Goal: Task Accomplishment & Management: Use online tool/utility

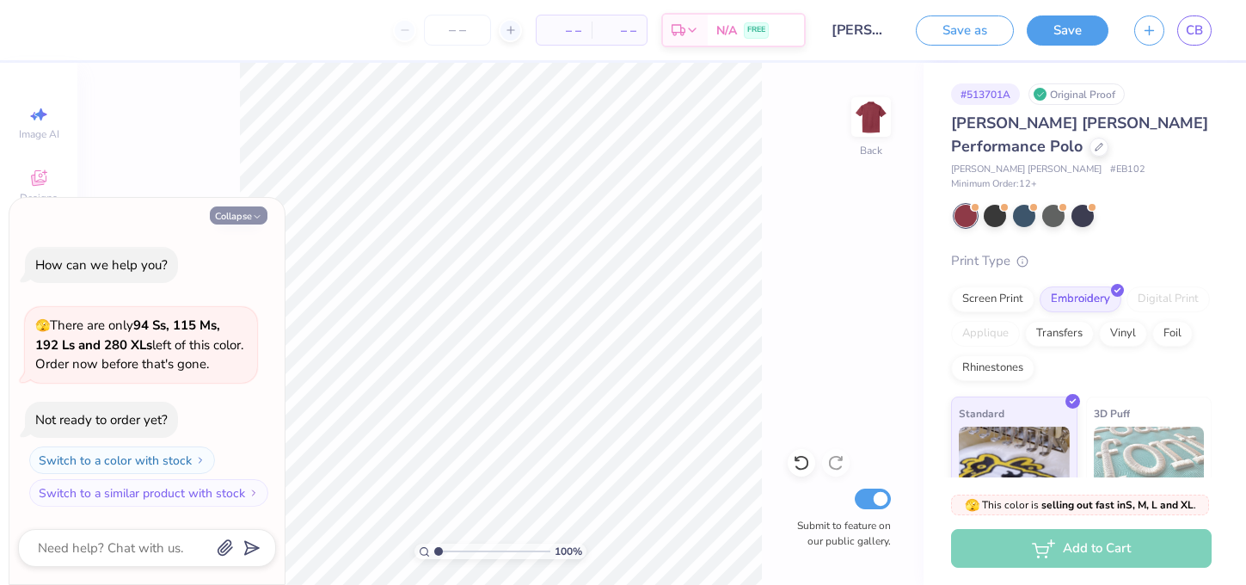
click at [250, 216] on button "Collapse" at bounding box center [239, 215] width 58 height 18
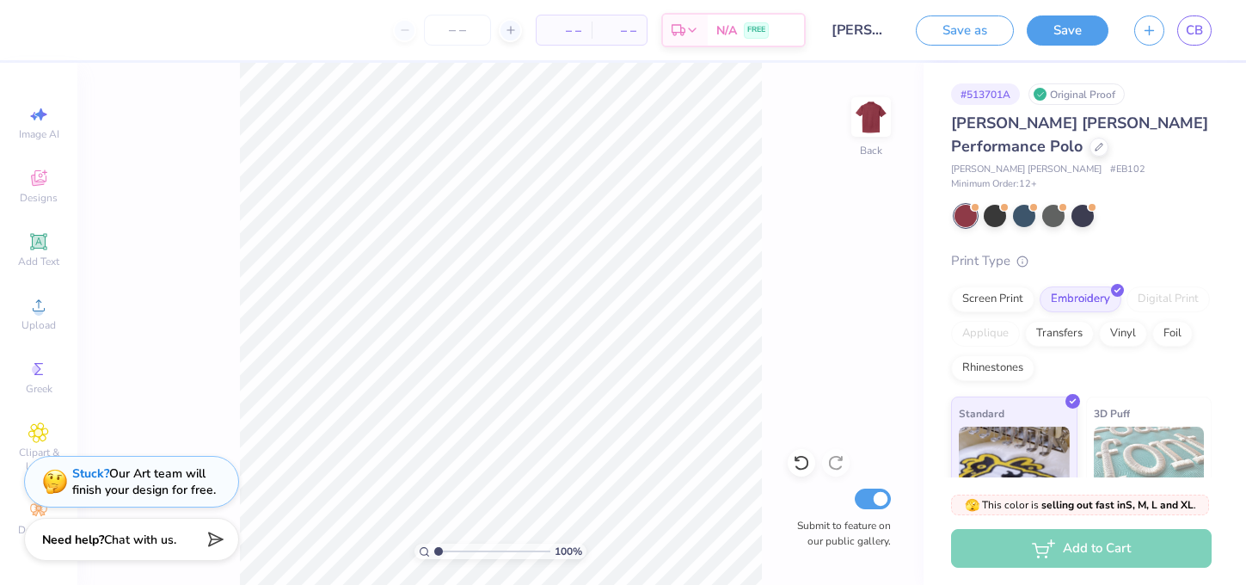
type textarea "x"
click at [45, 316] on div "Upload" at bounding box center [39, 313] width 60 height 51
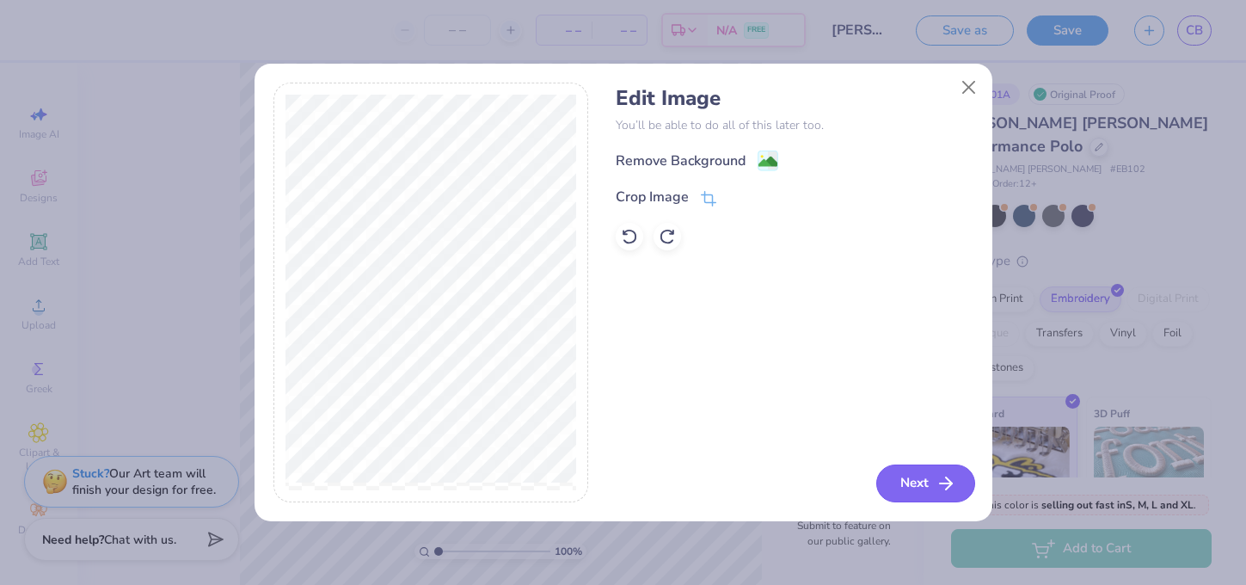
click at [919, 483] on button "Next" at bounding box center [925, 483] width 99 height 38
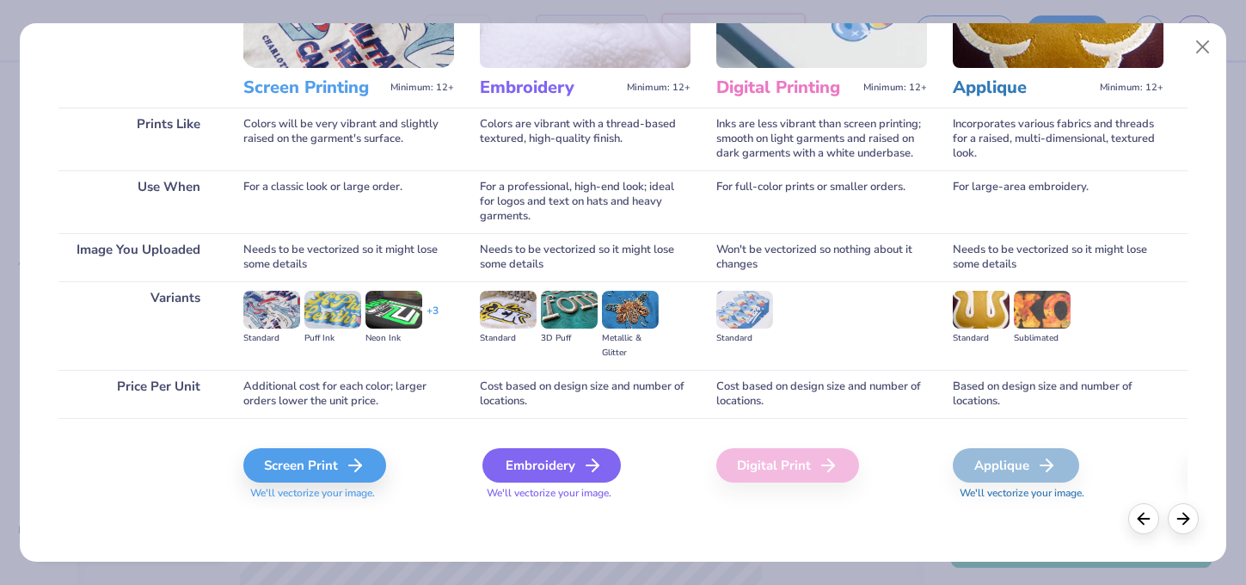
scroll to position [187, 0]
click at [575, 470] on div "Embroidery" at bounding box center [552, 465] width 138 height 34
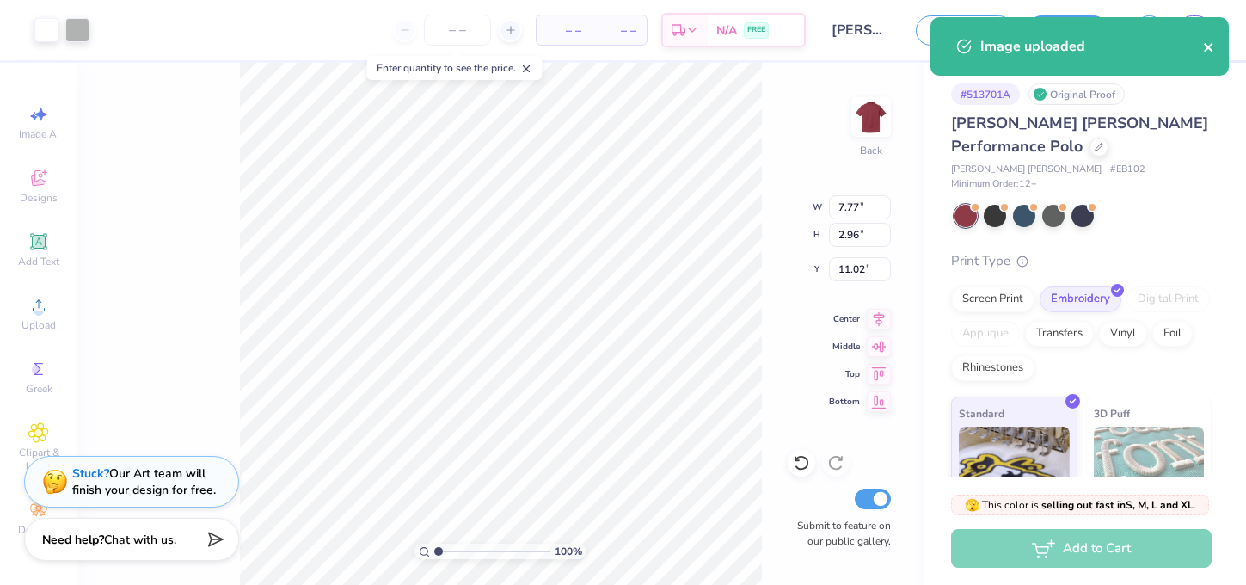
click at [1214, 45] on icon "close" at bounding box center [1209, 47] width 12 height 14
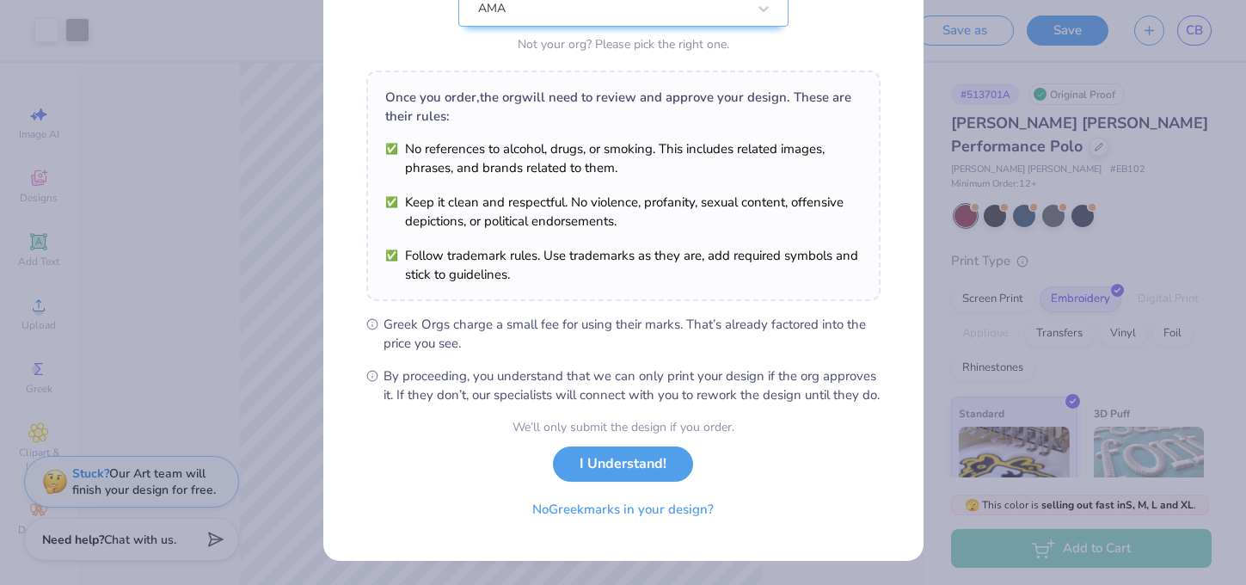
scroll to position [207, 0]
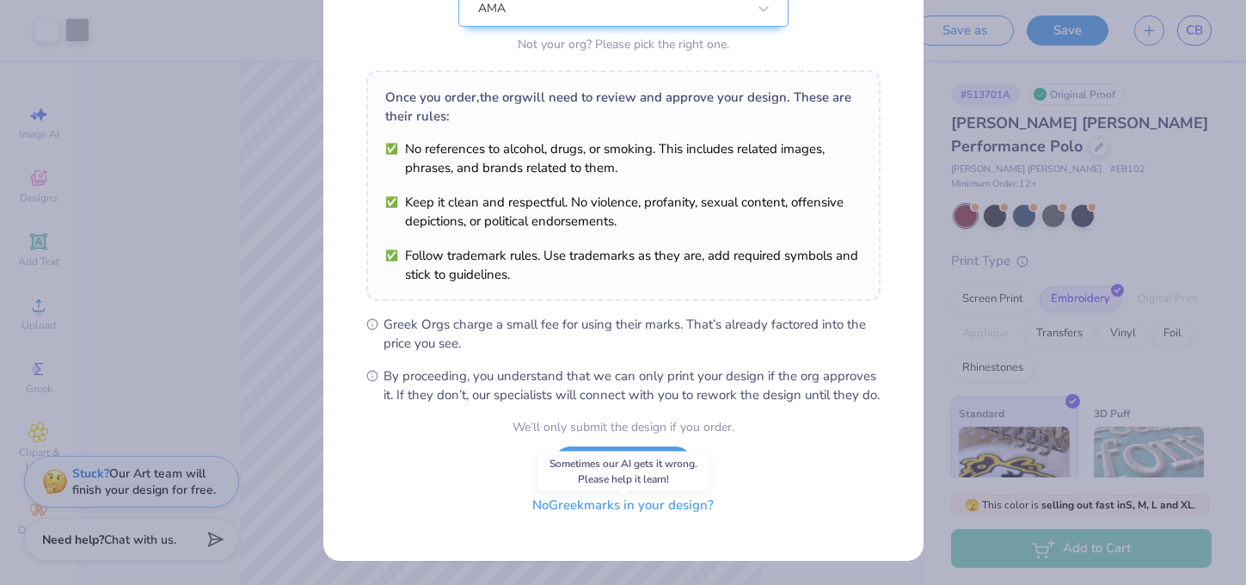
click at [660, 521] on button "No Greek marks in your design?" at bounding box center [623, 505] width 211 height 35
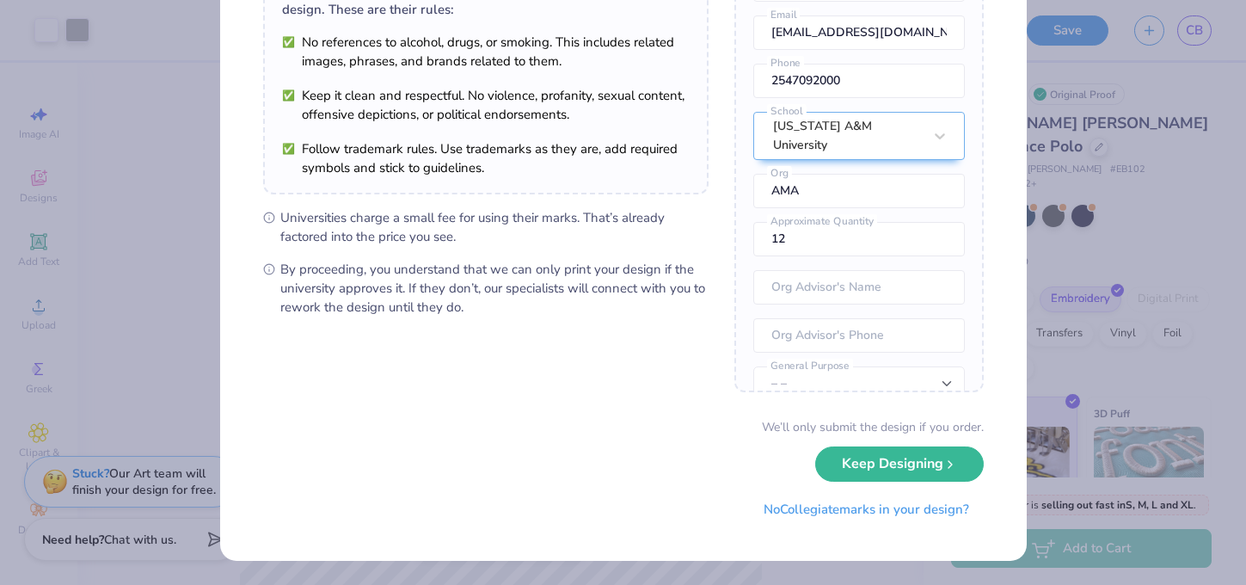
scroll to position [163, 0]
click at [929, 466] on button "Keep Designing" at bounding box center [899, 460] width 169 height 35
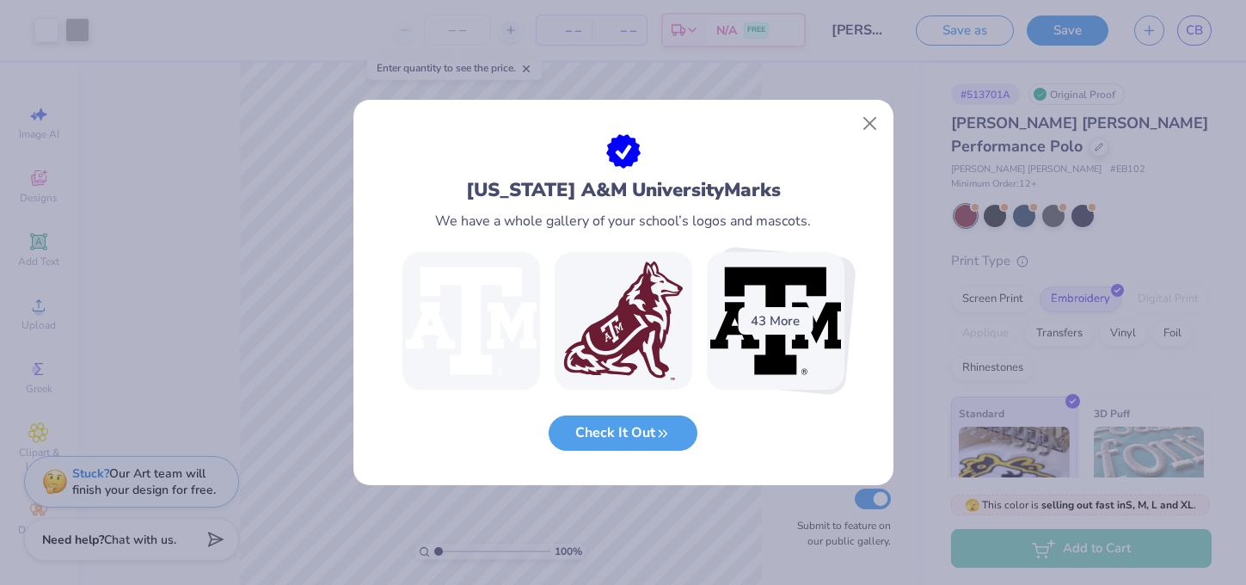
scroll to position [0, 0]
click at [867, 118] on button "Close" at bounding box center [869, 124] width 33 height 33
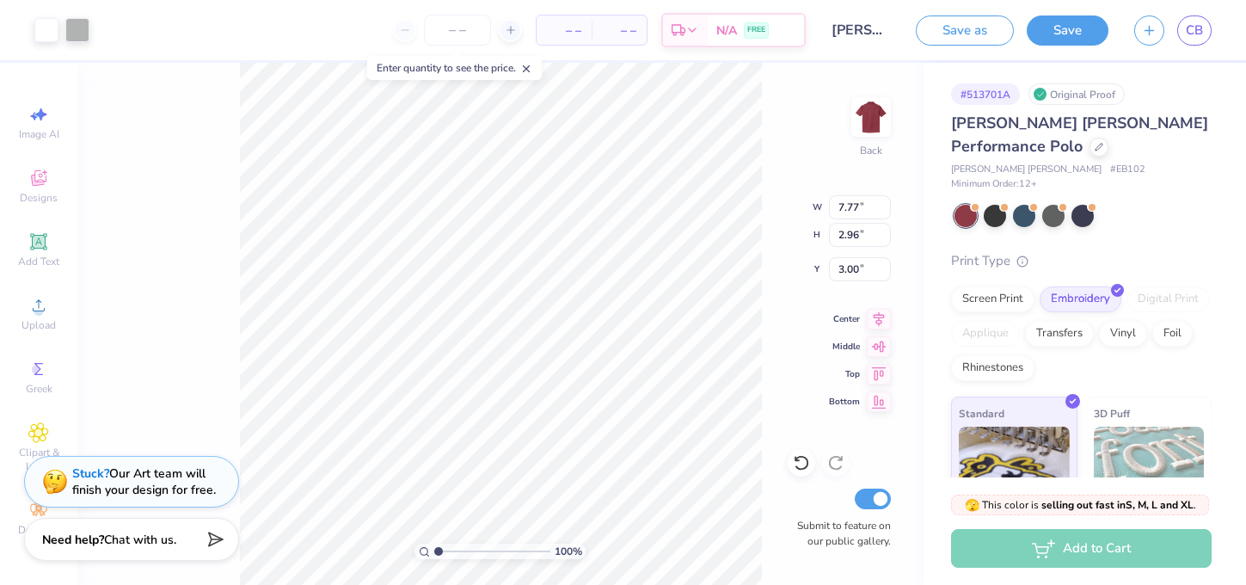
type input "3.00"
type input "3.66"
type input "1.40"
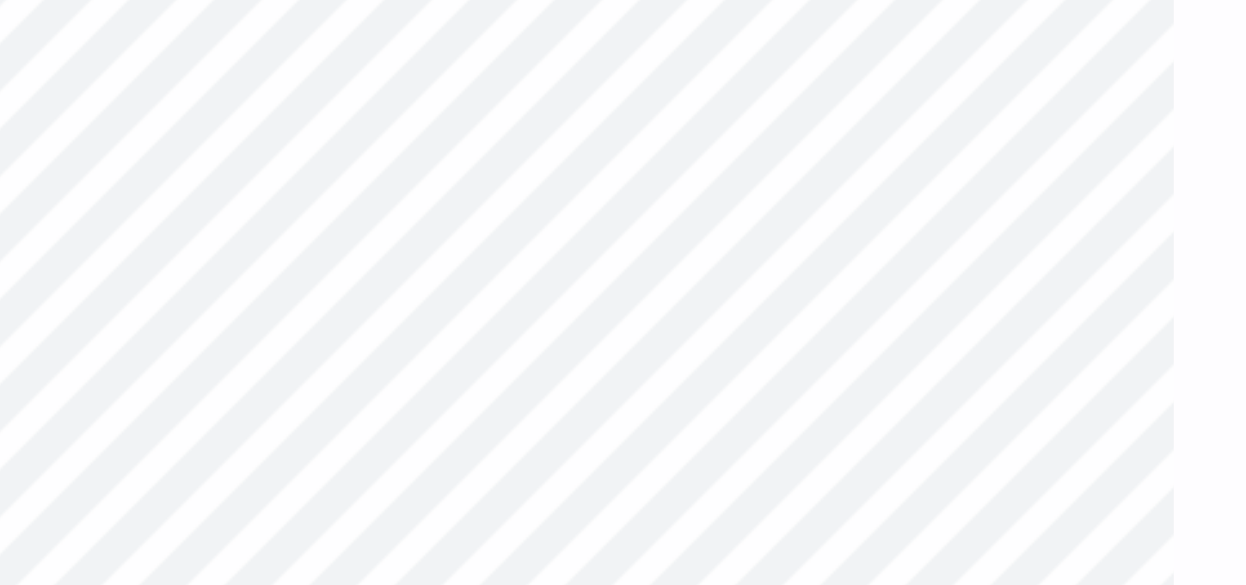
type input "4.14"
type input "1.58"
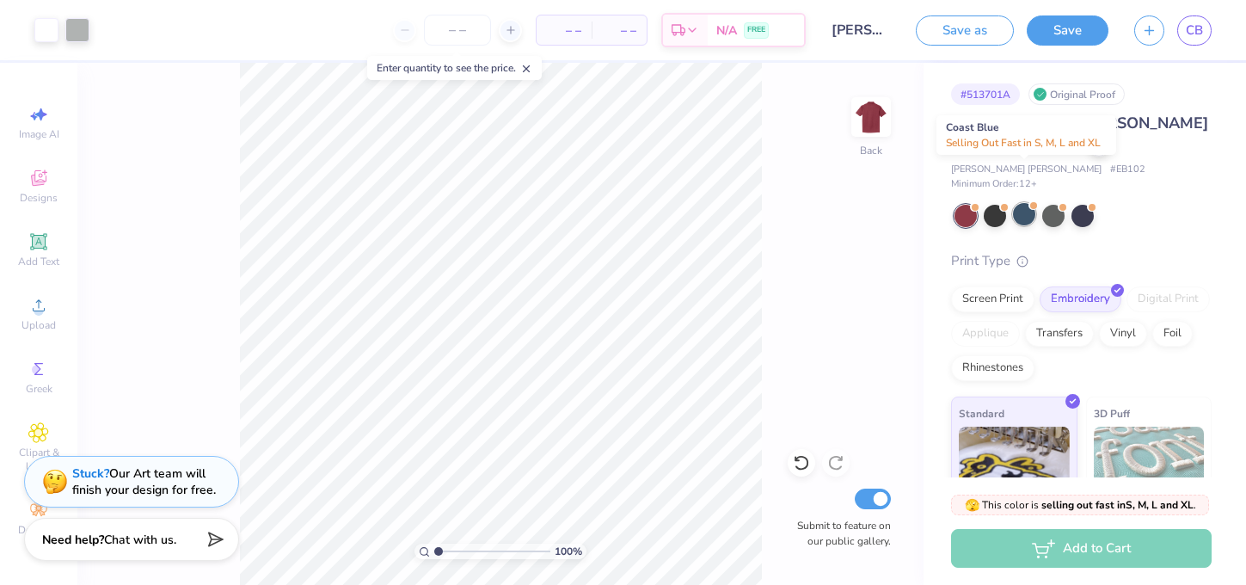
click at [1030, 203] on div at bounding box center [1024, 214] width 22 height 22
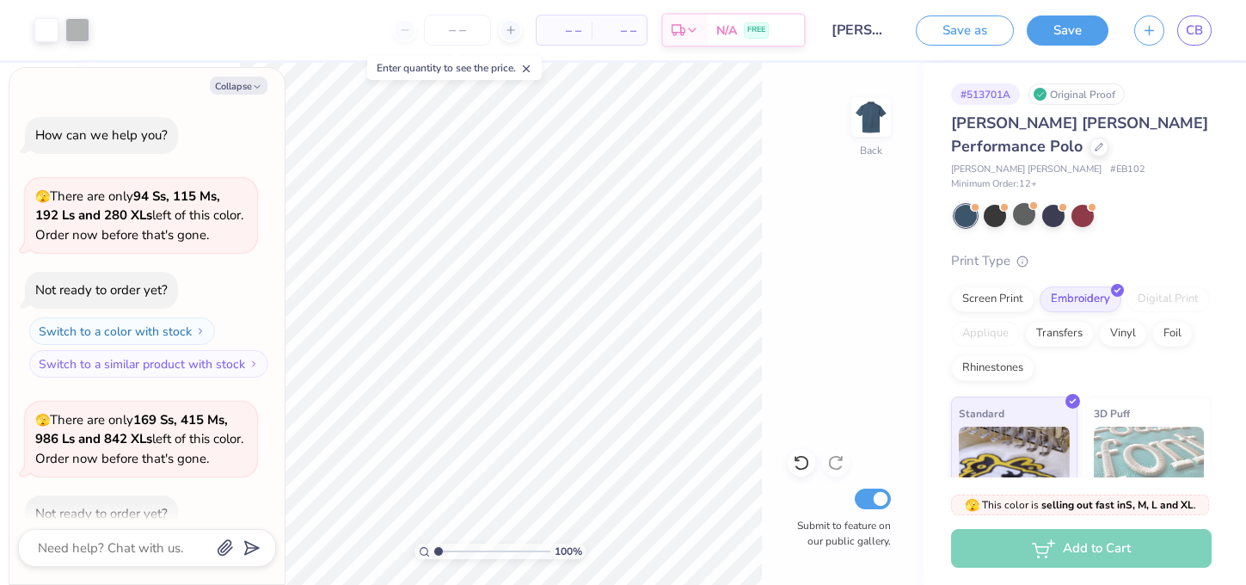
scroll to position [90, 0]
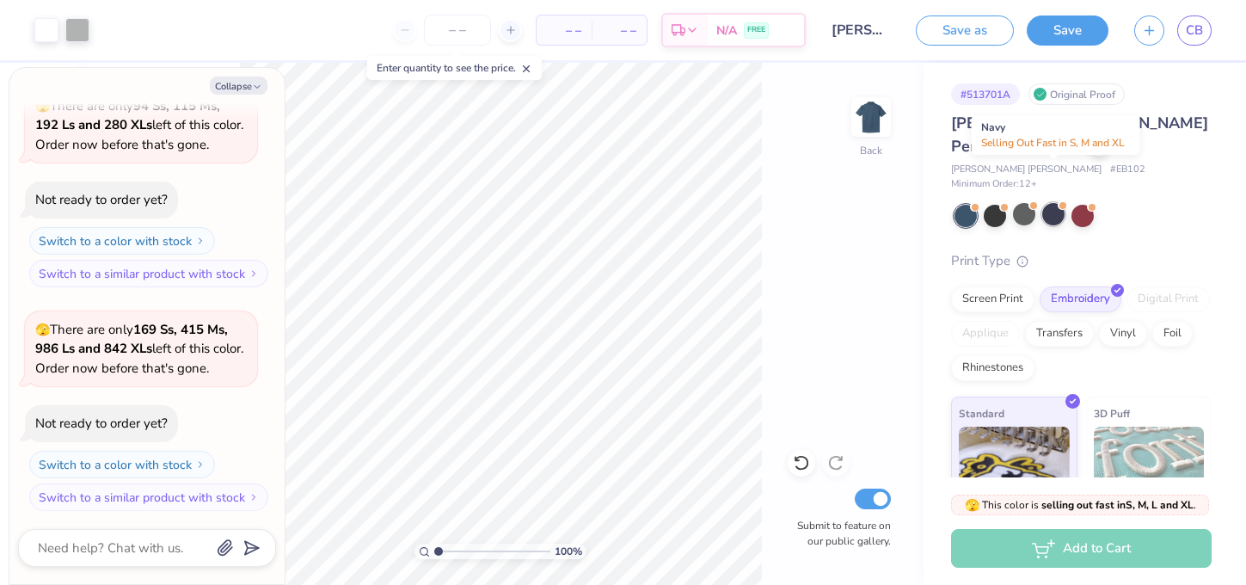
click at [1057, 203] on div at bounding box center [1053, 214] width 22 height 22
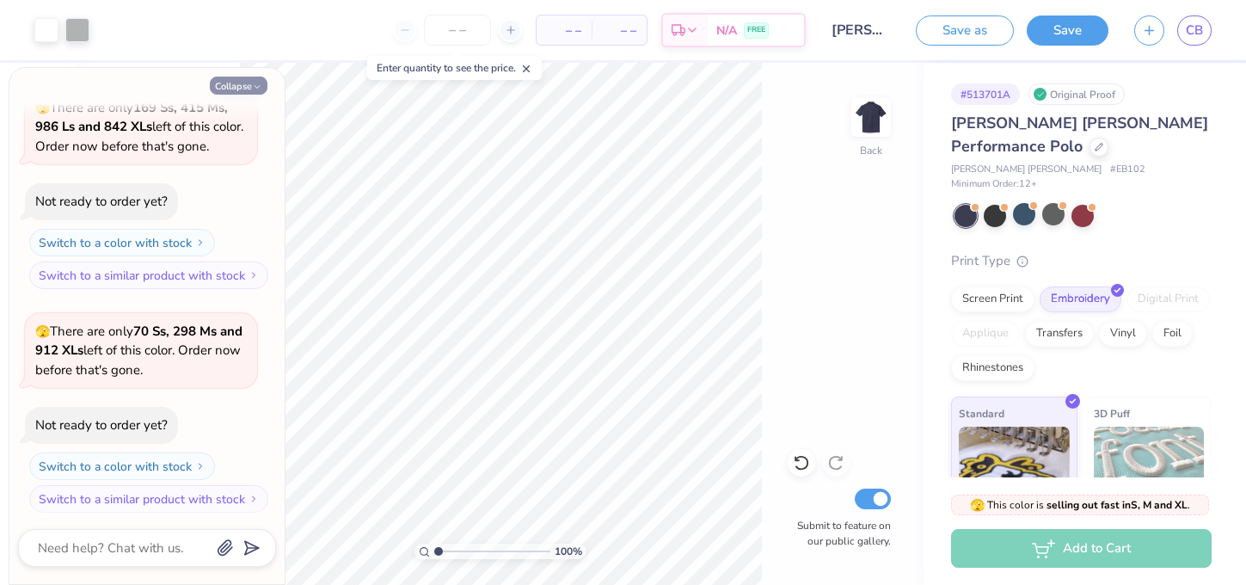
click at [255, 82] on icon "button" at bounding box center [257, 87] width 10 height 10
type textarea "x"
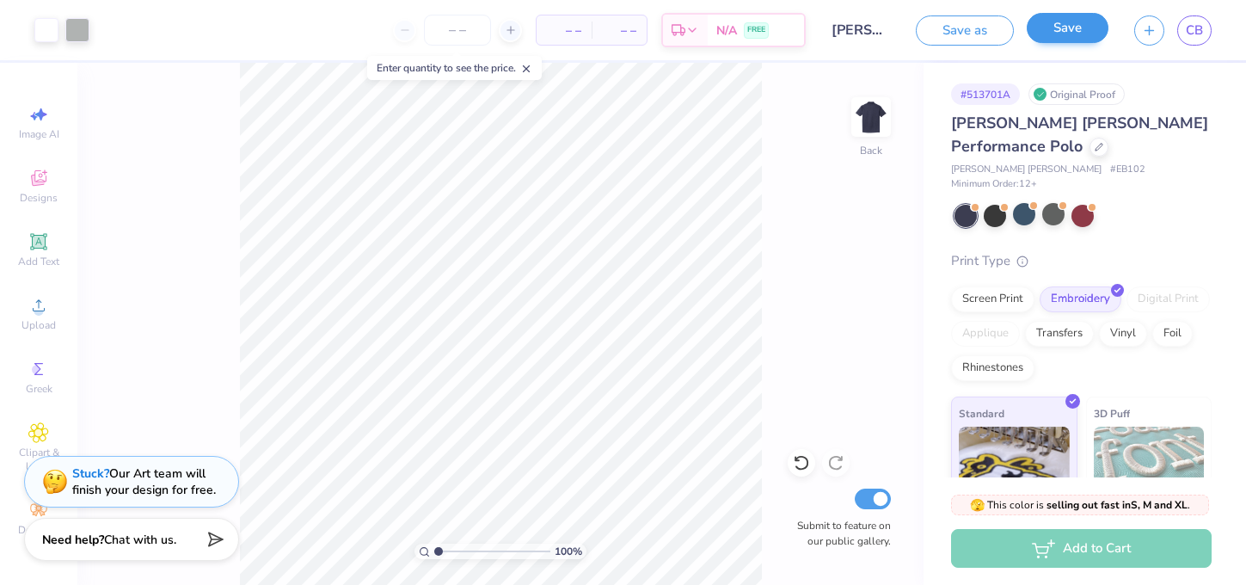
click at [1085, 36] on button "Save" at bounding box center [1068, 28] width 82 height 30
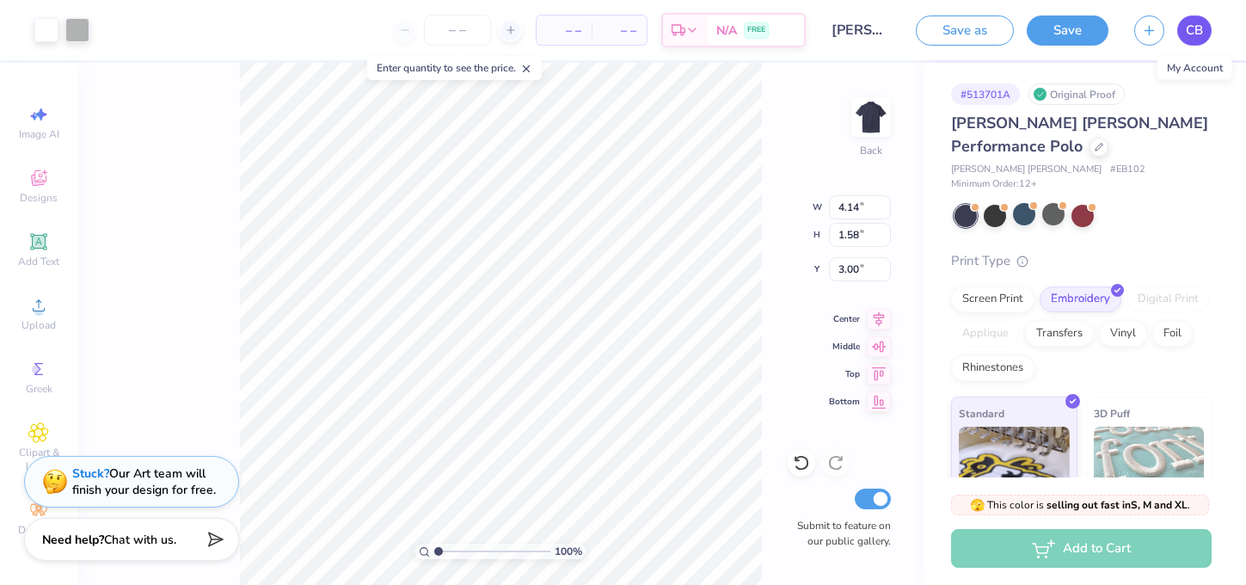
click at [1197, 33] on span "CB" at bounding box center [1194, 31] width 17 height 20
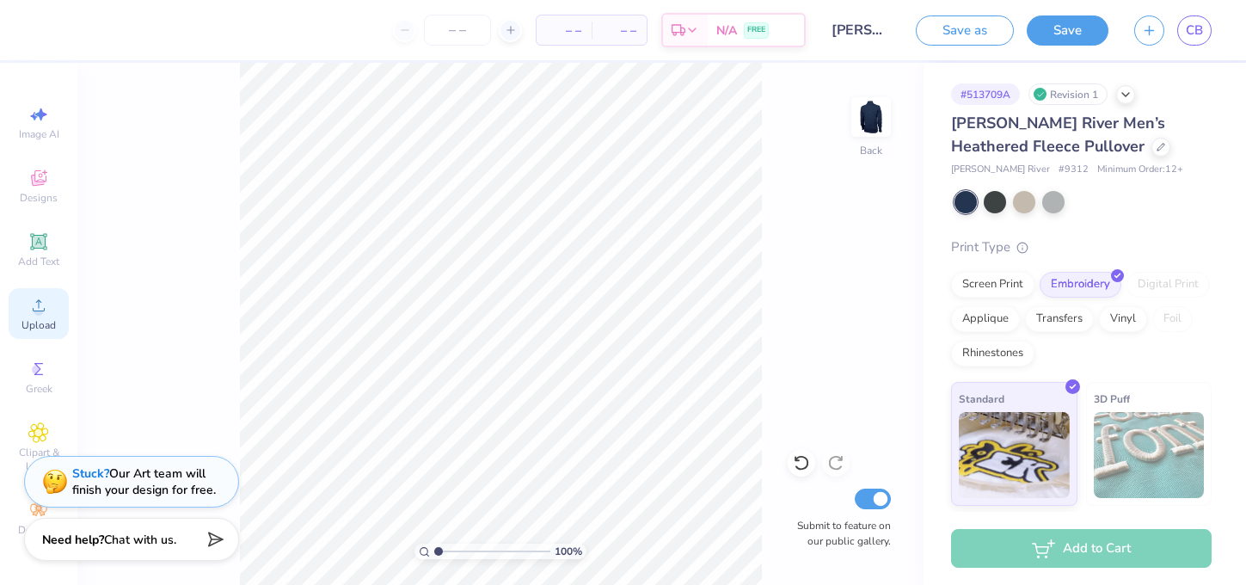
click at [19, 299] on div "Upload" at bounding box center [39, 313] width 60 height 51
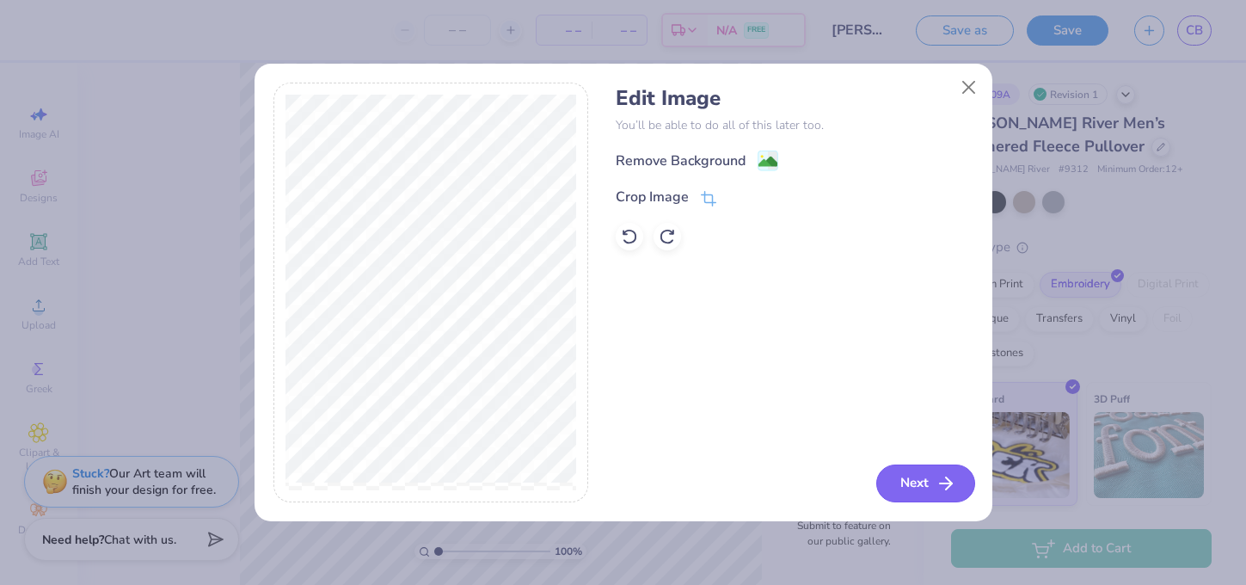
click at [941, 477] on icon "button" at bounding box center [946, 483] width 21 height 21
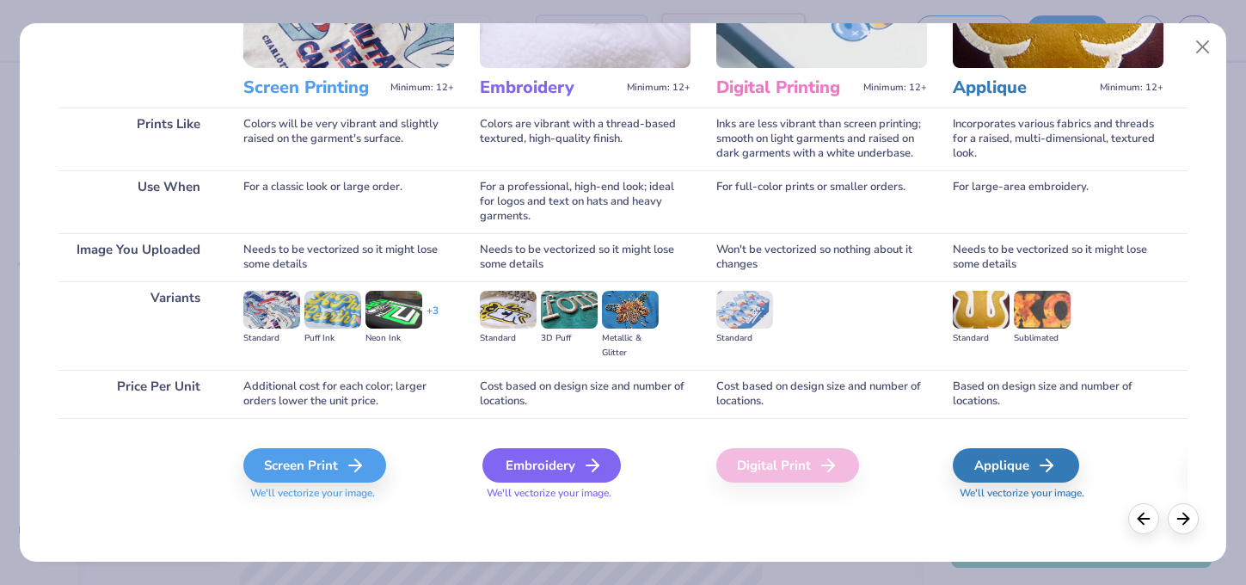
scroll to position [187, 0]
click at [563, 463] on div "Embroidery" at bounding box center [552, 465] width 138 height 34
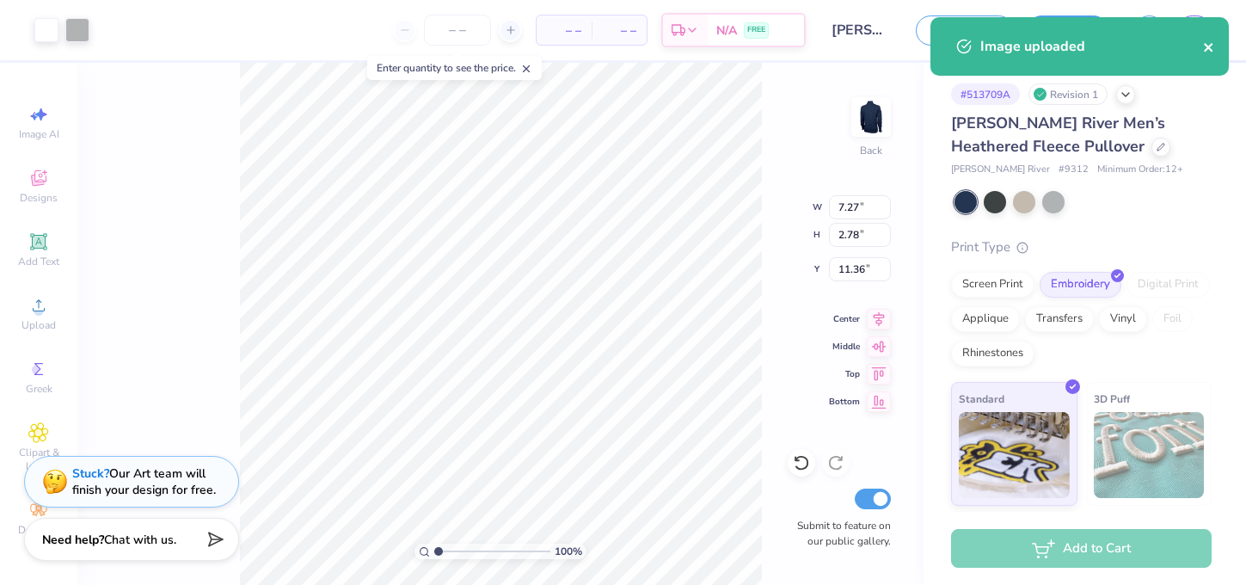
click at [1212, 44] on icon "close" at bounding box center [1208, 47] width 9 height 9
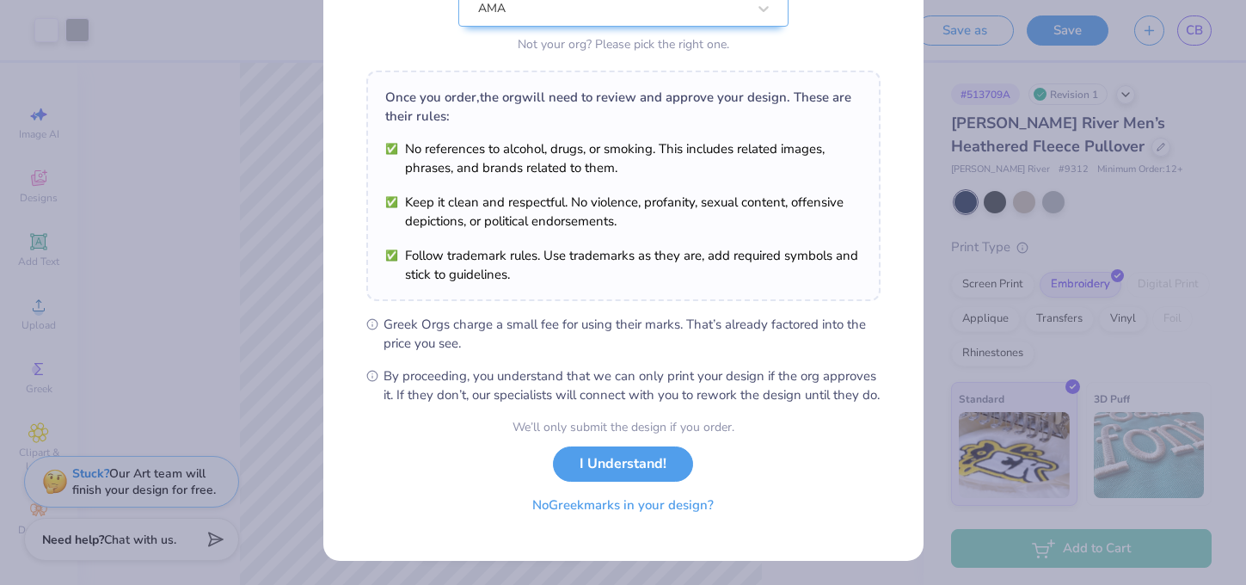
scroll to position [220, 0]
click at [683, 508] on button "No Greek marks in your design?" at bounding box center [623, 505] width 211 height 35
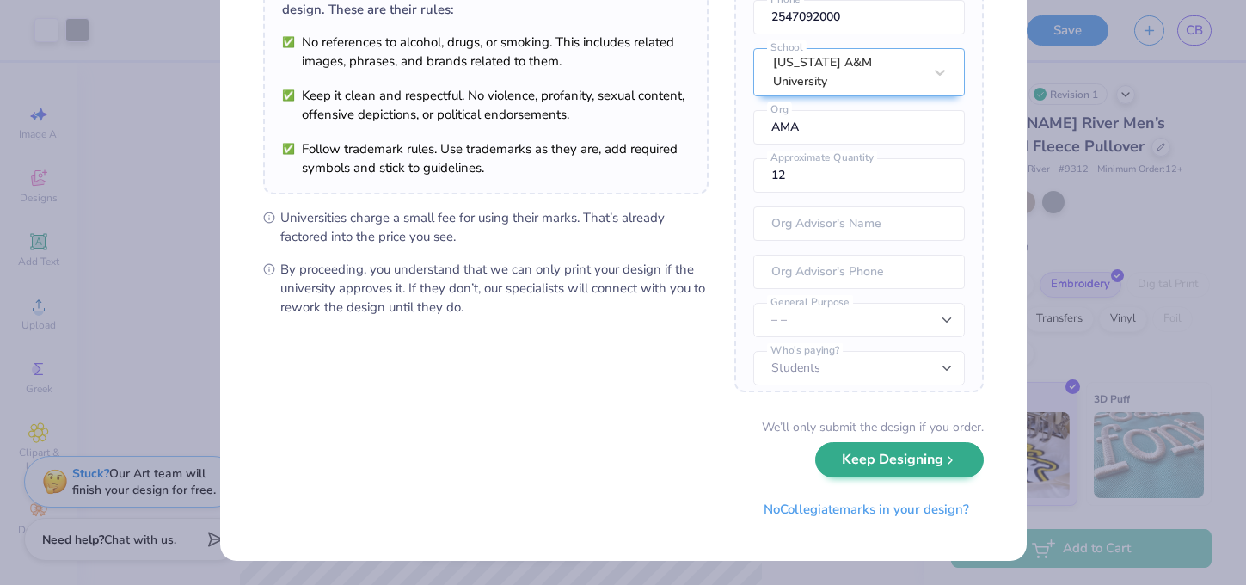
scroll to position [163, 0]
click at [914, 458] on button "Keep Designing" at bounding box center [899, 460] width 169 height 35
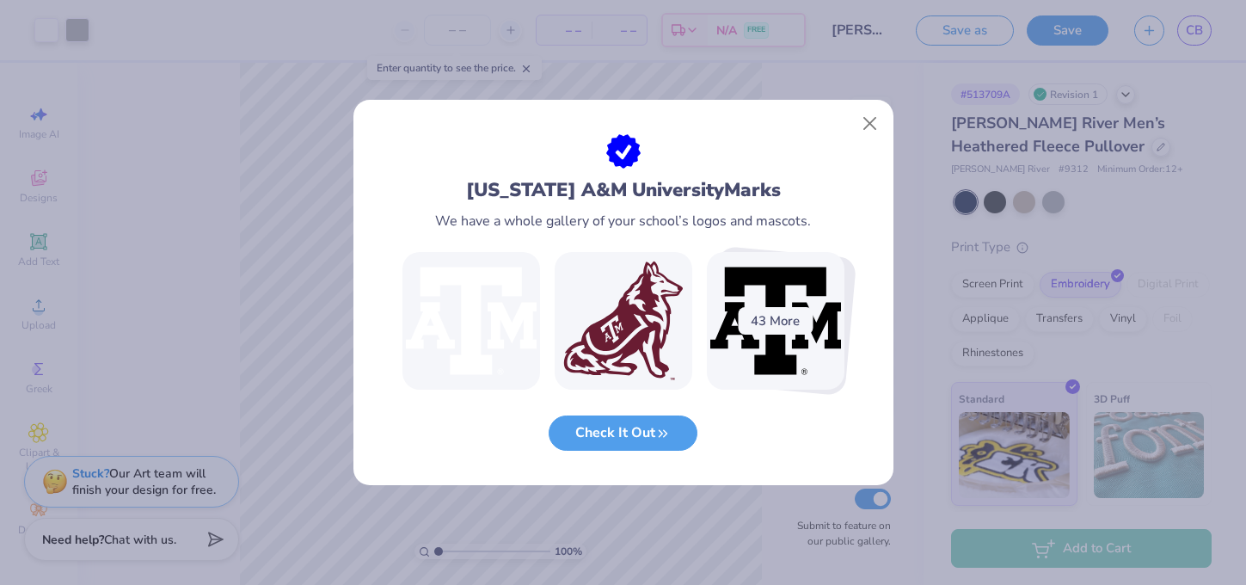
scroll to position [0, 0]
click at [878, 127] on button "Close" at bounding box center [869, 124] width 33 height 33
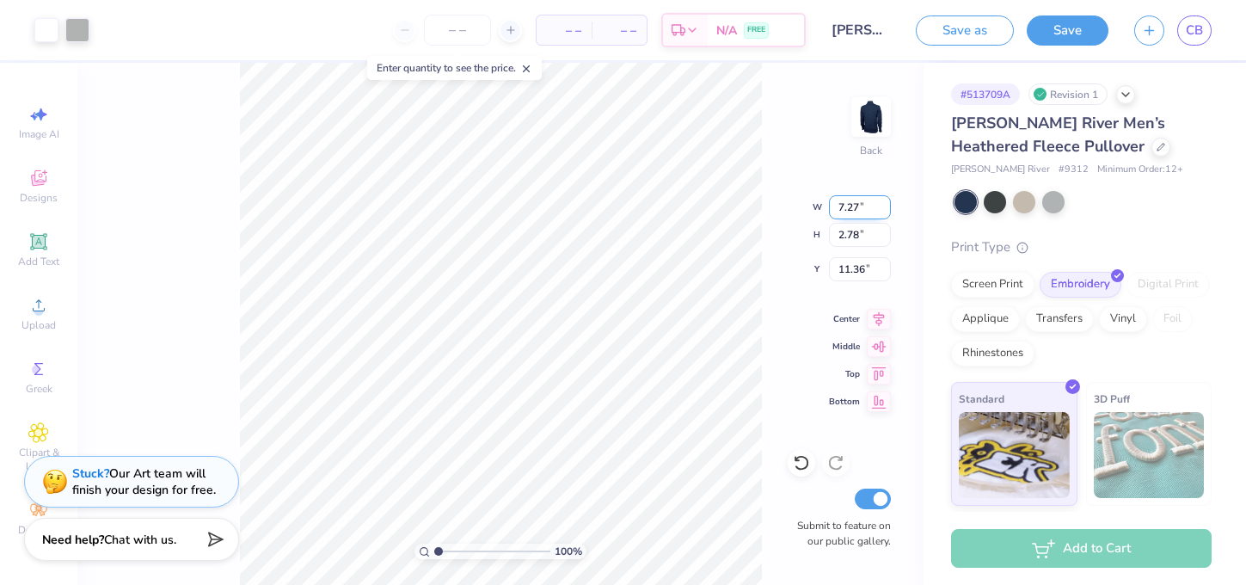
click at [864, 215] on input "7.27" at bounding box center [860, 207] width 62 height 24
type input "7.2"
type input "7"
type input "4"
type input "4.14"
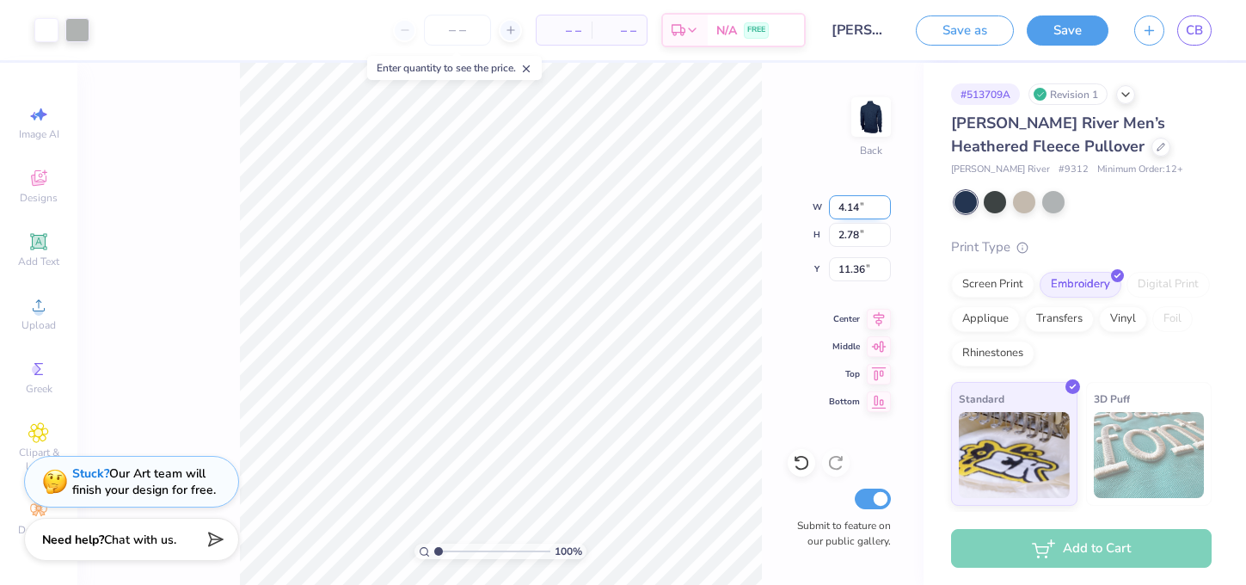
type input "1.58"
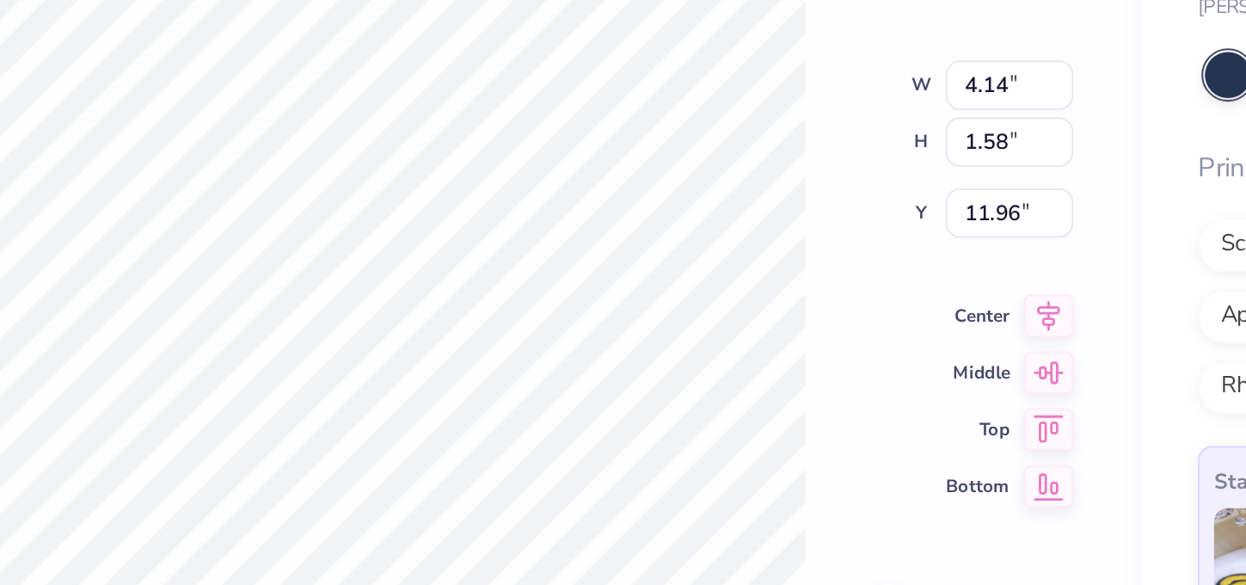
type input "3.00"
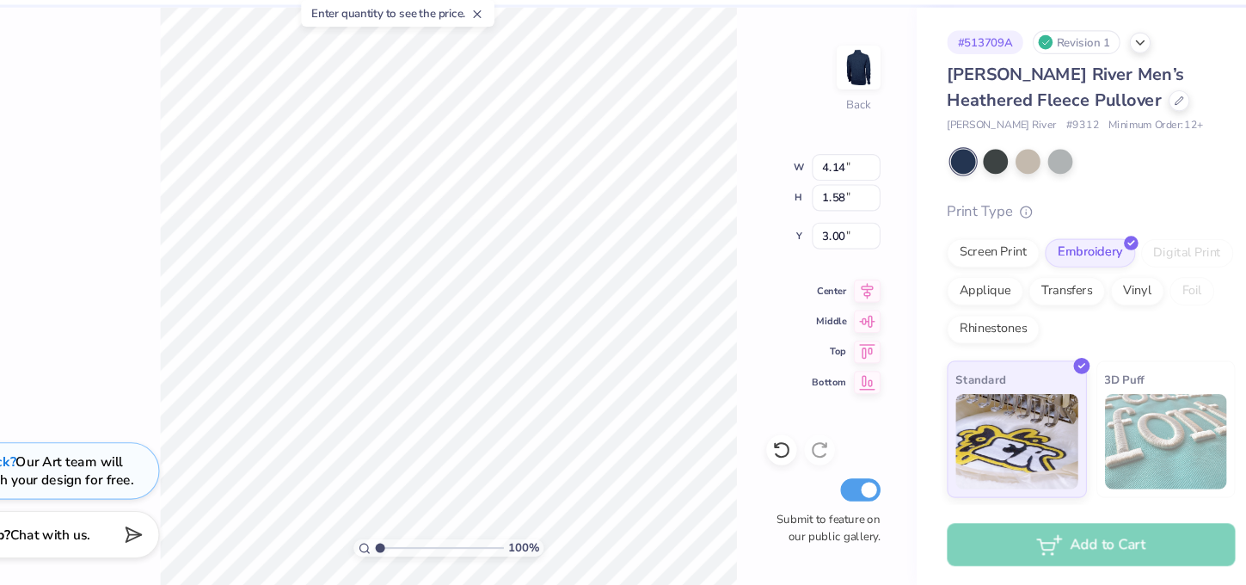
click at [77, 159] on div "100 % Back W 4.14 4.14 " H 1.58 1.58 " Y 3.00 3.00 " Center Middle Top Bottom S…" at bounding box center [500, 324] width 846 height 522
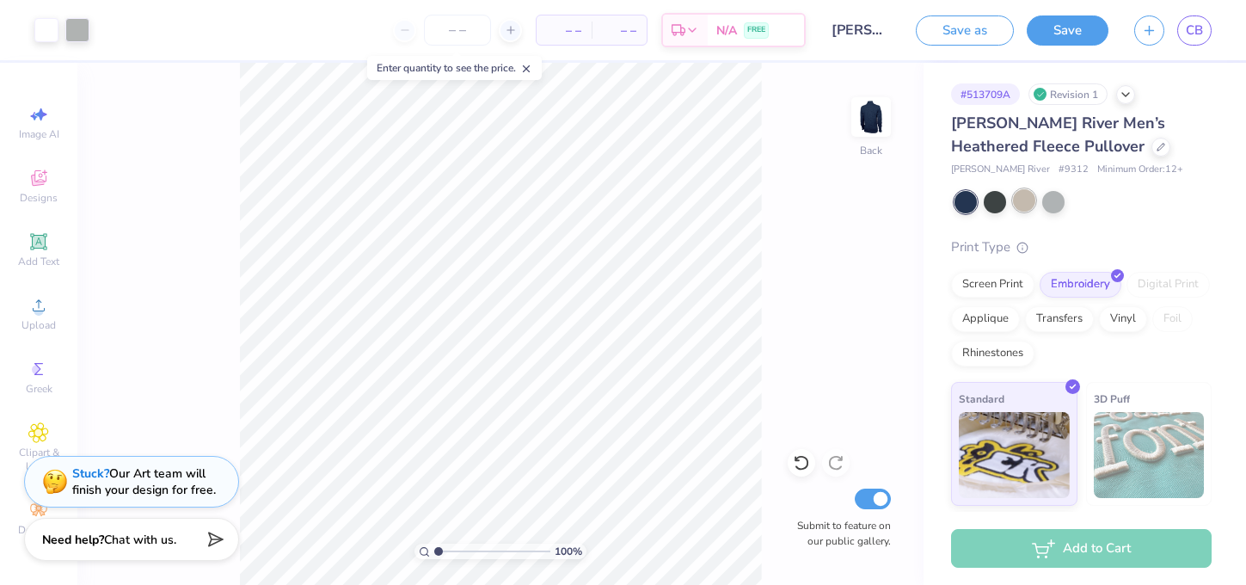
click at [1025, 202] on div at bounding box center [1024, 200] width 22 height 22
click at [1001, 198] on div at bounding box center [995, 200] width 22 height 22
click at [1056, 194] on div at bounding box center [1053, 200] width 22 height 22
click at [989, 200] on div at bounding box center [995, 200] width 22 height 22
click at [1024, 200] on div at bounding box center [1024, 200] width 22 height 22
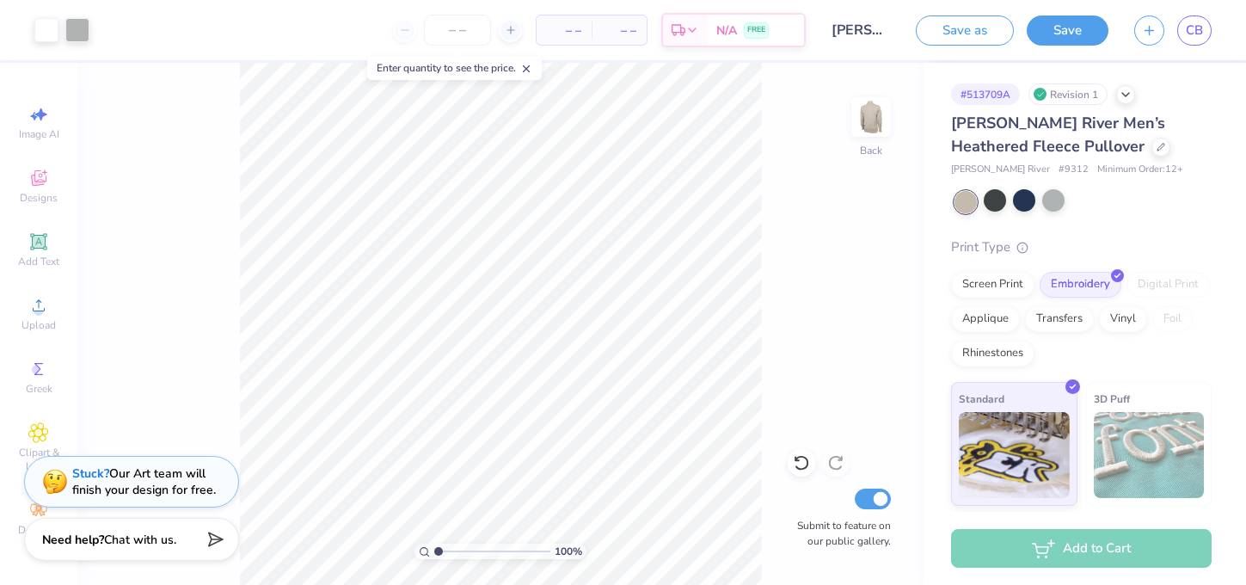
click at [1024, 200] on div at bounding box center [1024, 200] width 22 height 22
click at [1069, 30] on button "Save" at bounding box center [1068, 28] width 82 height 30
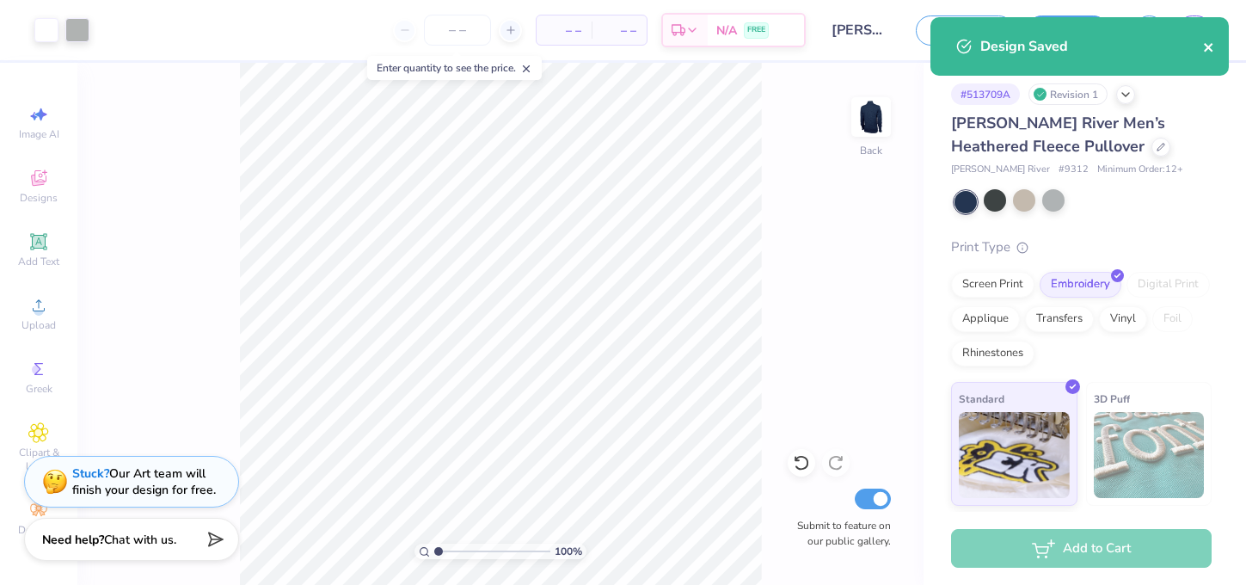
click at [1212, 43] on icon "close" at bounding box center [1209, 47] width 12 height 14
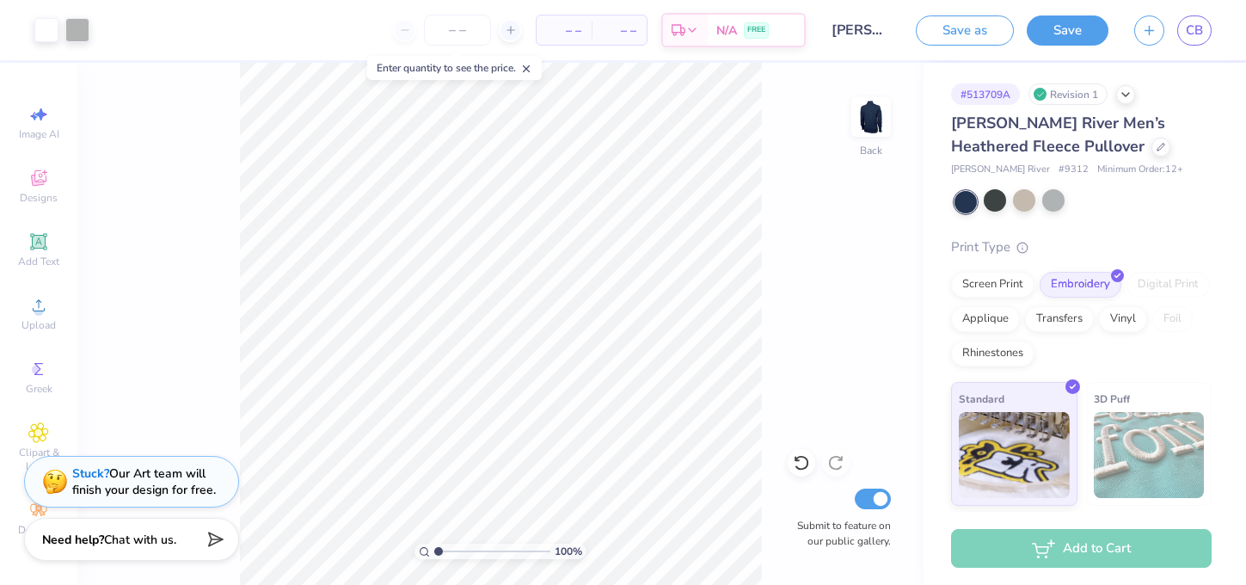
click at [1198, 22] on div "Design Saved" at bounding box center [1079, 53] width 305 height 78
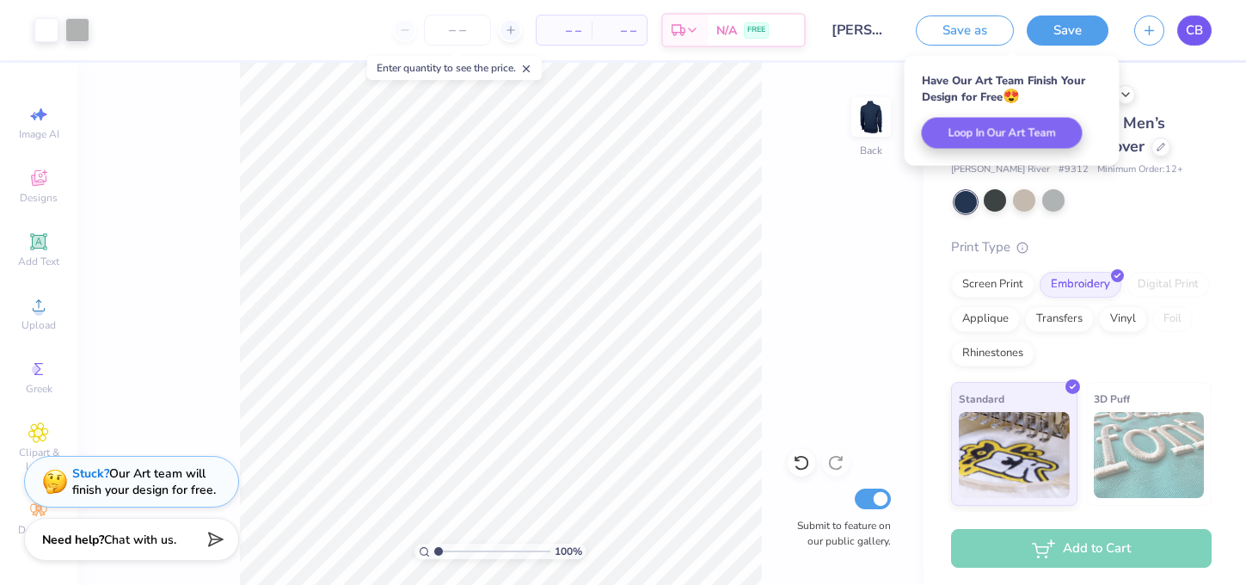
click at [1198, 24] on span "CB" at bounding box center [1194, 31] width 17 height 20
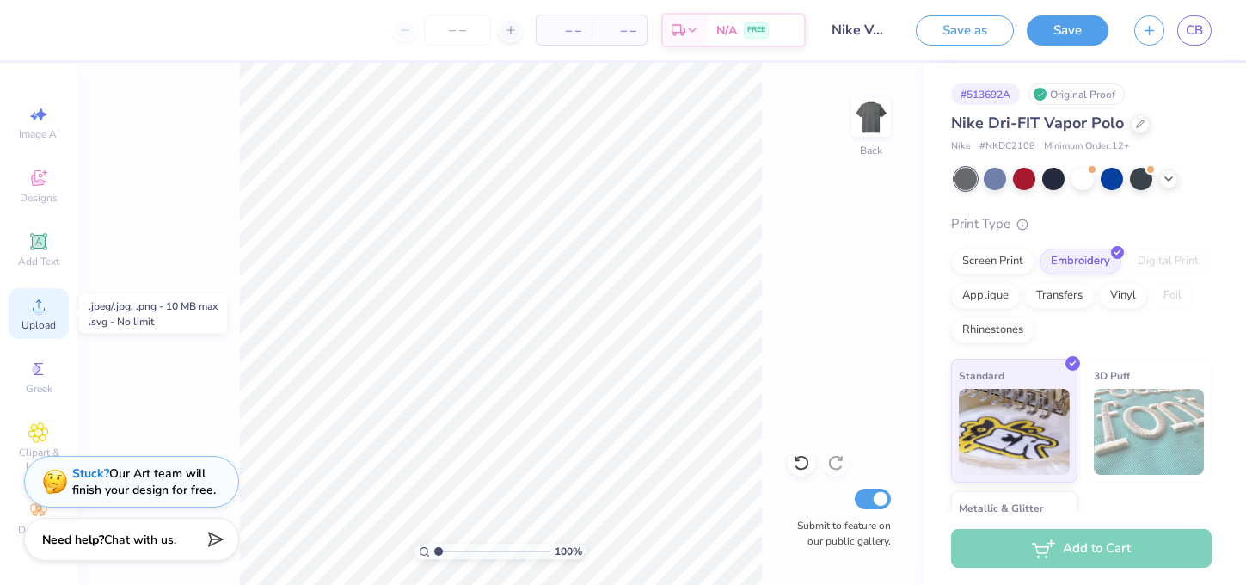
click at [35, 311] on icon at bounding box center [39, 305] width 12 height 12
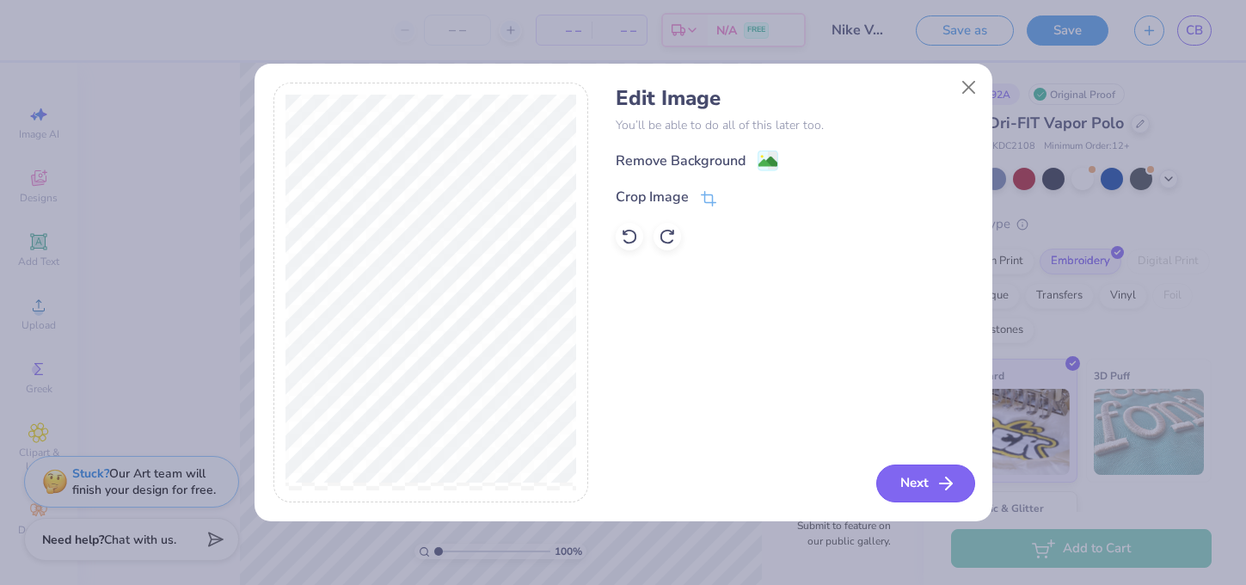
click at [926, 477] on button "Next" at bounding box center [925, 483] width 99 height 38
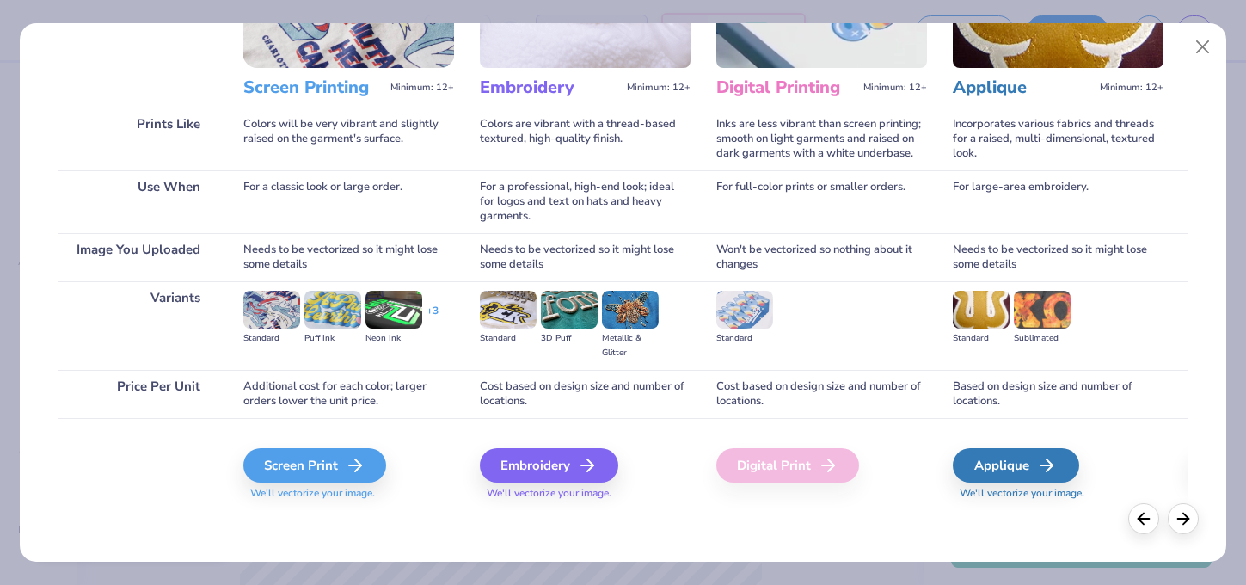
scroll to position [187, 0]
click at [557, 477] on div "Embroidery" at bounding box center [549, 465] width 138 height 34
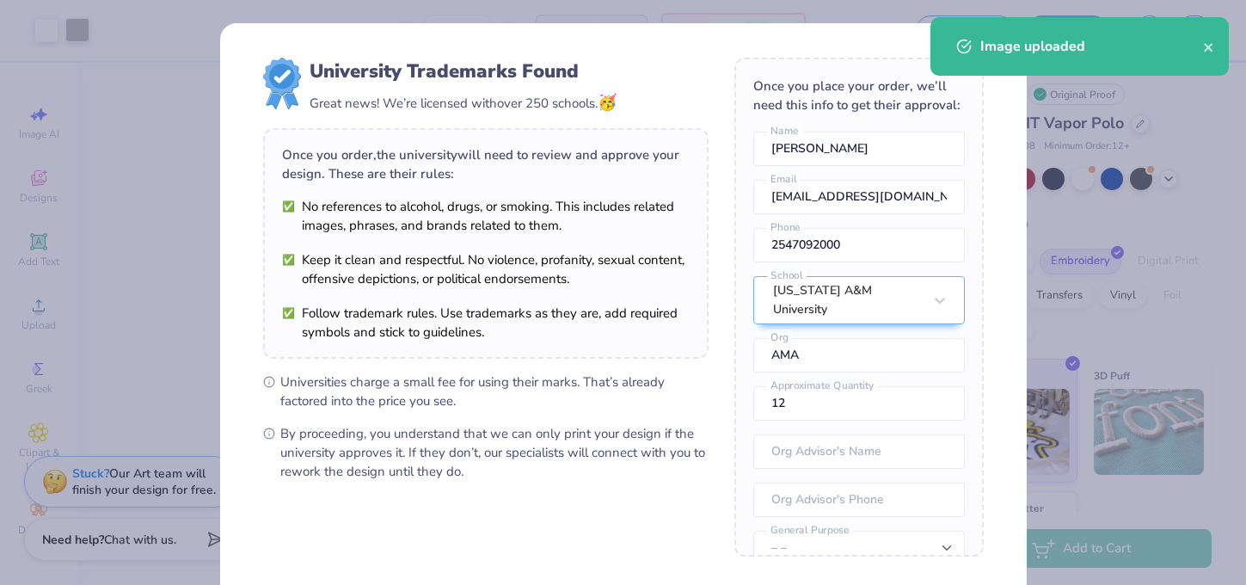
click at [596, 249] on body "Art colors – – Per Item – – Total Est. Delivery N/A FREE Design Title Nike Vapo…" at bounding box center [623, 292] width 1246 height 585
type input "2.69"
click at [1214, 43] on icon "close" at bounding box center [1209, 47] width 12 height 14
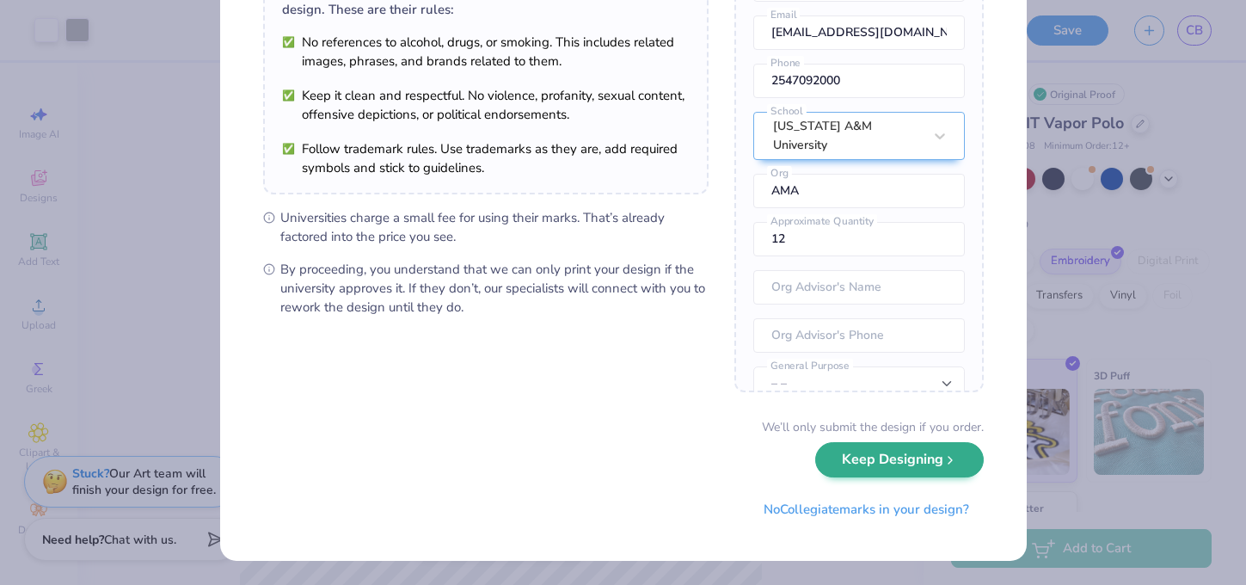
scroll to position [163, 0]
click at [919, 464] on button "Keep Designing" at bounding box center [899, 460] width 169 height 35
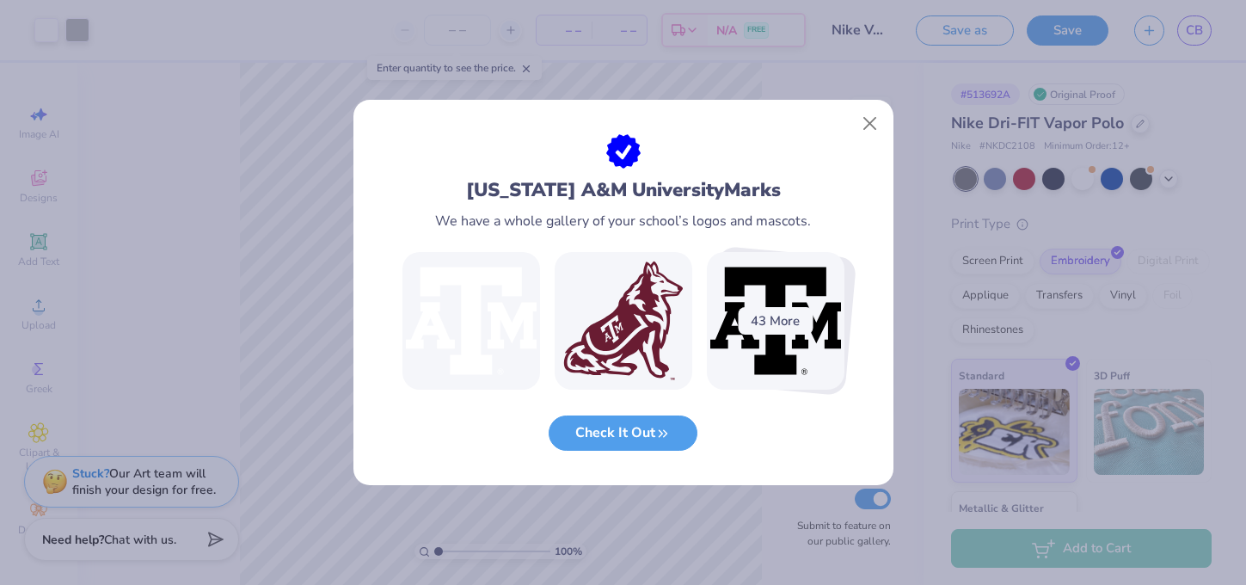
scroll to position [0, 0]
click at [864, 126] on button "Close" at bounding box center [869, 124] width 33 height 33
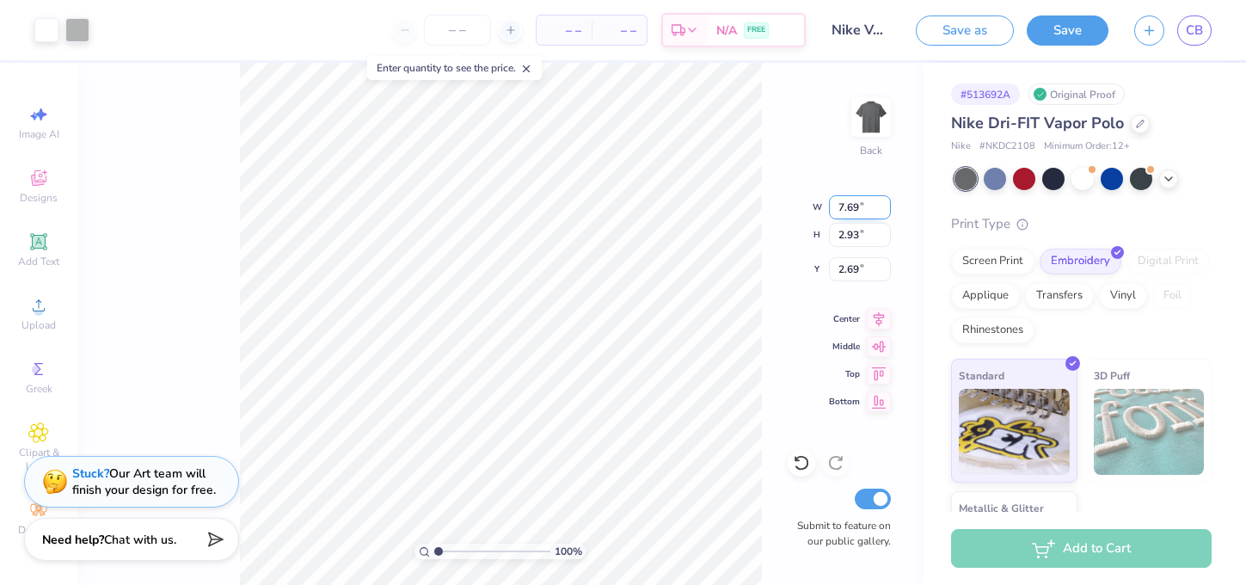
click at [853, 206] on input "7.69" at bounding box center [860, 207] width 62 height 24
type input "7.6"
type input "7"
type input "4"
type input "4.14"
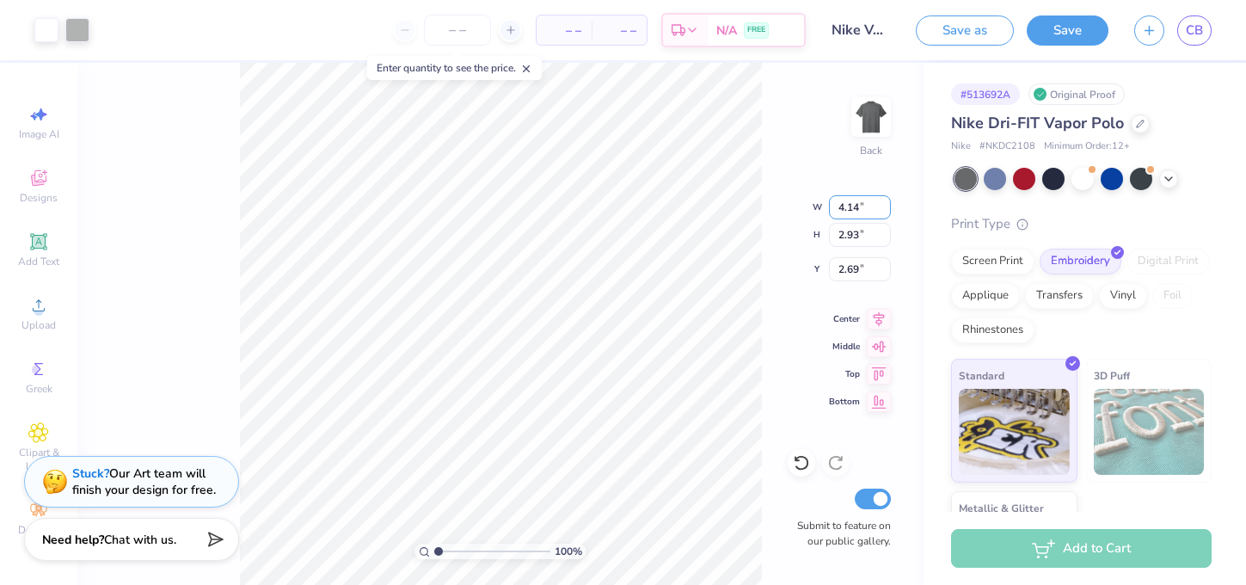
type input "1.58"
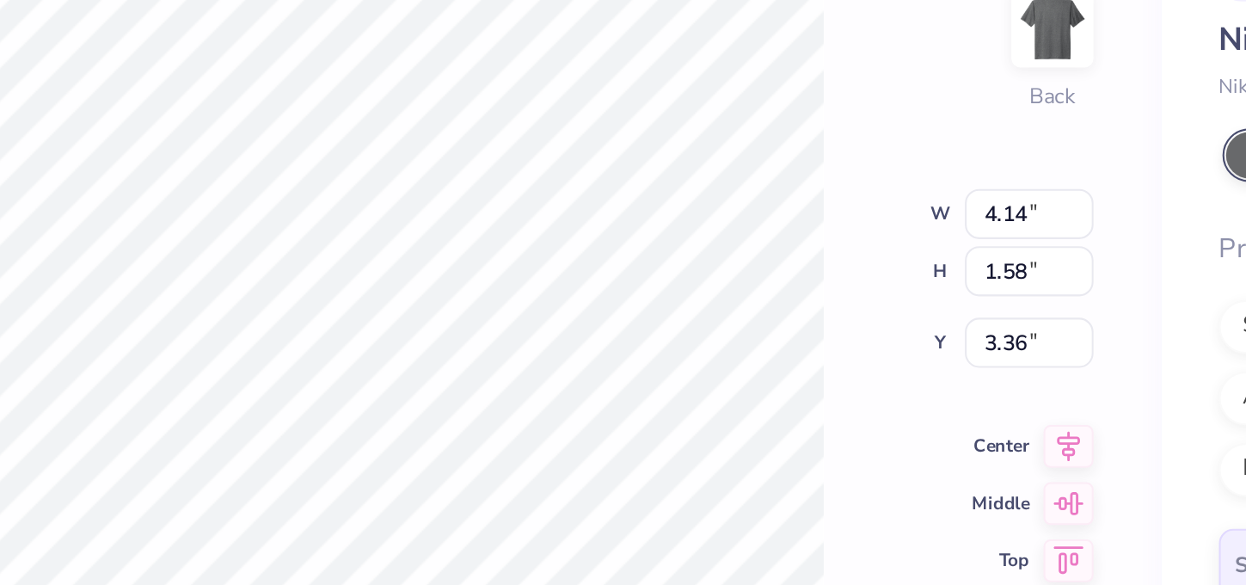
type input "3.00"
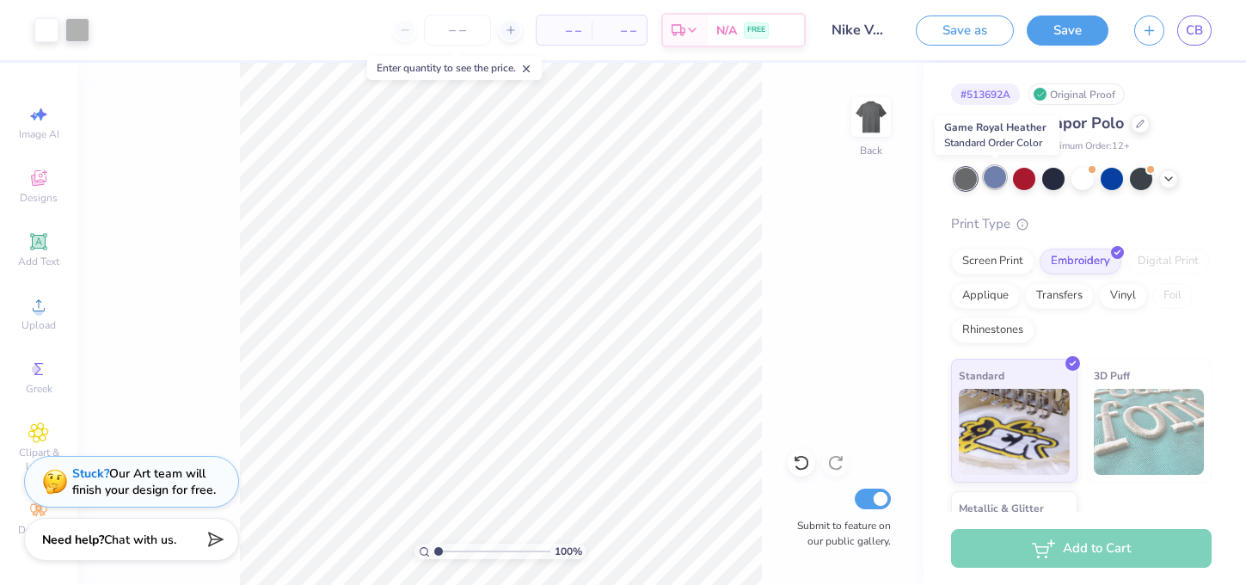
click at [992, 173] on div at bounding box center [995, 177] width 22 height 22
click at [1026, 178] on div at bounding box center [1024, 177] width 22 height 22
click at [994, 175] on div at bounding box center [995, 177] width 22 height 22
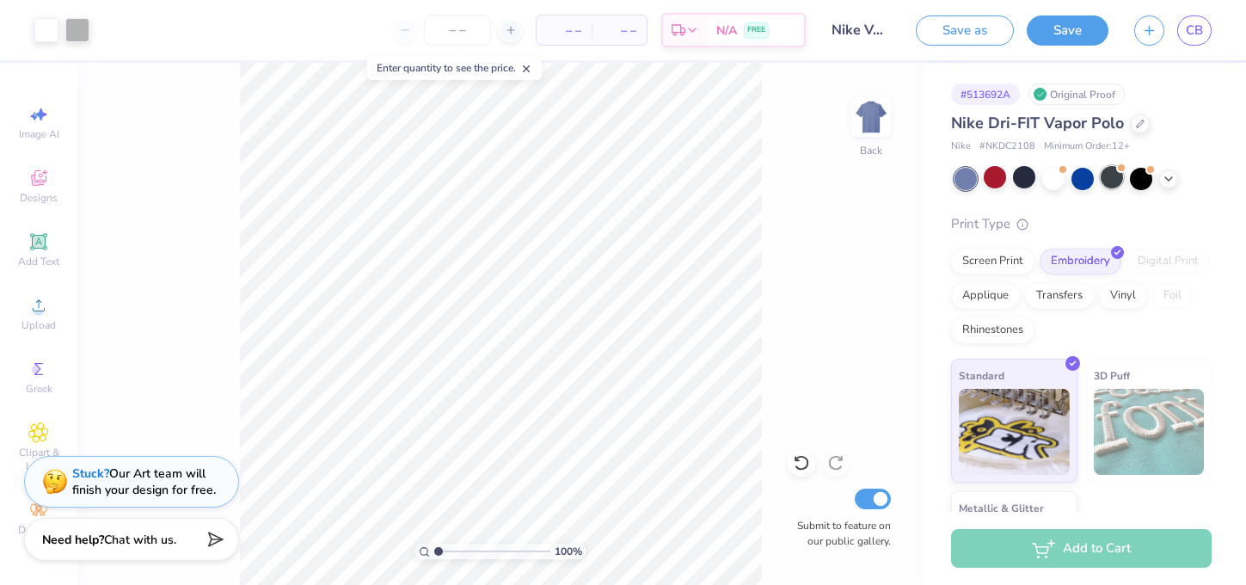
click at [1112, 181] on div at bounding box center [1112, 177] width 22 height 22
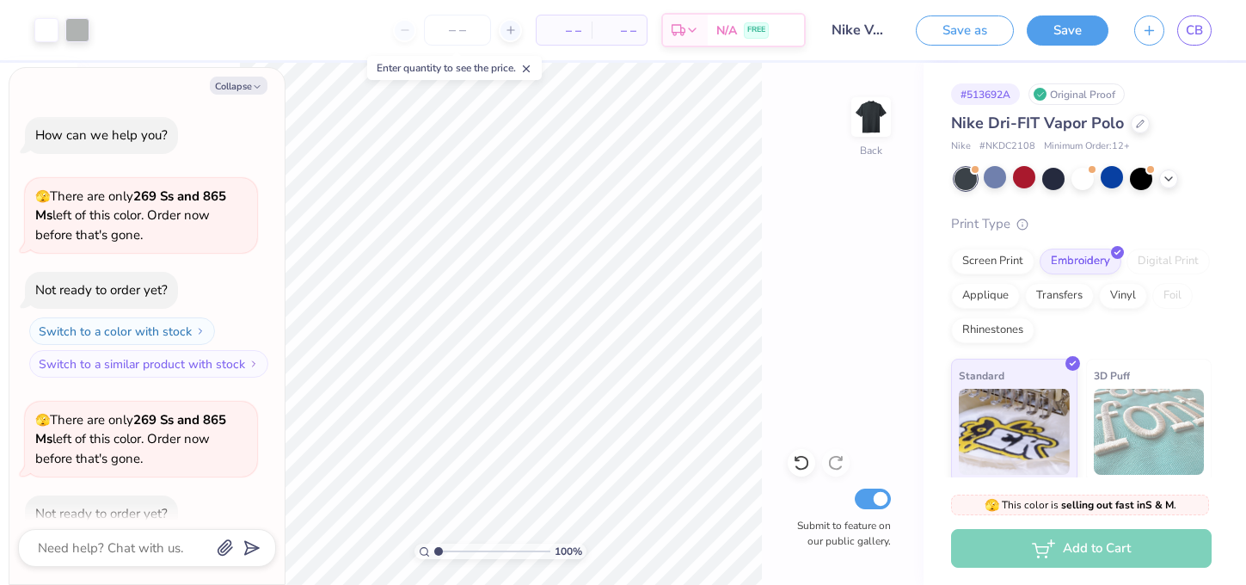
scroll to position [90, 0]
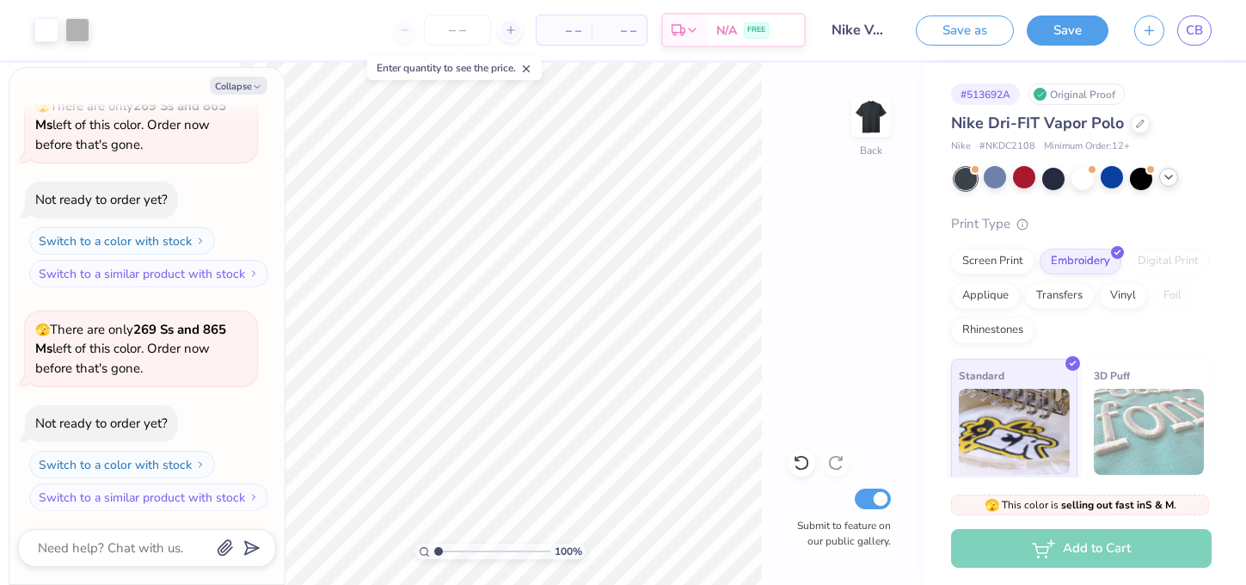
click at [1172, 175] on polyline at bounding box center [1168, 176] width 7 height 3
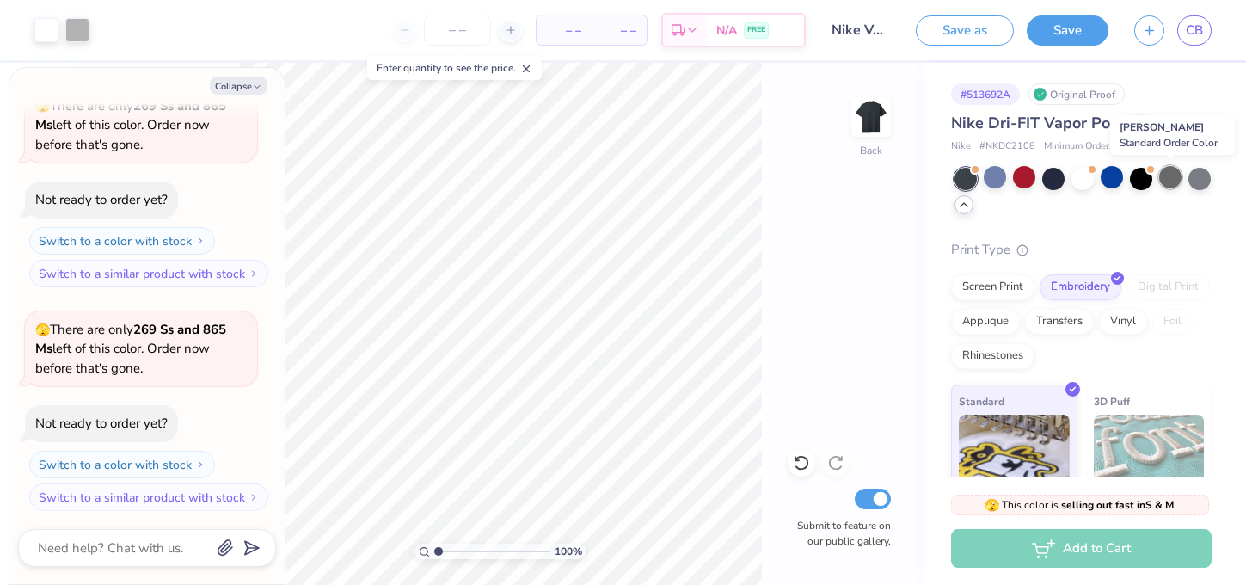
click at [1167, 175] on div at bounding box center [1170, 177] width 22 height 22
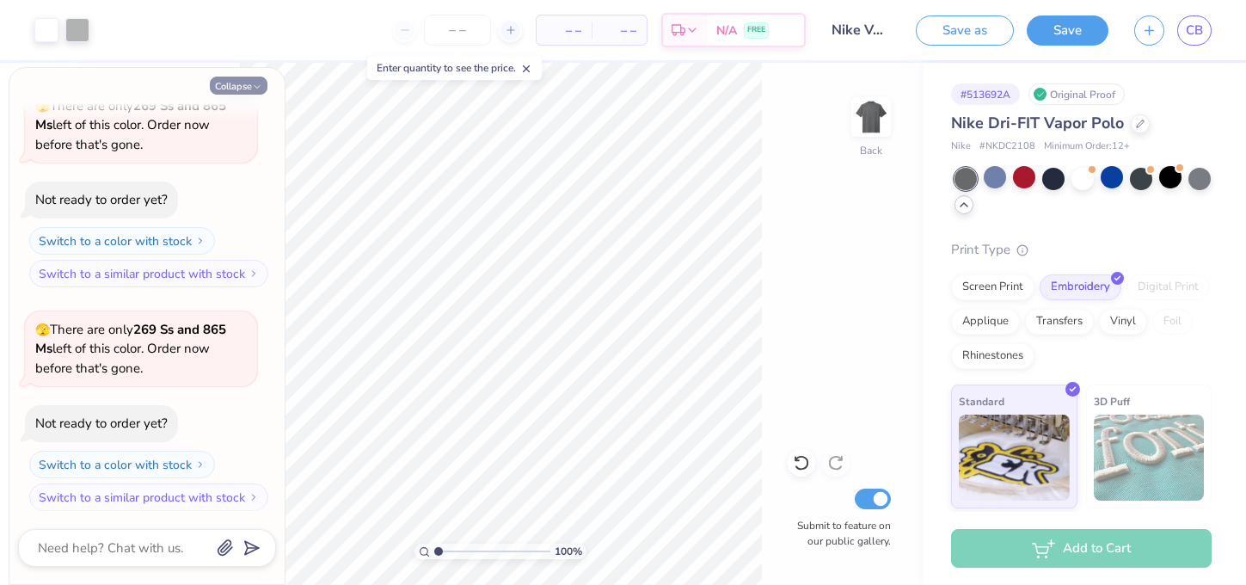
click at [261, 83] on icon "button" at bounding box center [257, 87] width 10 height 10
type textarea "x"
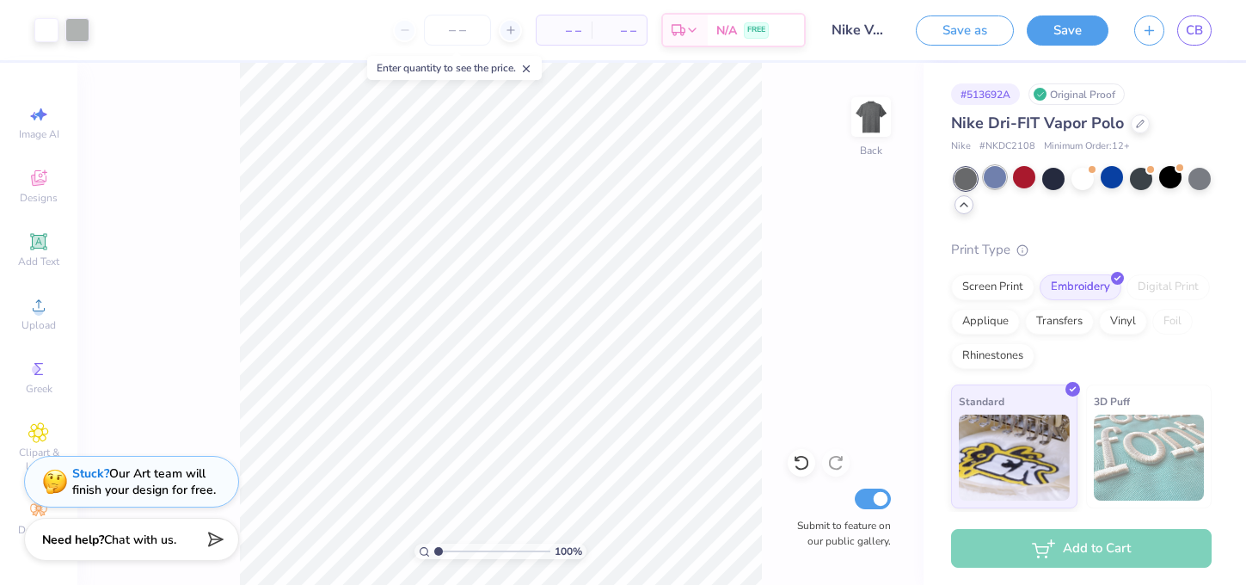
click at [995, 179] on div at bounding box center [995, 177] width 22 height 22
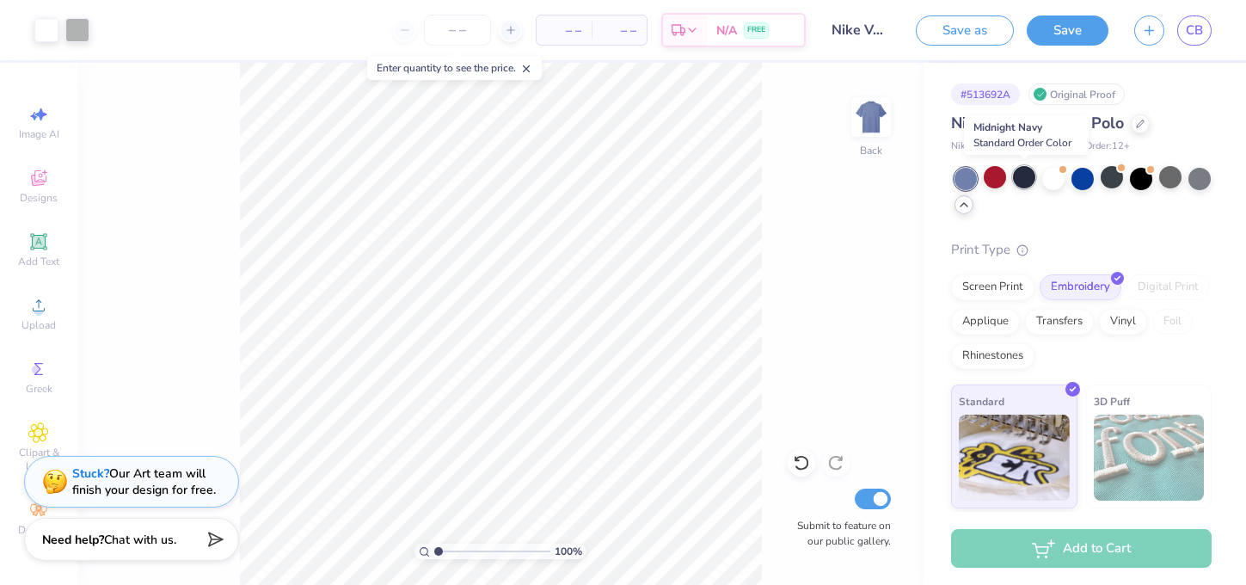
click at [1027, 181] on div at bounding box center [1024, 177] width 22 height 22
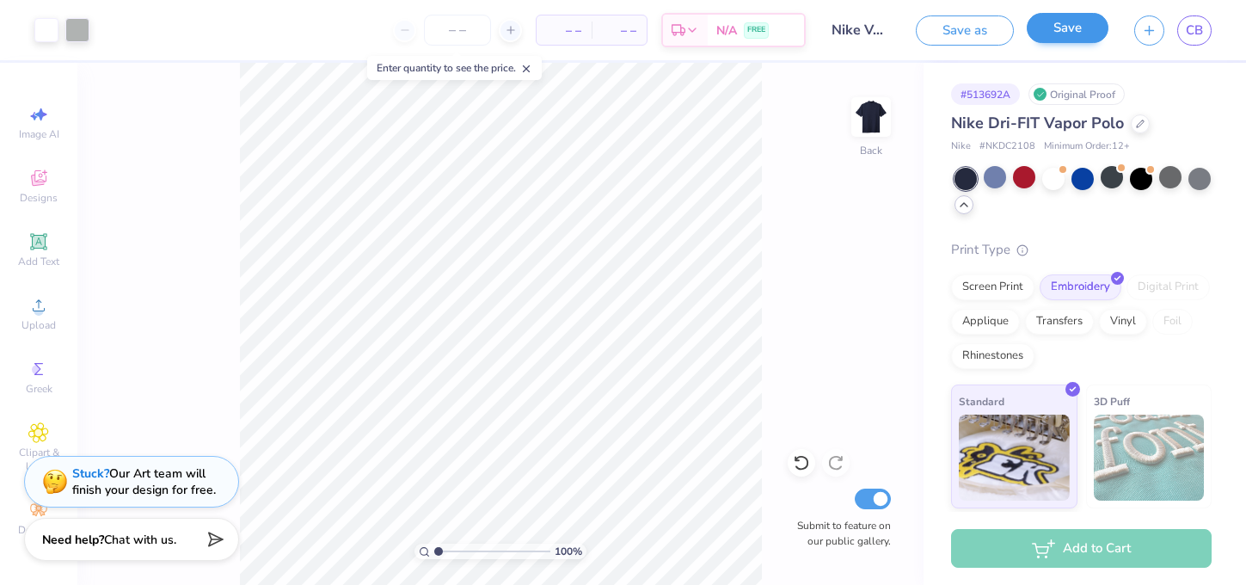
click at [1051, 22] on button "Save" at bounding box center [1068, 28] width 82 height 30
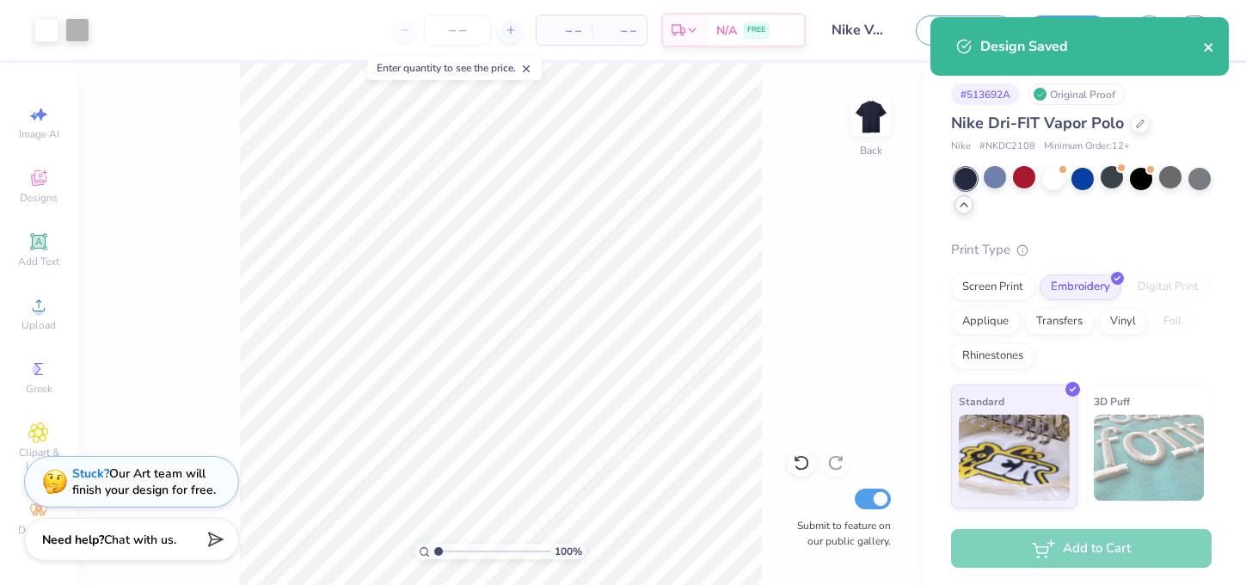
click at [1211, 48] on icon "close" at bounding box center [1209, 47] width 12 height 14
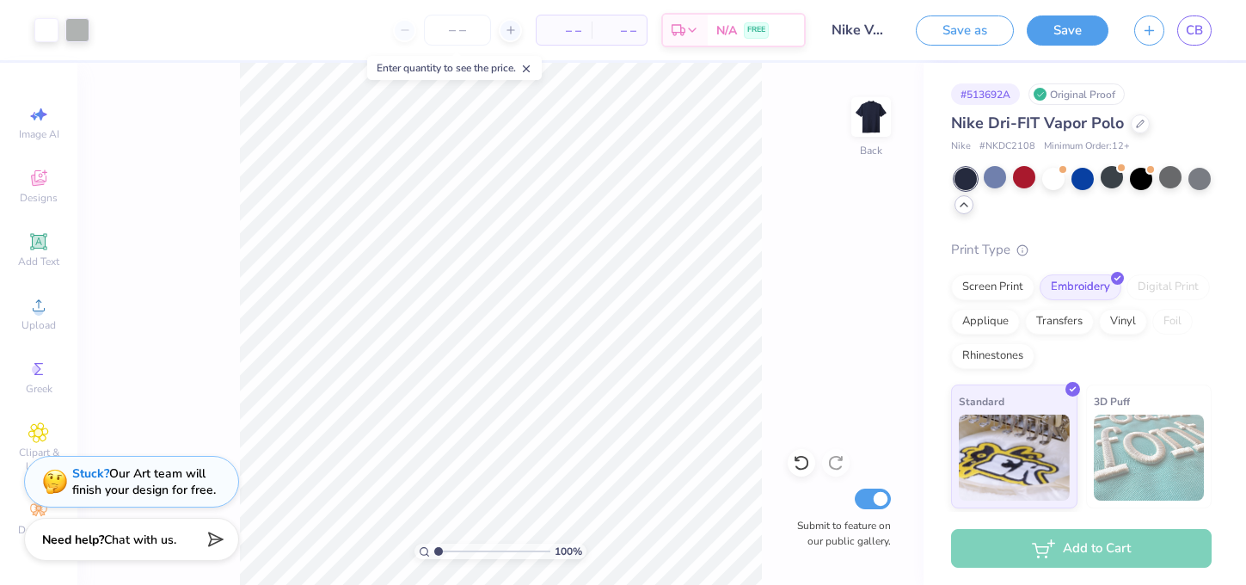
click at [1197, 28] on div "Design Saved" at bounding box center [1079, 53] width 305 height 78
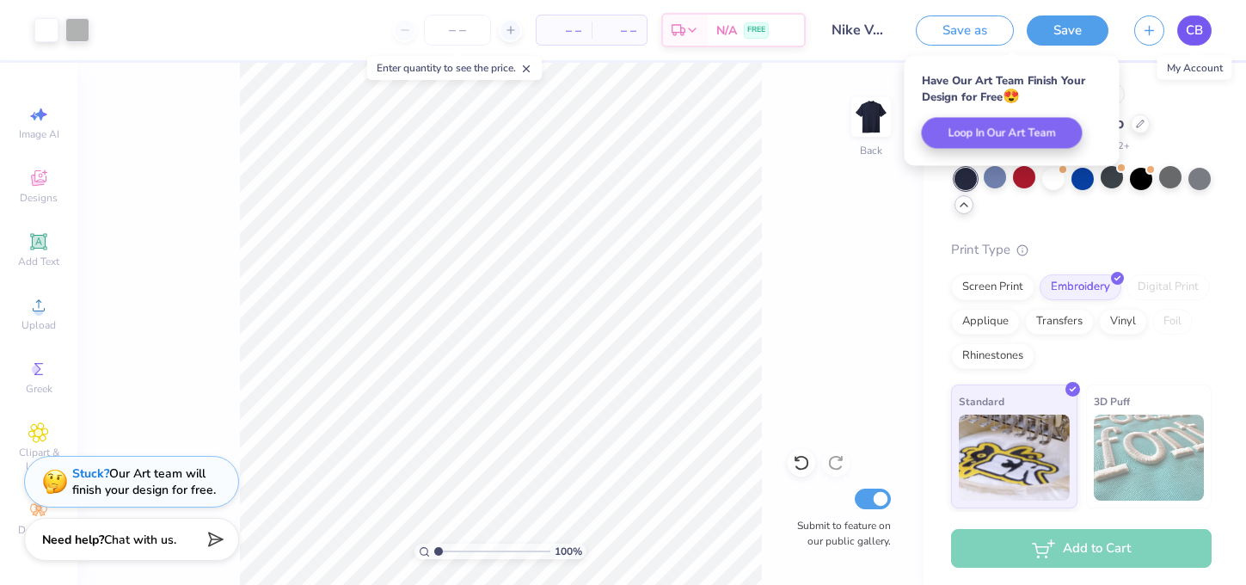
click at [1197, 29] on span "CB" at bounding box center [1194, 31] width 17 height 20
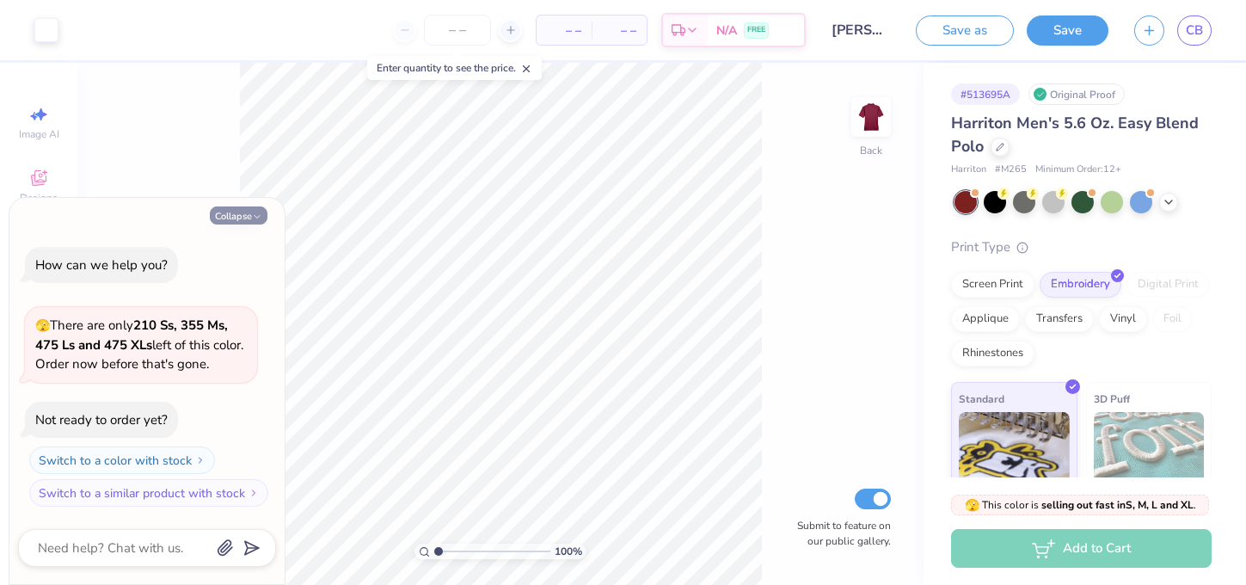
click at [249, 217] on button "Collapse" at bounding box center [239, 215] width 58 height 18
type textarea "x"
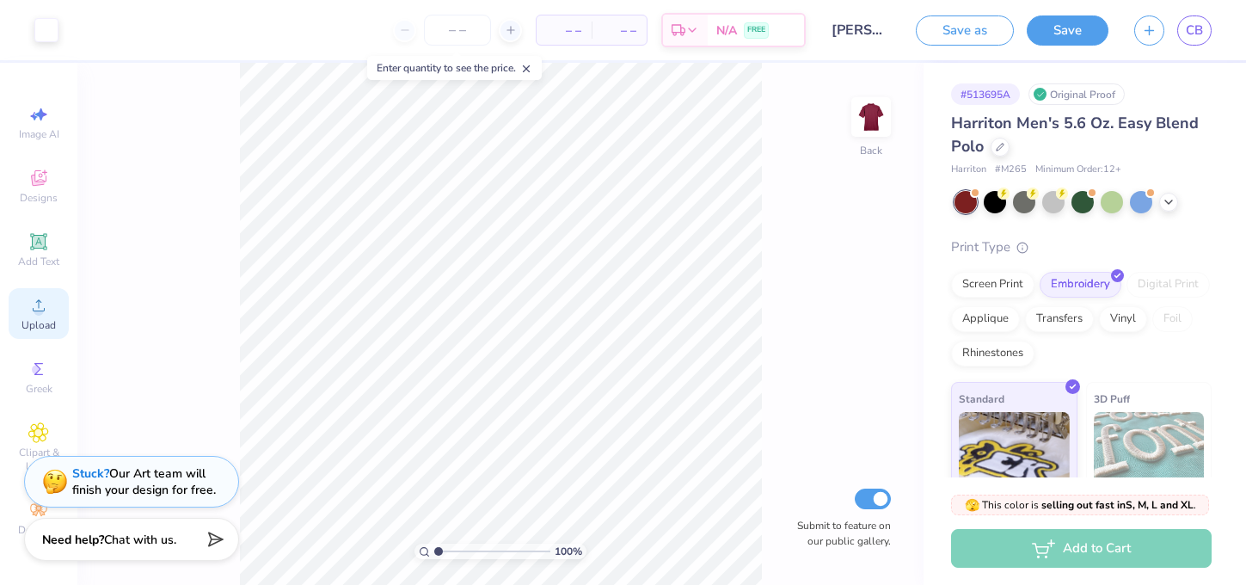
click at [49, 318] on span "Upload" at bounding box center [39, 325] width 34 height 14
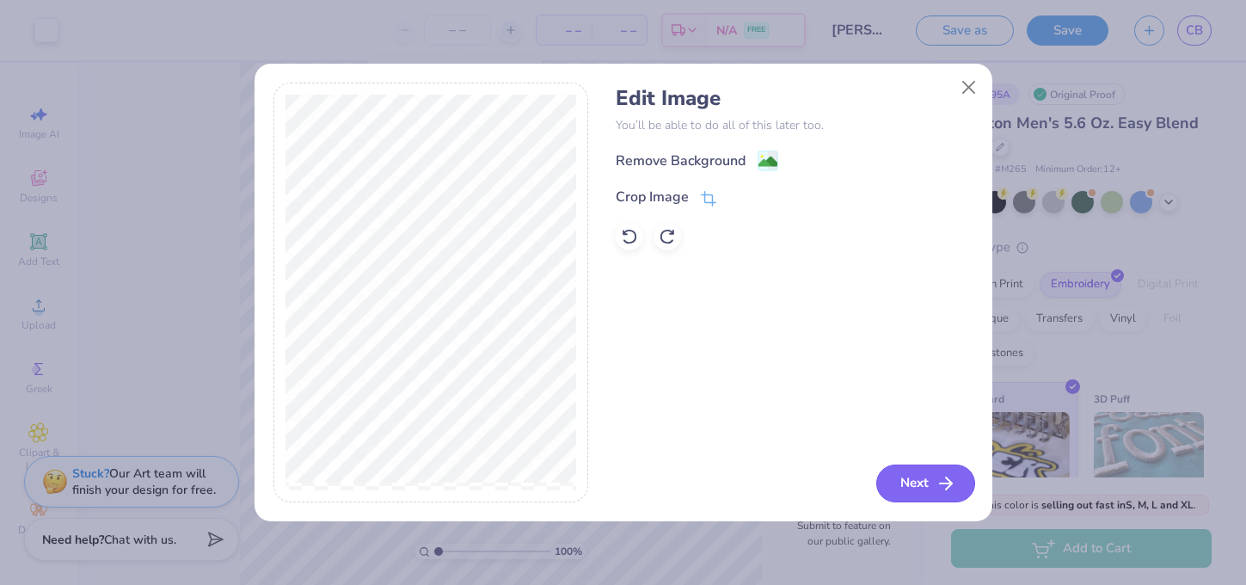
click at [932, 479] on button "Next" at bounding box center [925, 483] width 99 height 38
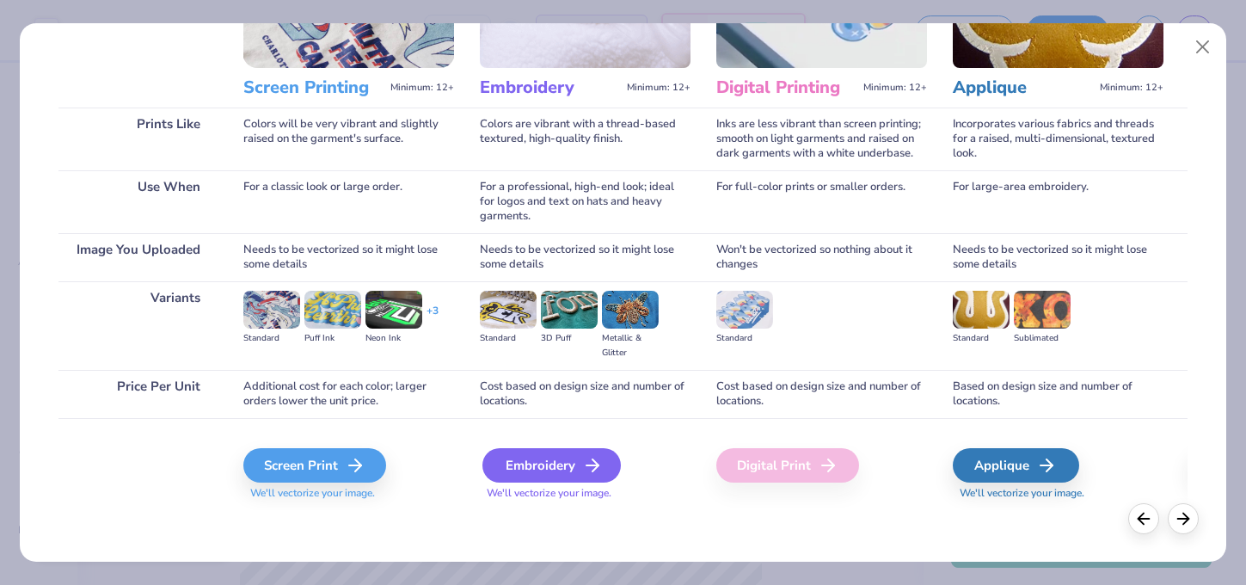
scroll to position [187, 0]
click at [570, 480] on div "Embroidery" at bounding box center [552, 465] width 138 height 34
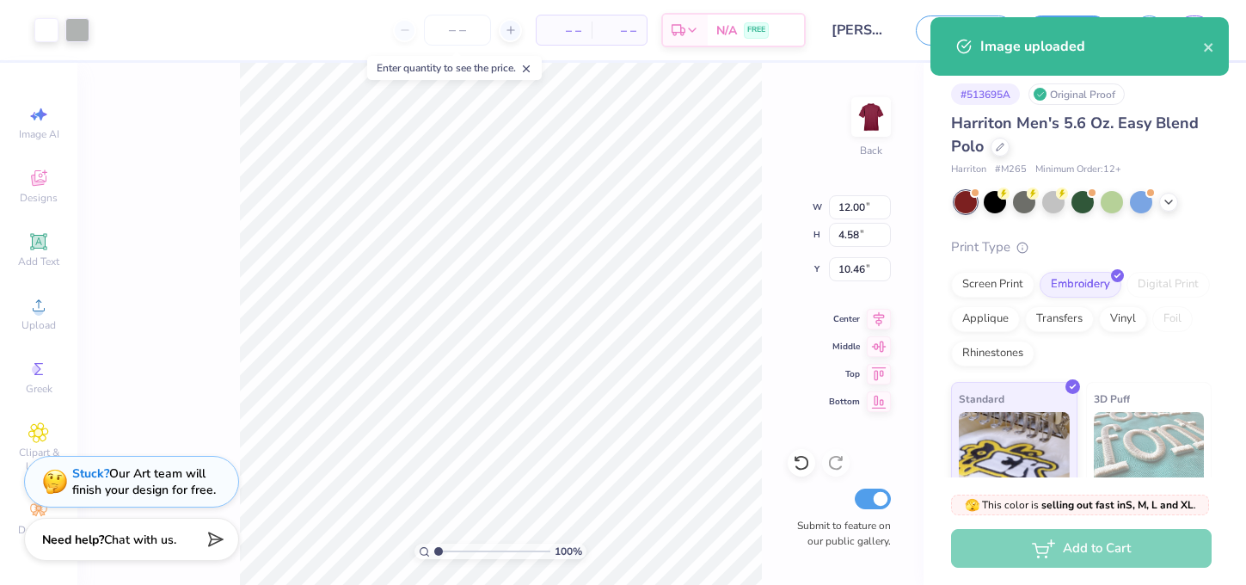
type input "5.08"
type input "2.14"
type input "3.00"
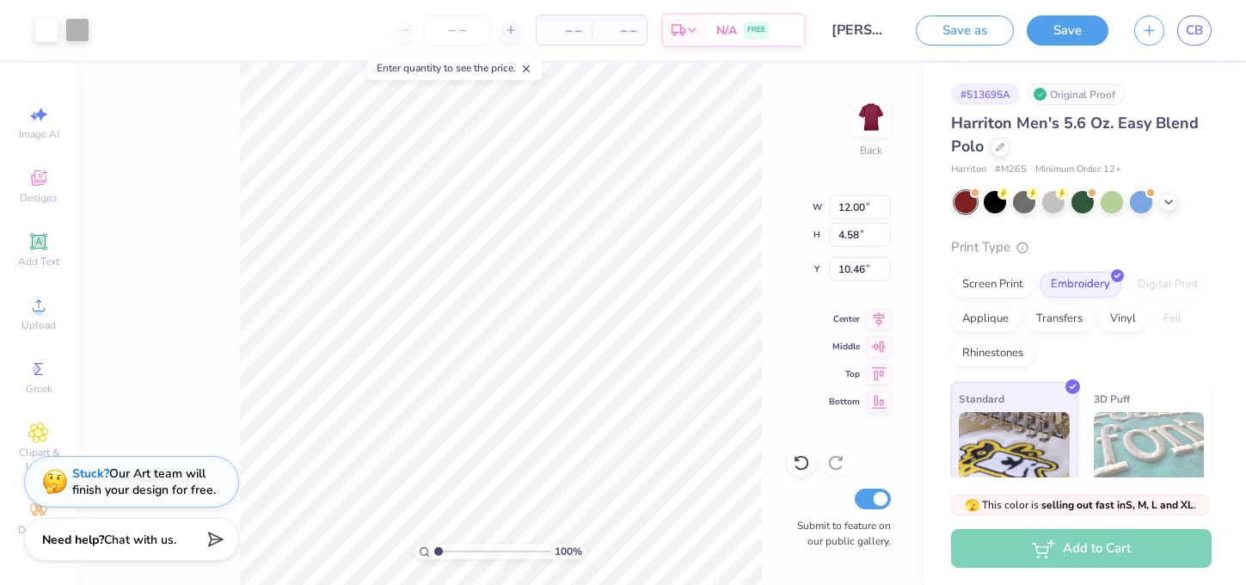
type input "3.00"
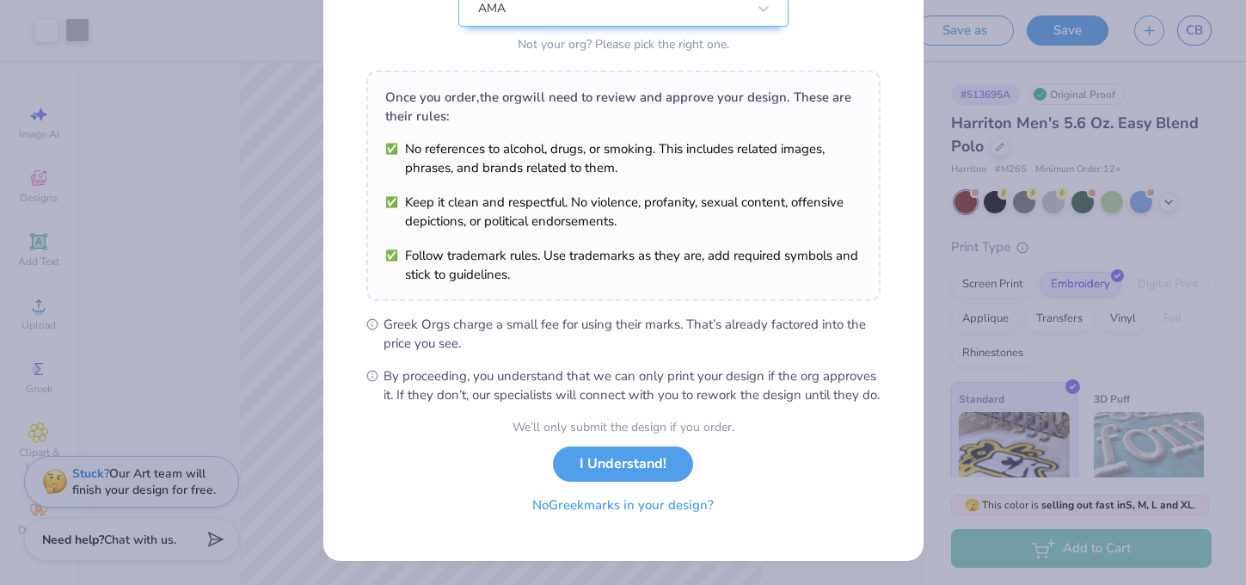
scroll to position [220, 0]
click at [675, 507] on button "No Greek marks in your design?" at bounding box center [623, 505] width 211 height 35
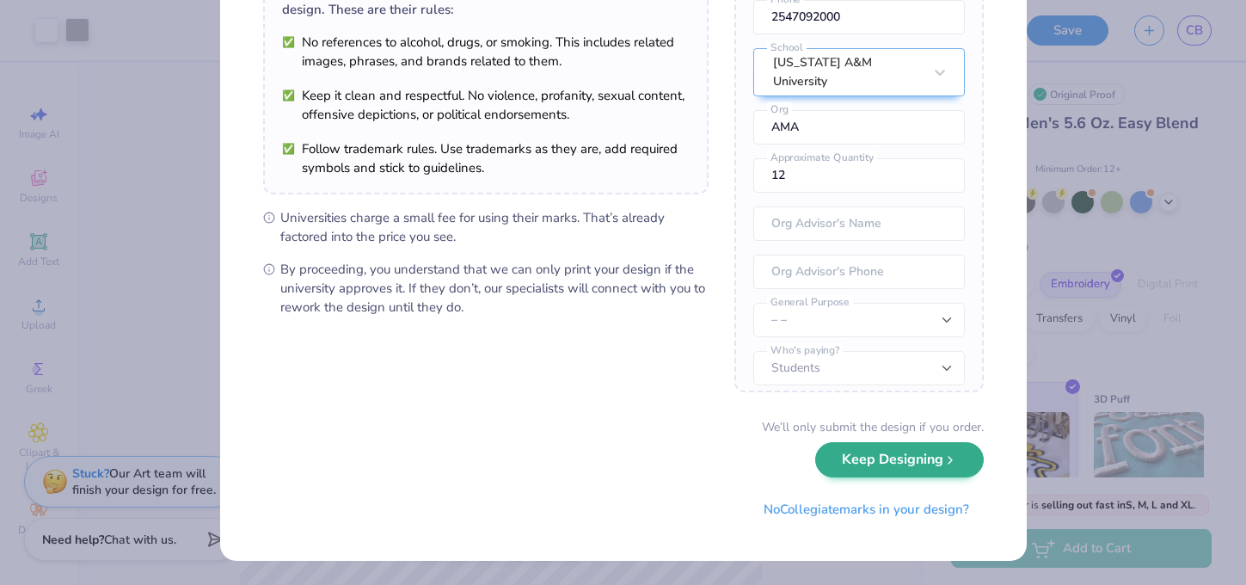
scroll to position [163, 0]
click at [903, 459] on button "Keep Designing" at bounding box center [899, 460] width 169 height 35
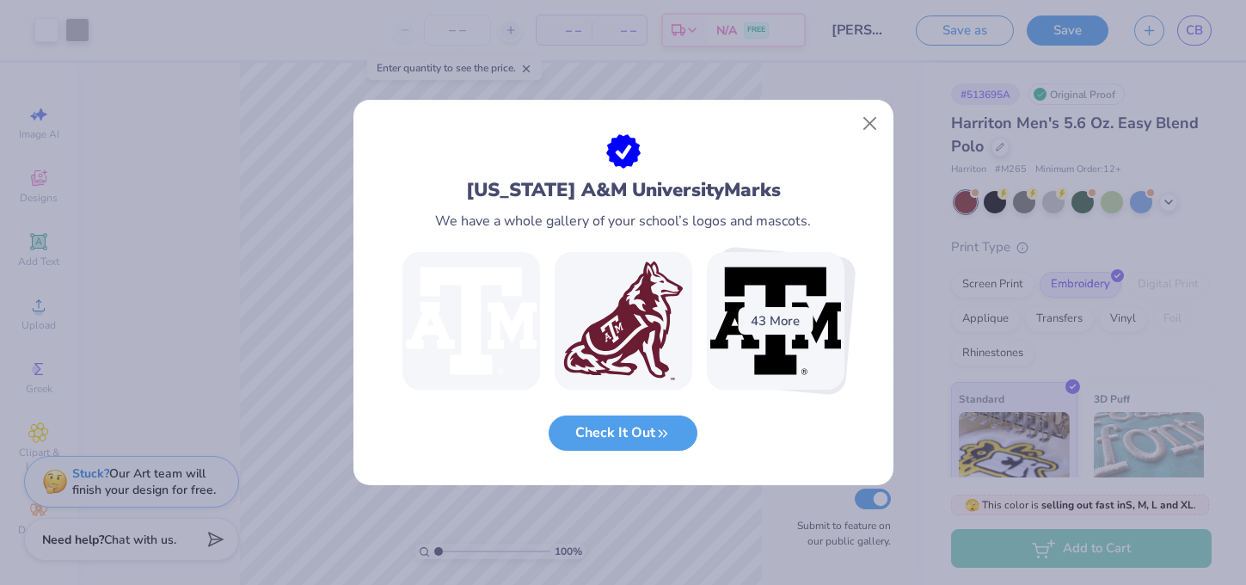
scroll to position [0, 0]
click at [875, 132] on button "Close" at bounding box center [869, 124] width 33 height 33
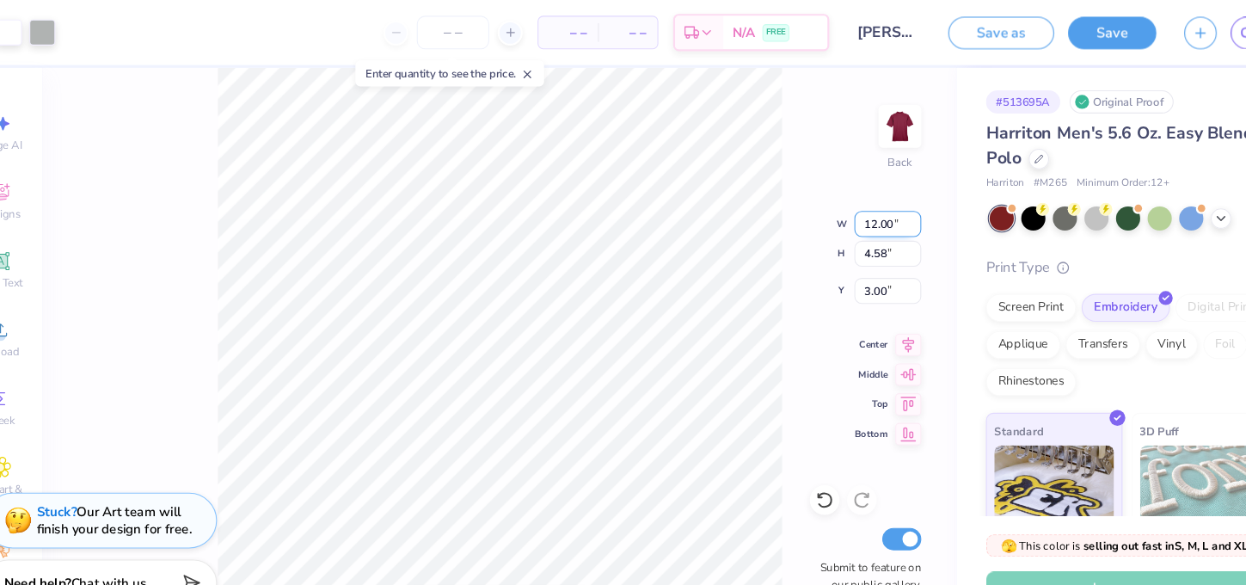
click at [829, 206] on input "12.00" at bounding box center [860, 207] width 62 height 24
type input "12.0"
type input "1"
type input "4"
type input "4.14"
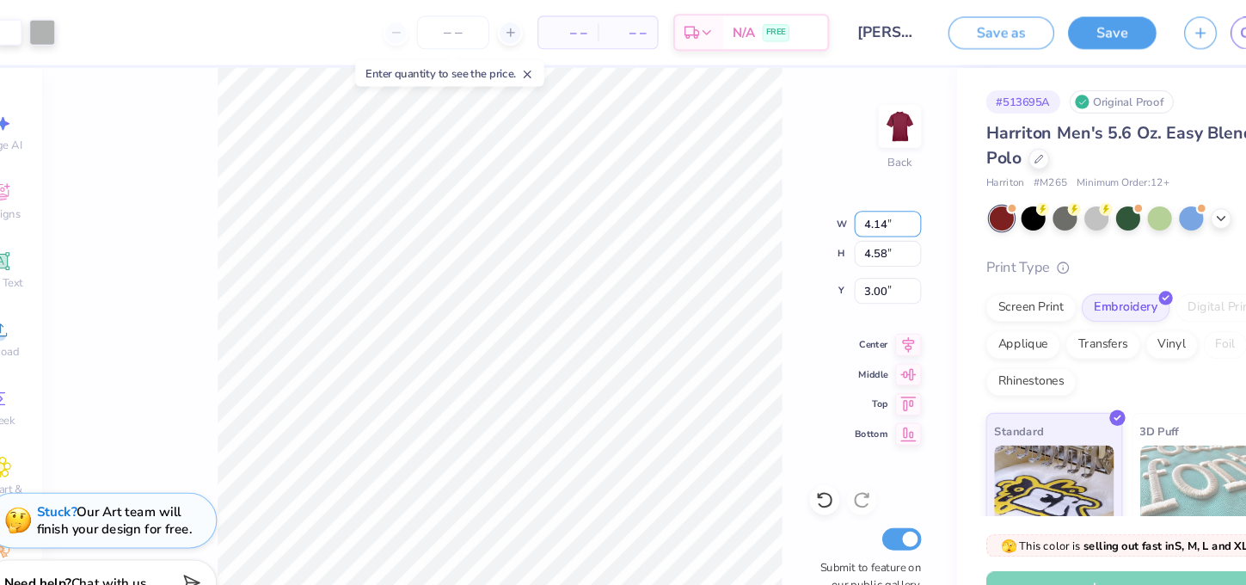
type input "1.58"
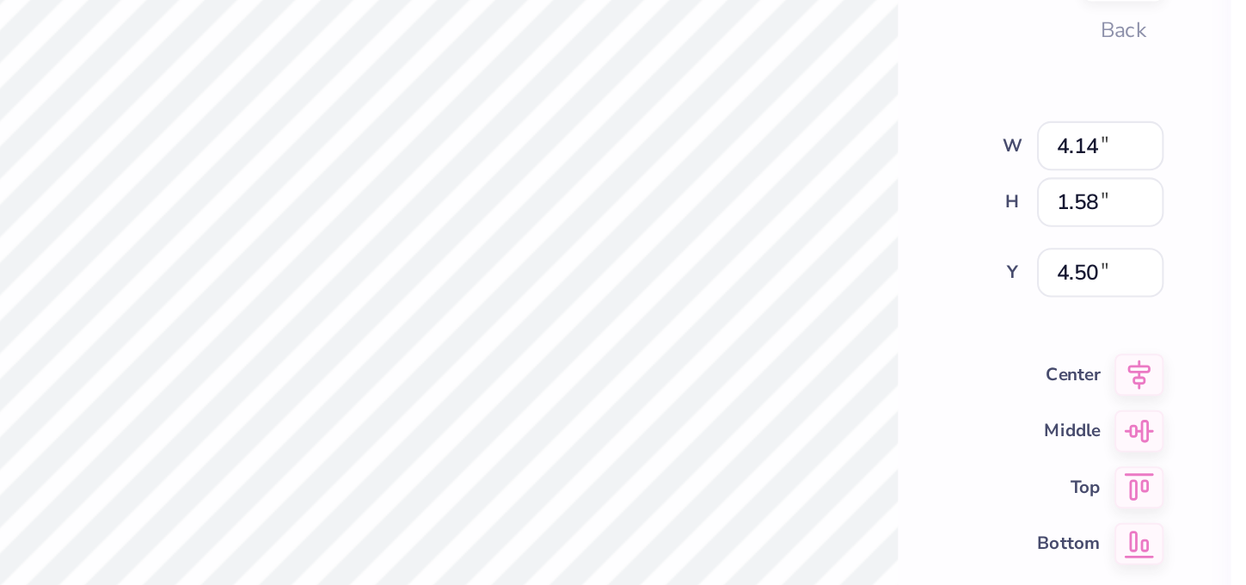
type input "3.00"
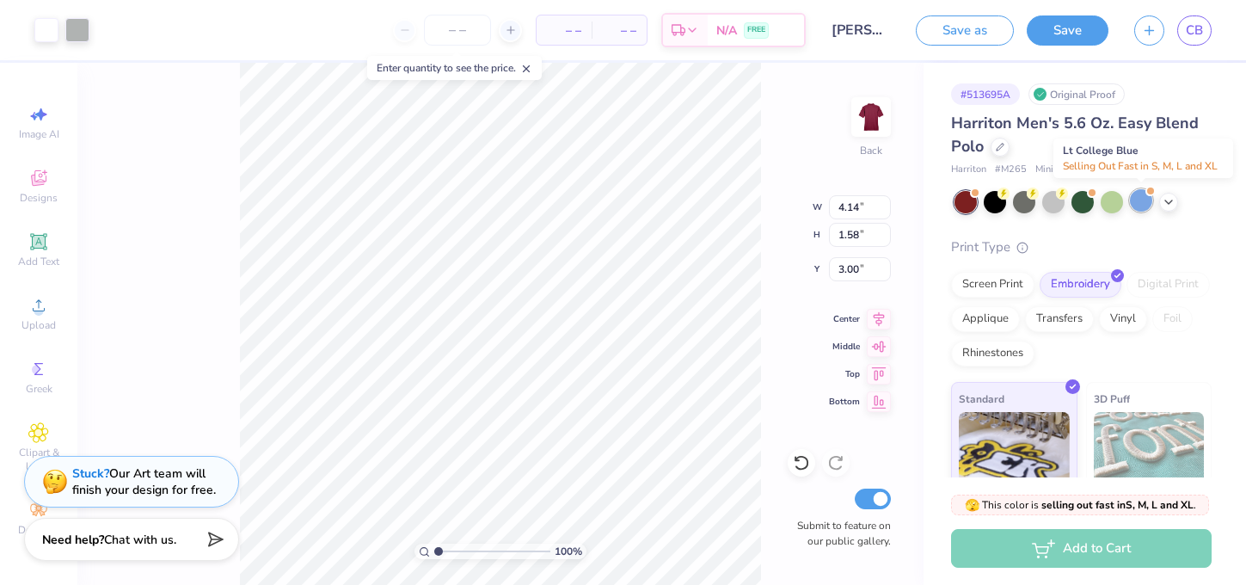
click at [1144, 203] on div at bounding box center [1141, 200] width 22 height 22
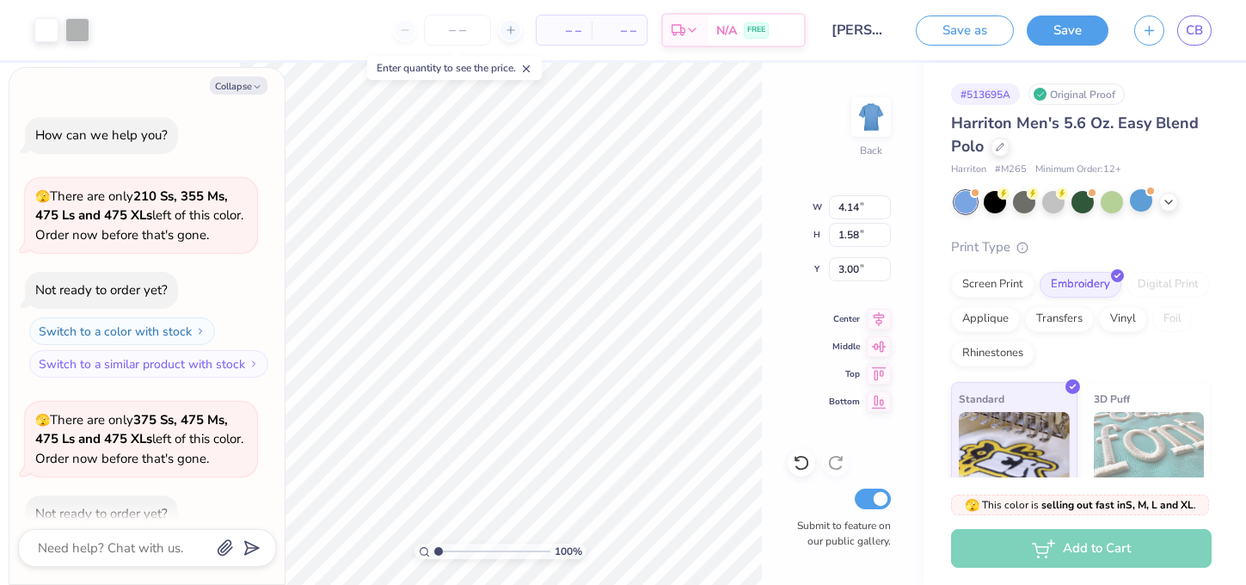
scroll to position [90, 0]
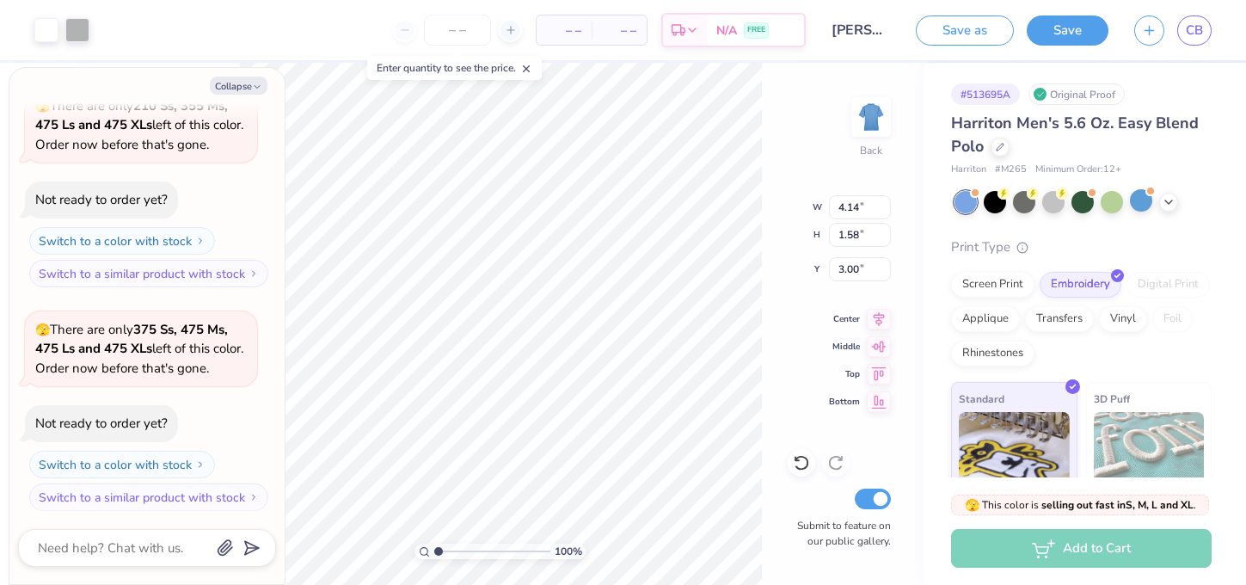
click at [1178, 196] on div at bounding box center [1083, 202] width 257 height 22
click at [1176, 197] on div at bounding box center [1168, 200] width 19 height 19
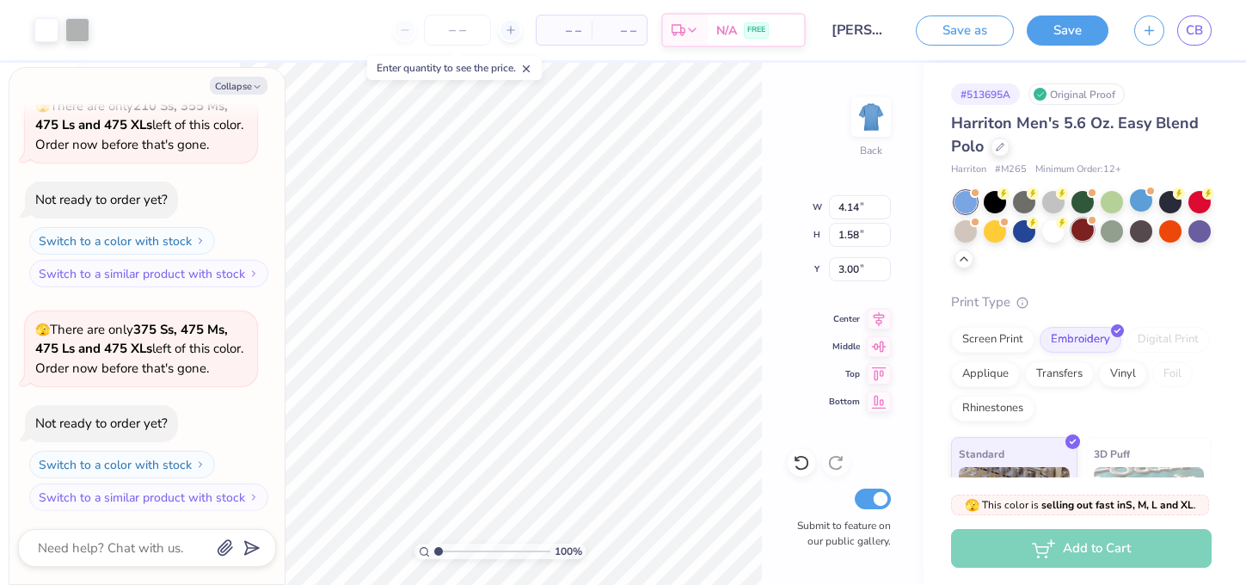
click at [1091, 231] on div at bounding box center [1083, 229] width 22 height 22
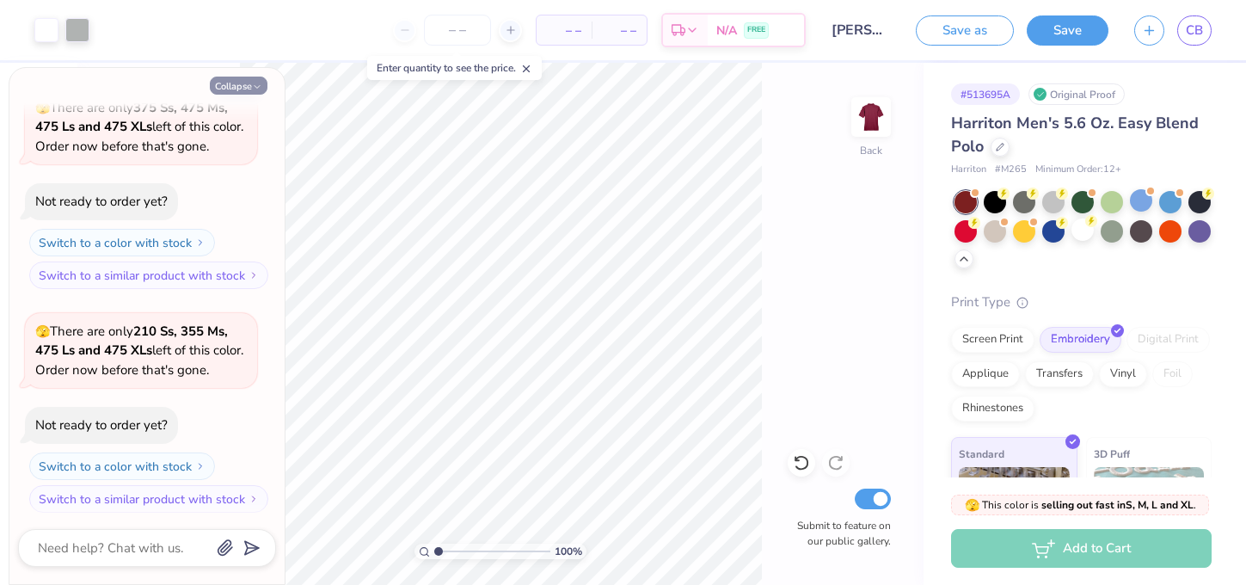
click at [260, 79] on button "Collapse" at bounding box center [239, 86] width 58 height 18
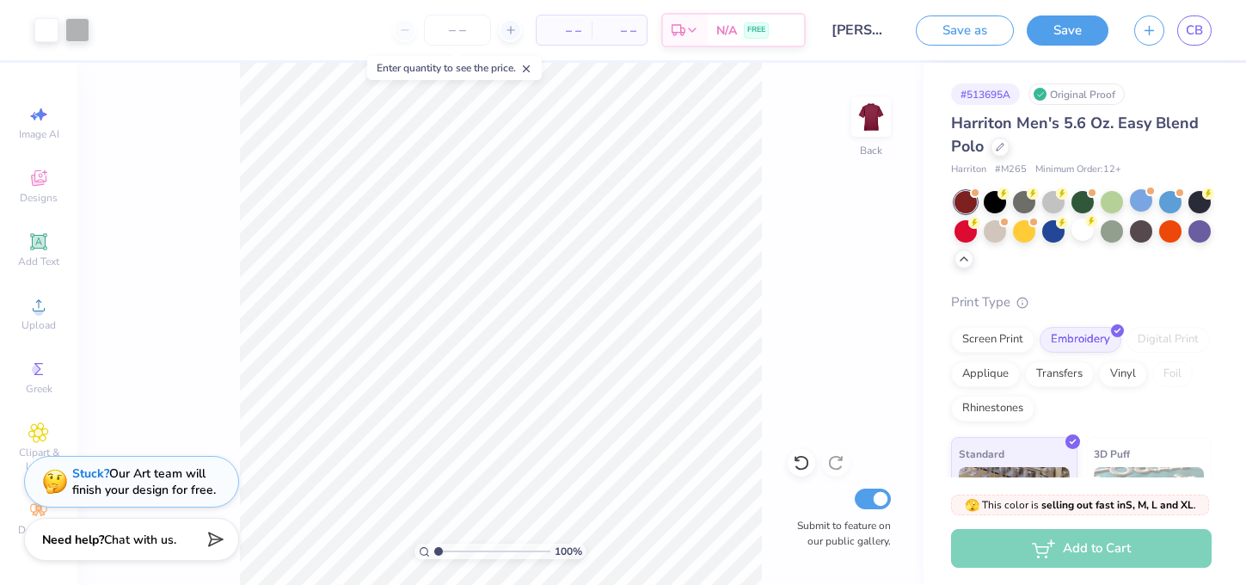
type textarea "x"
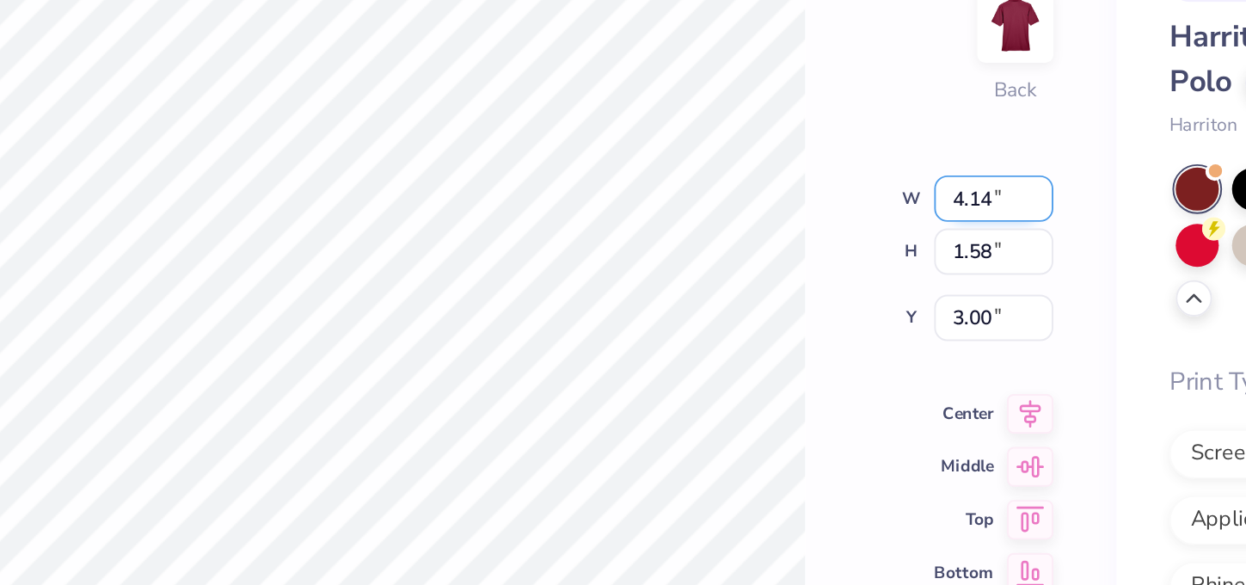
click at [829, 195] on input "4.14" at bounding box center [860, 207] width 62 height 24
type input "4.1"
type input "4"
type input "3"
type input "3.50"
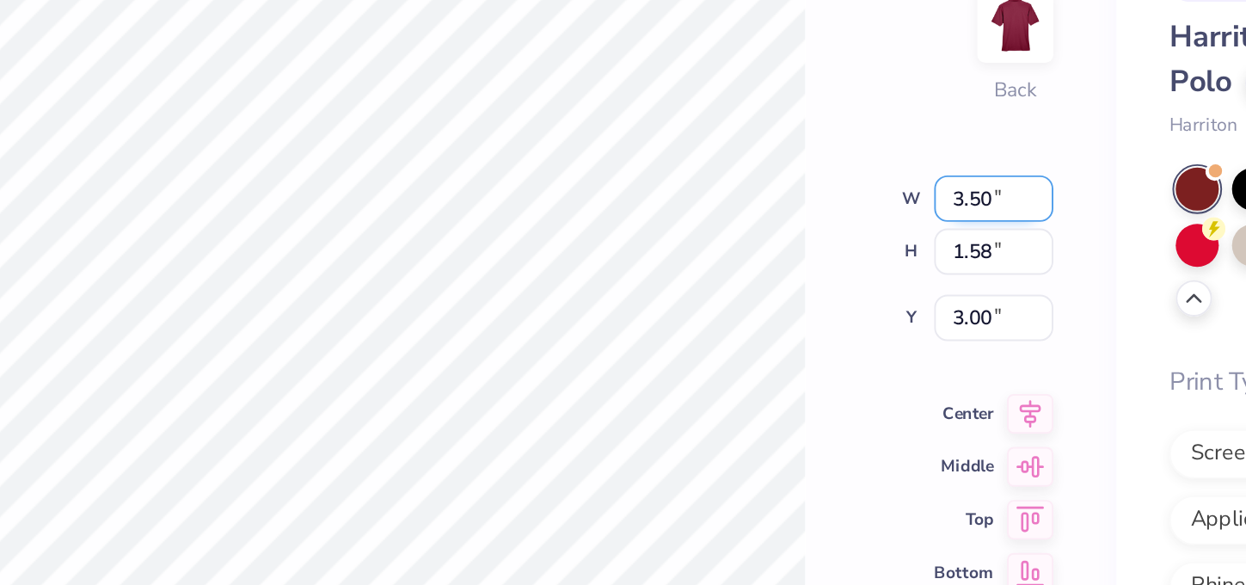
type input "1.34"
type input "3.12"
type input "3.00"
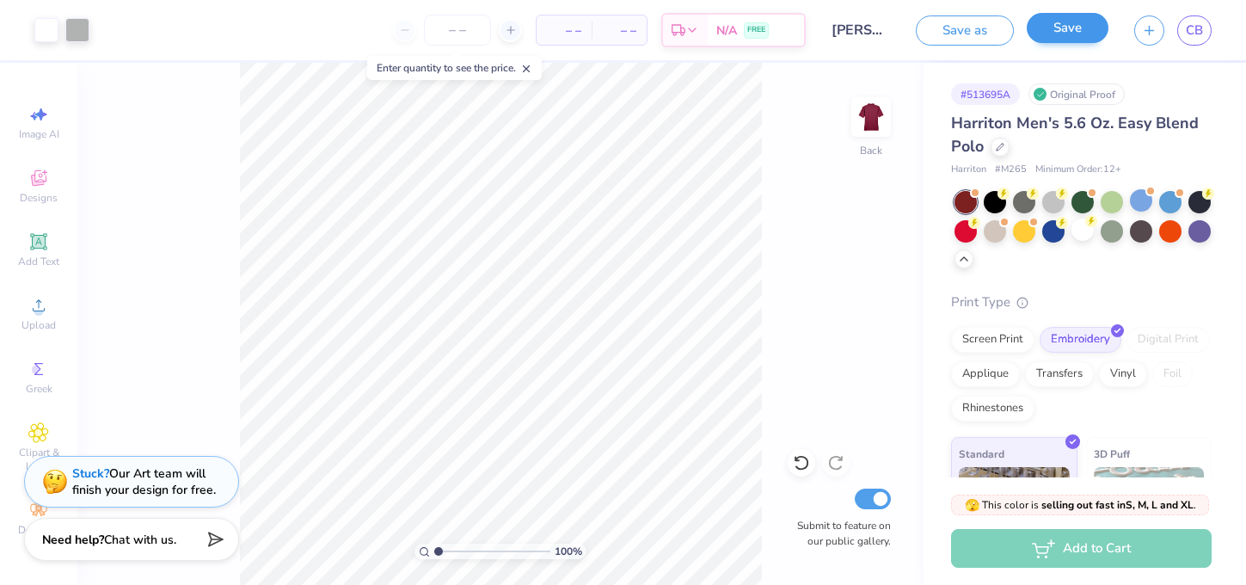
click at [1067, 37] on button "Save" at bounding box center [1068, 28] width 82 height 30
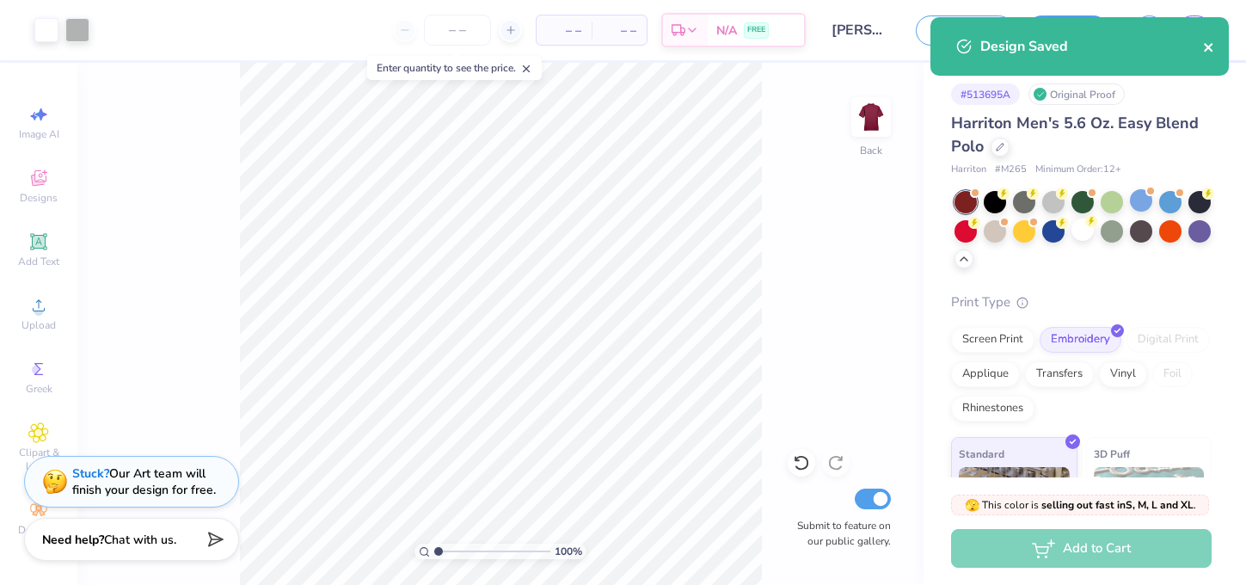
click at [1210, 42] on icon "close" at bounding box center [1209, 47] width 12 height 14
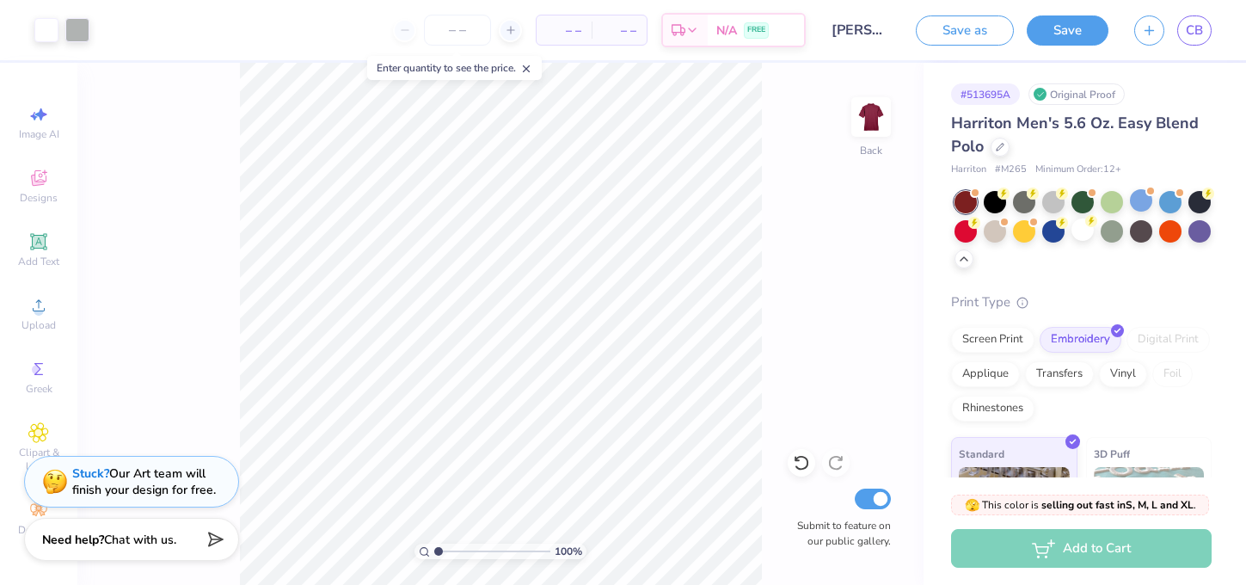
click at [1203, 27] on div "Design Saved" at bounding box center [1079, 53] width 305 height 78
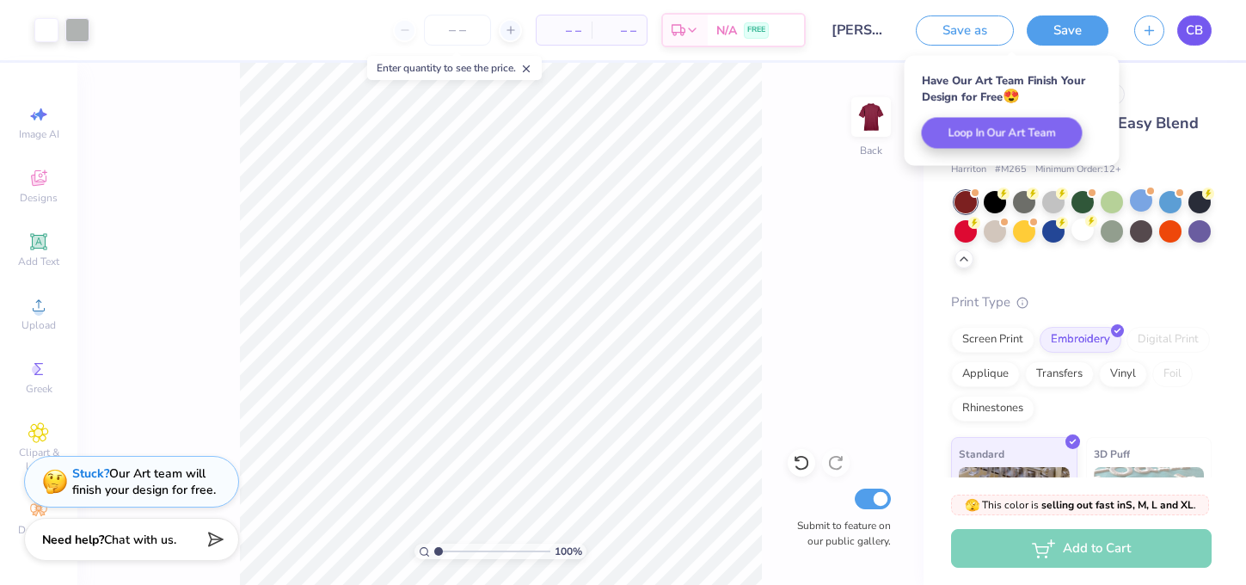
click at [1203, 29] on link "CB" at bounding box center [1195, 30] width 34 height 30
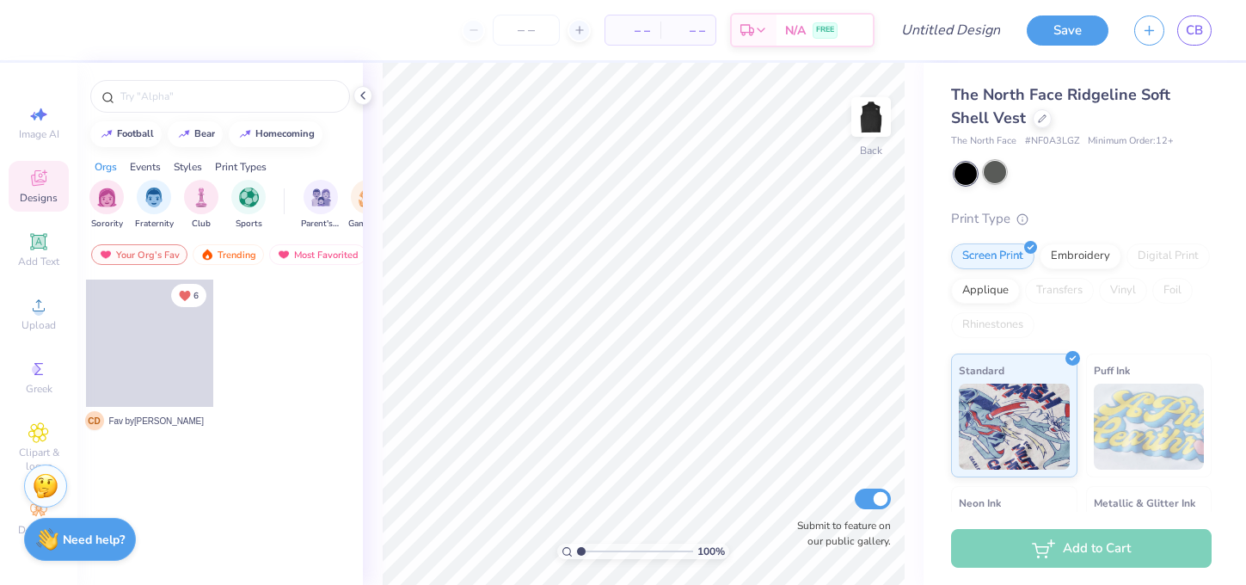
click at [999, 167] on div at bounding box center [995, 172] width 22 height 22
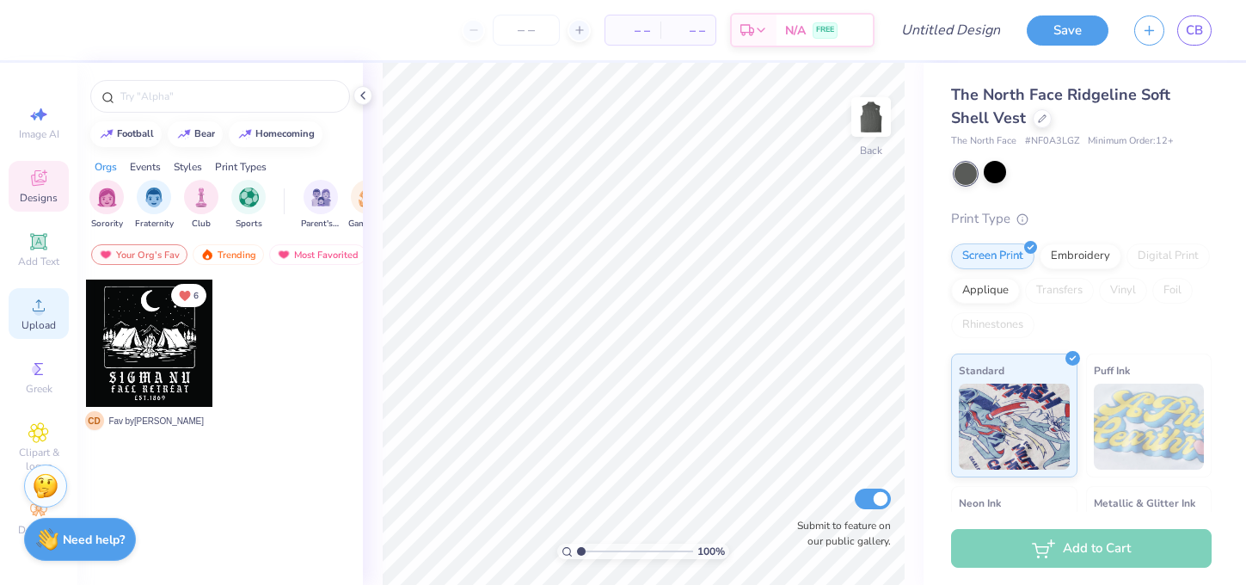
click at [42, 316] on div "Upload" at bounding box center [39, 313] width 60 height 51
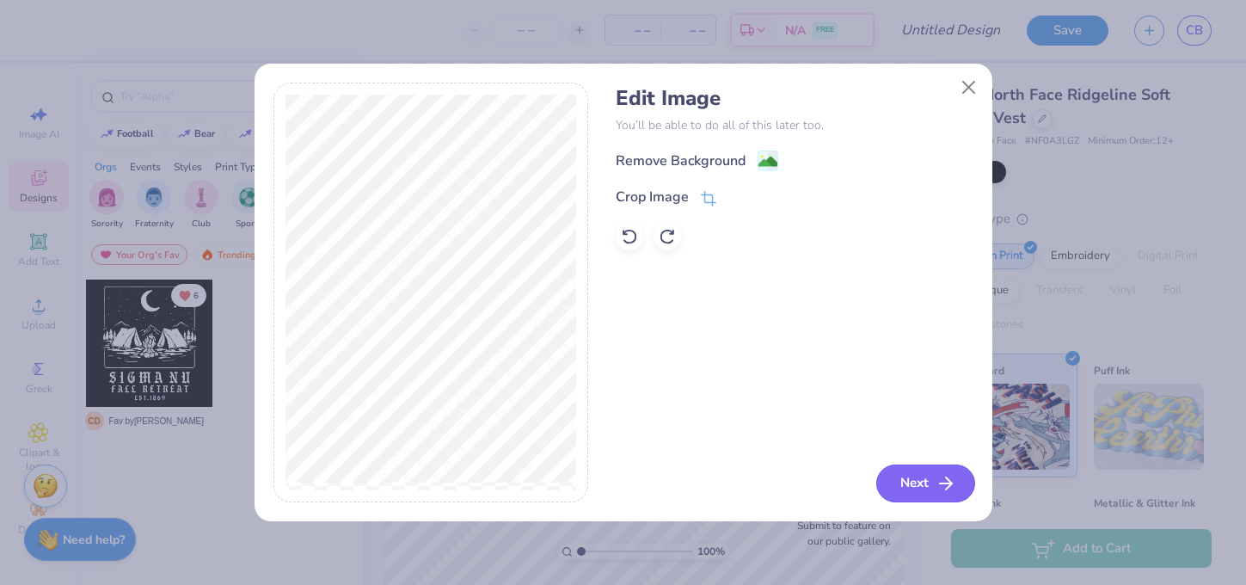
click at [950, 494] on button "Next" at bounding box center [925, 483] width 99 height 38
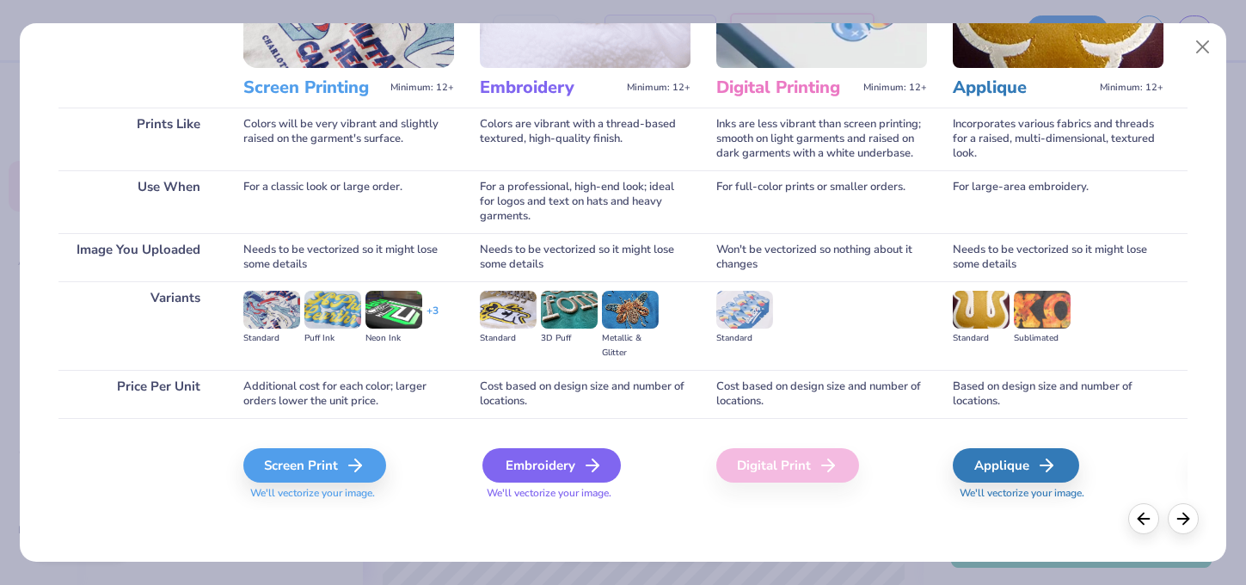
click at [598, 461] on icon at bounding box center [592, 465] width 21 height 21
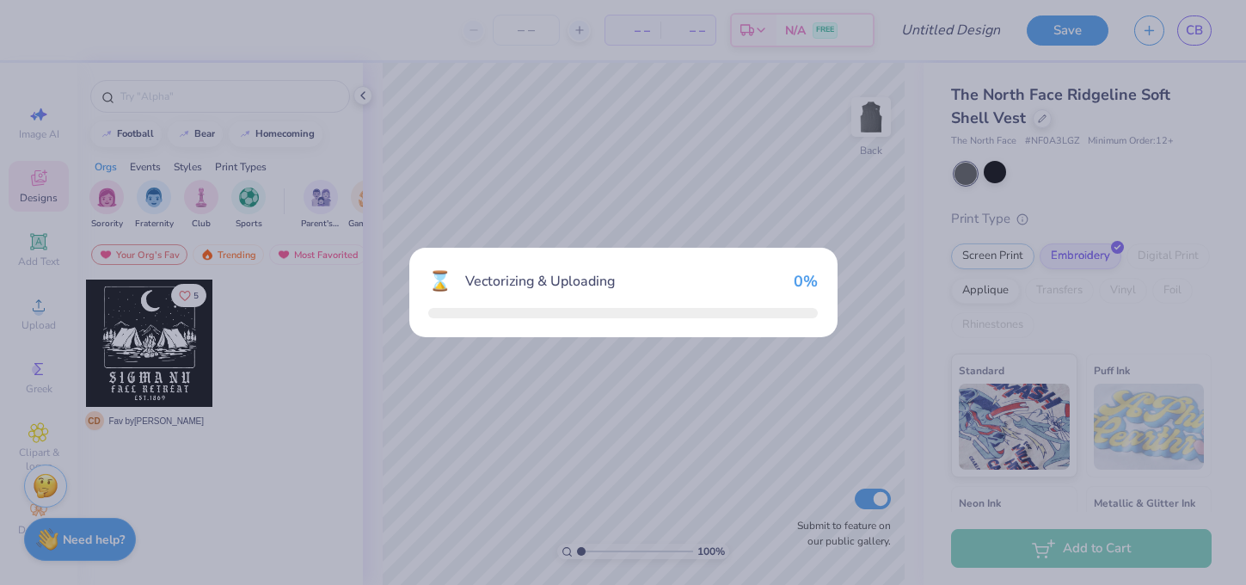
scroll to position [187, 0]
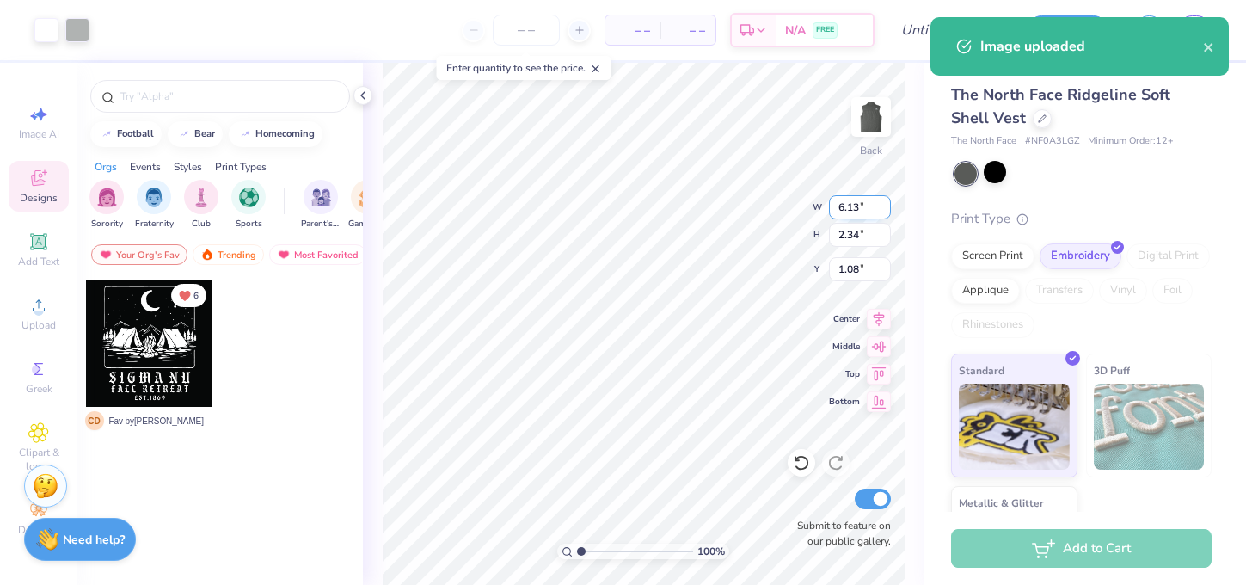
click at [855, 212] on input "6.13" at bounding box center [860, 207] width 62 height 24
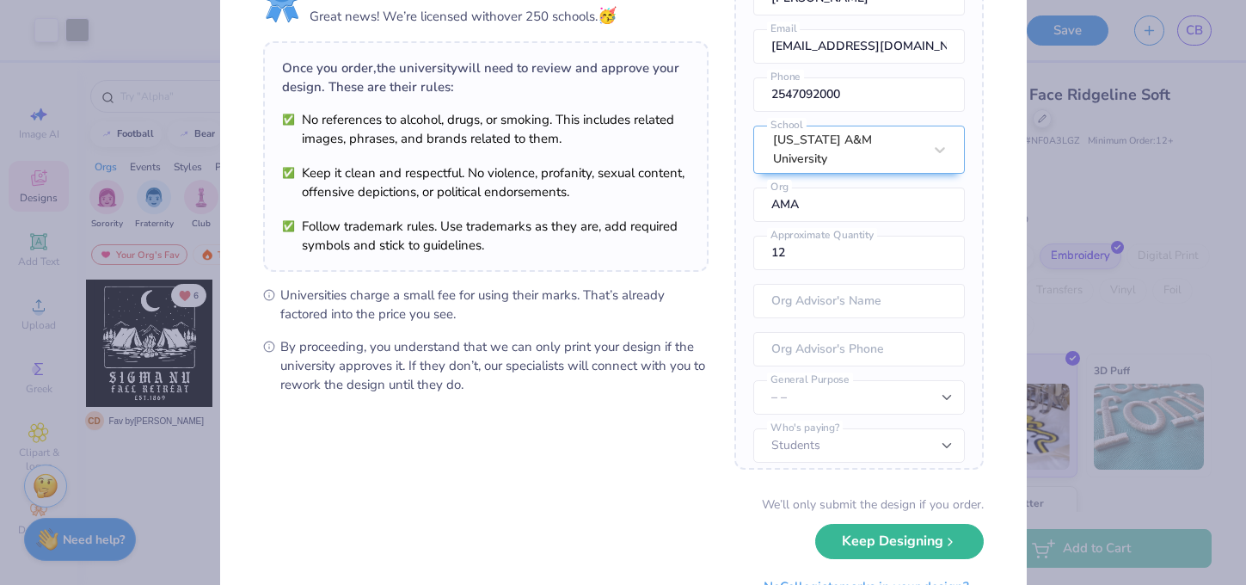
scroll to position [97, 0]
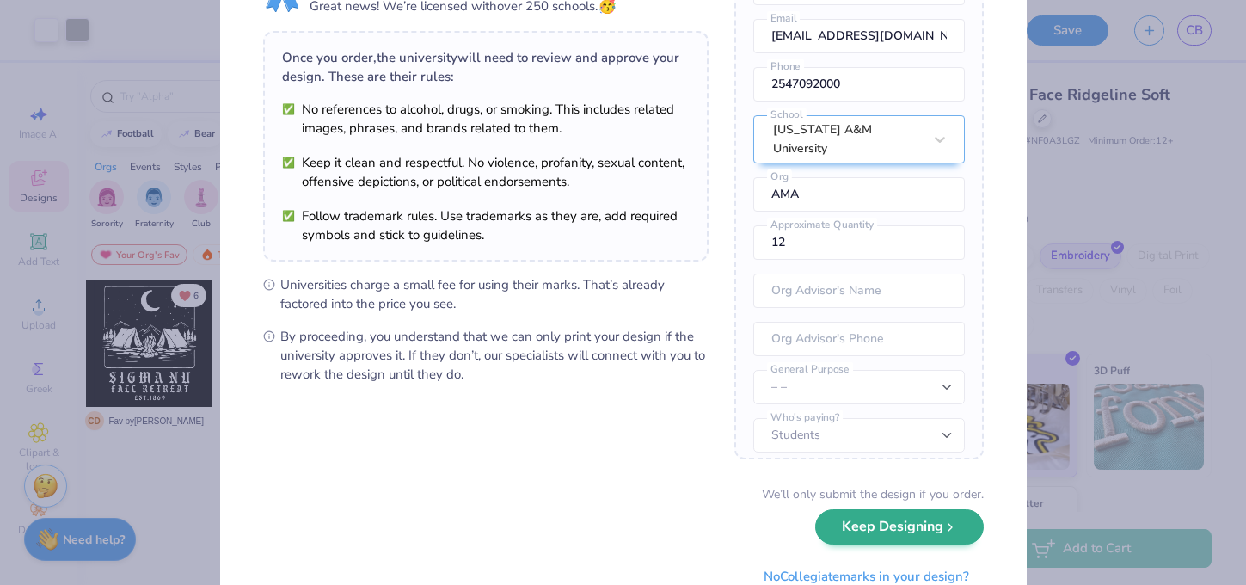
click at [913, 528] on button "Keep Designing" at bounding box center [899, 526] width 169 height 35
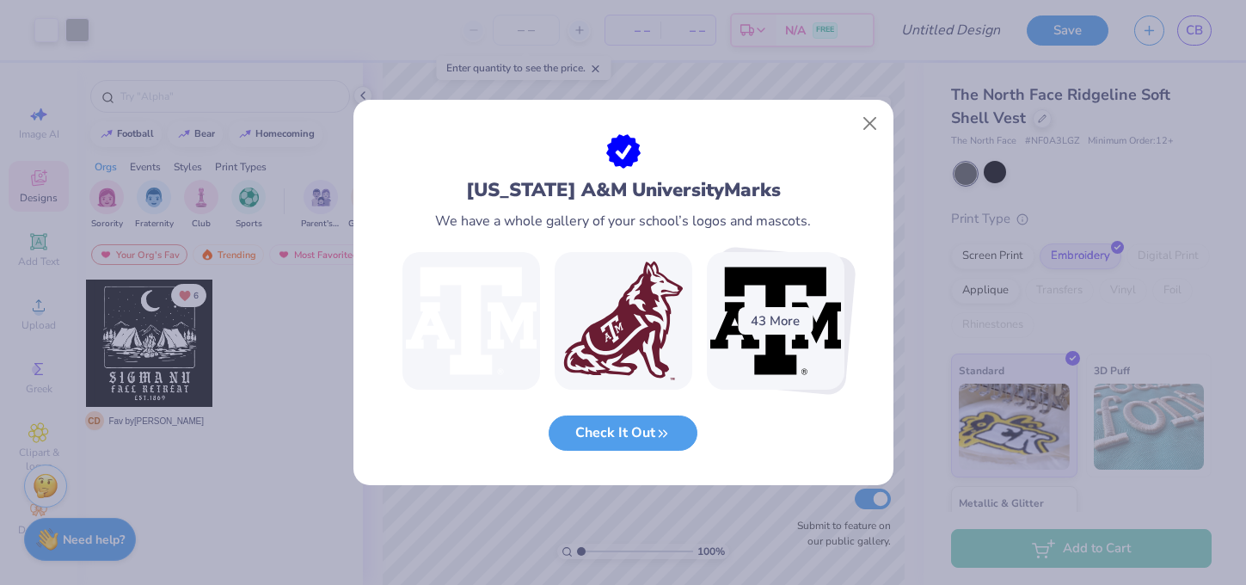
scroll to position [0, 0]
click at [867, 123] on button "Close" at bounding box center [869, 124] width 33 height 33
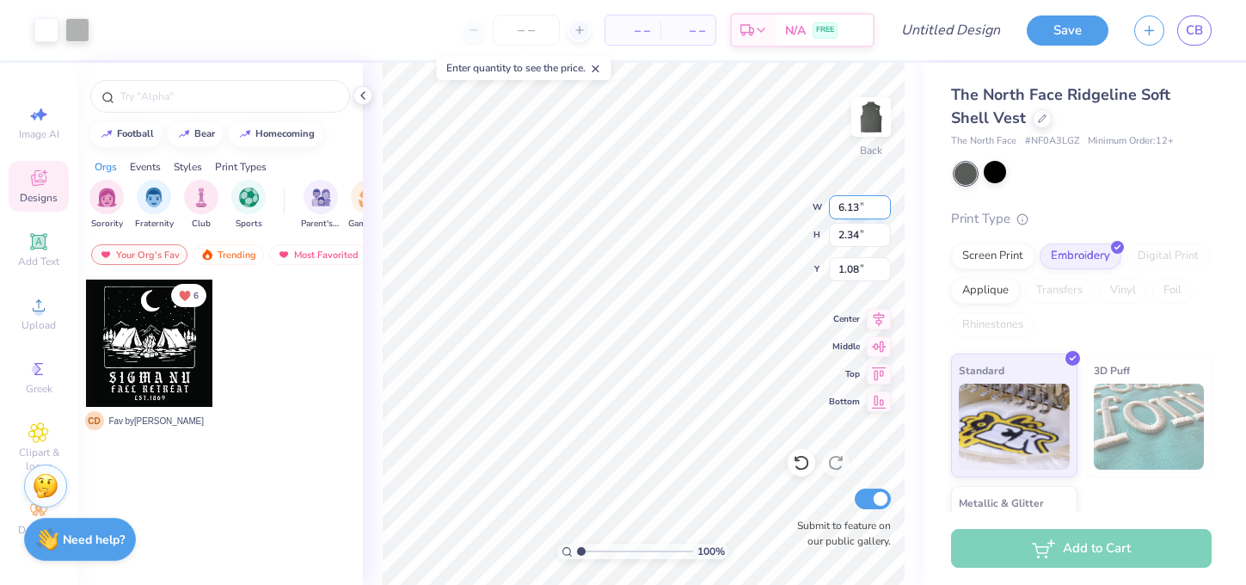
click at [859, 212] on input "6.13" at bounding box center [860, 207] width 62 height 24
type input "6.1"
type input "6"
type input "3"
type input "3.00"
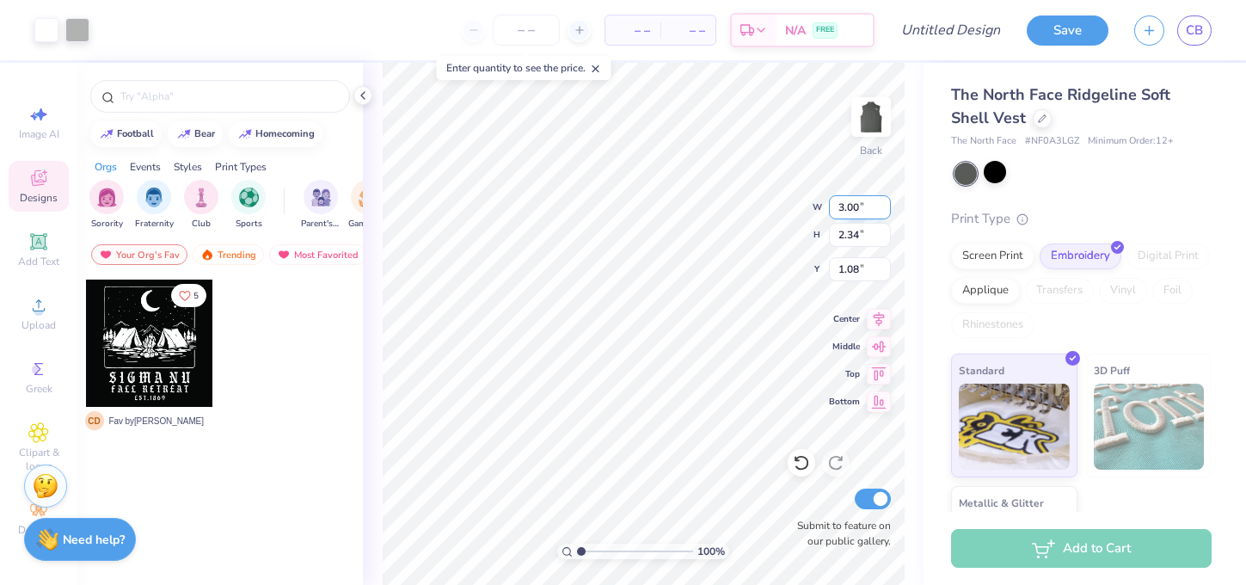
type input "1.15"
click at [363, 90] on icon at bounding box center [363, 96] width 14 height 14
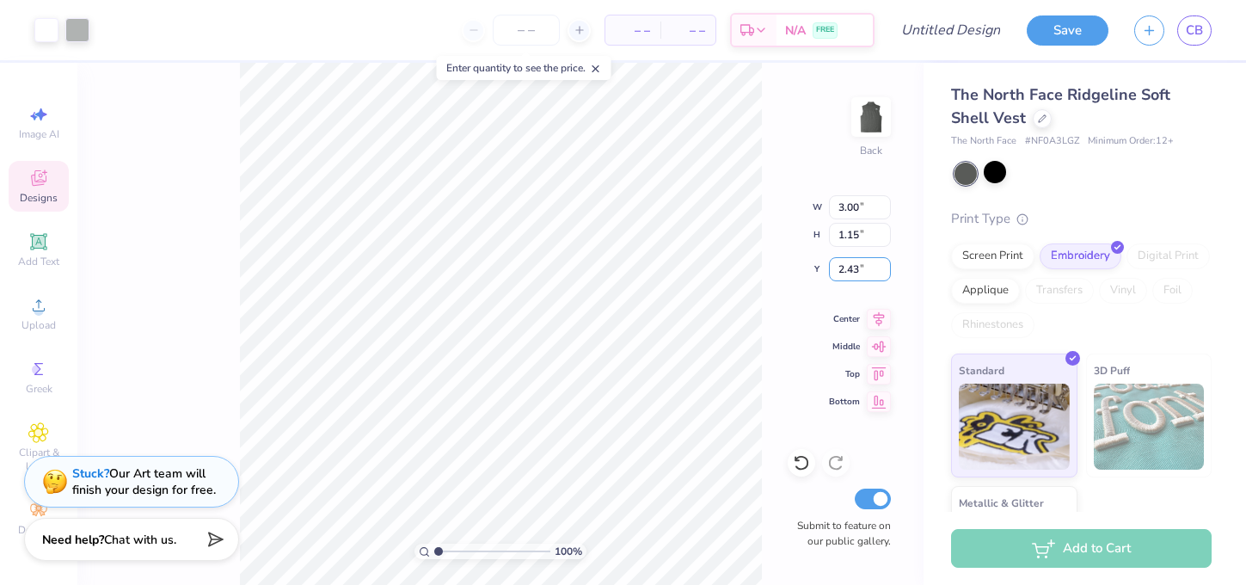
click at [860, 274] on input "2.43" at bounding box center [860, 269] width 62 height 24
type input "2.4"
type input "2"
type input "3"
type input "2.85"
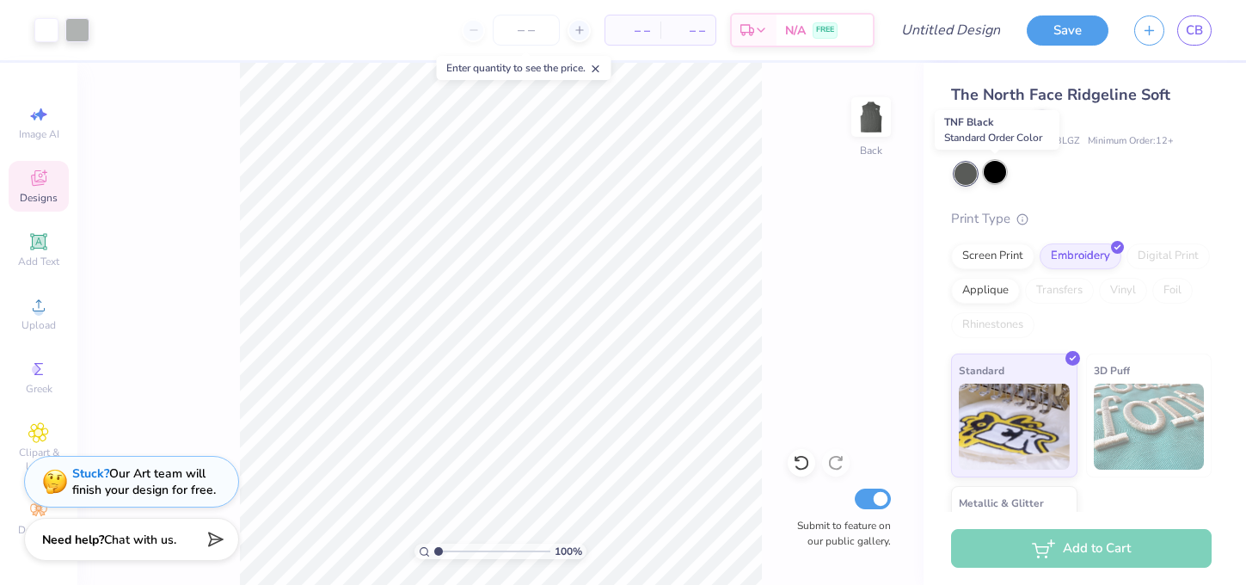
click at [998, 171] on div at bounding box center [995, 172] width 22 height 22
click at [962, 39] on input "Design Title" at bounding box center [972, 30] width 84 height 34
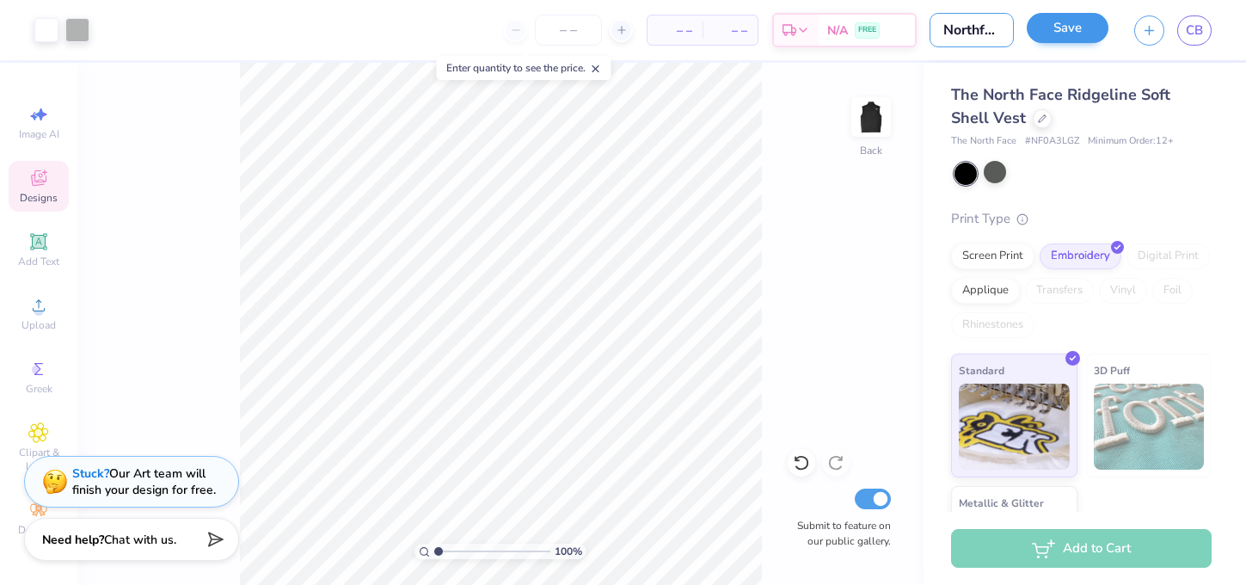
type input "Northface Vest - F25"
click at [1073, 26] on button "Save" at bounding box center [1068, 28] width 82 height 30
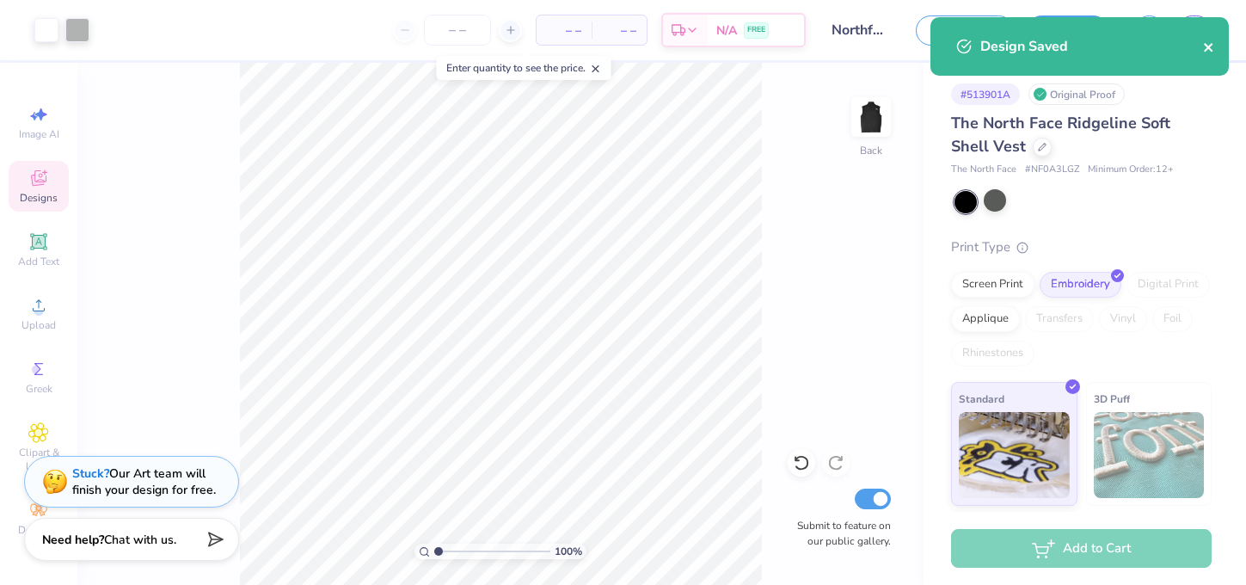
click at [1206, 45] on icon "close" at bounding box center [1208, 47] width 9 height 9
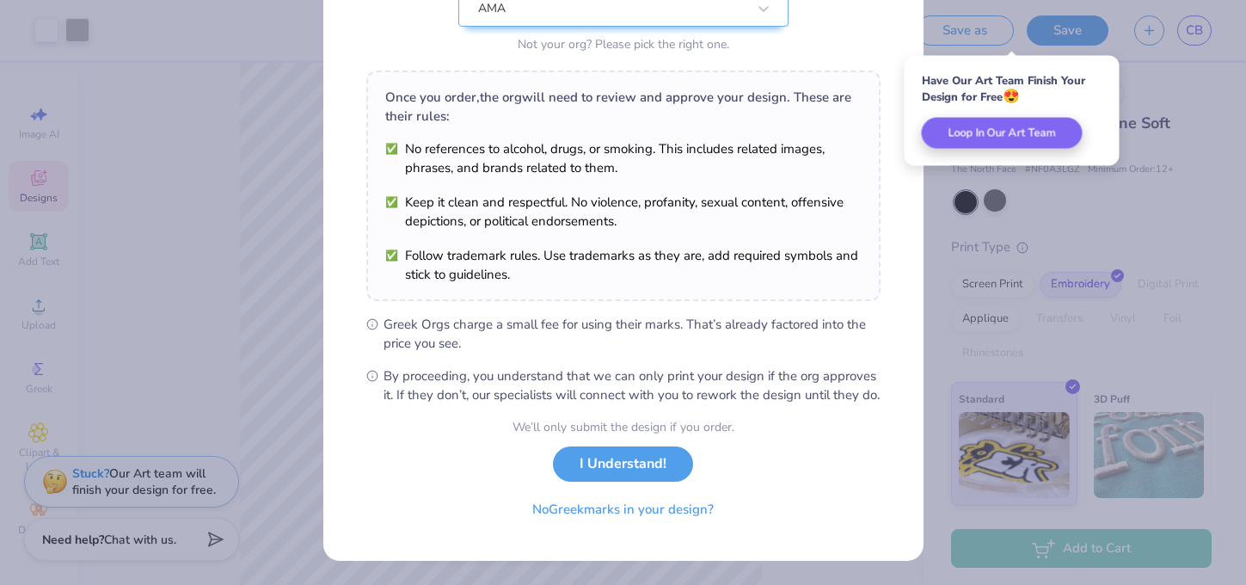
scroll to position [220, 0]
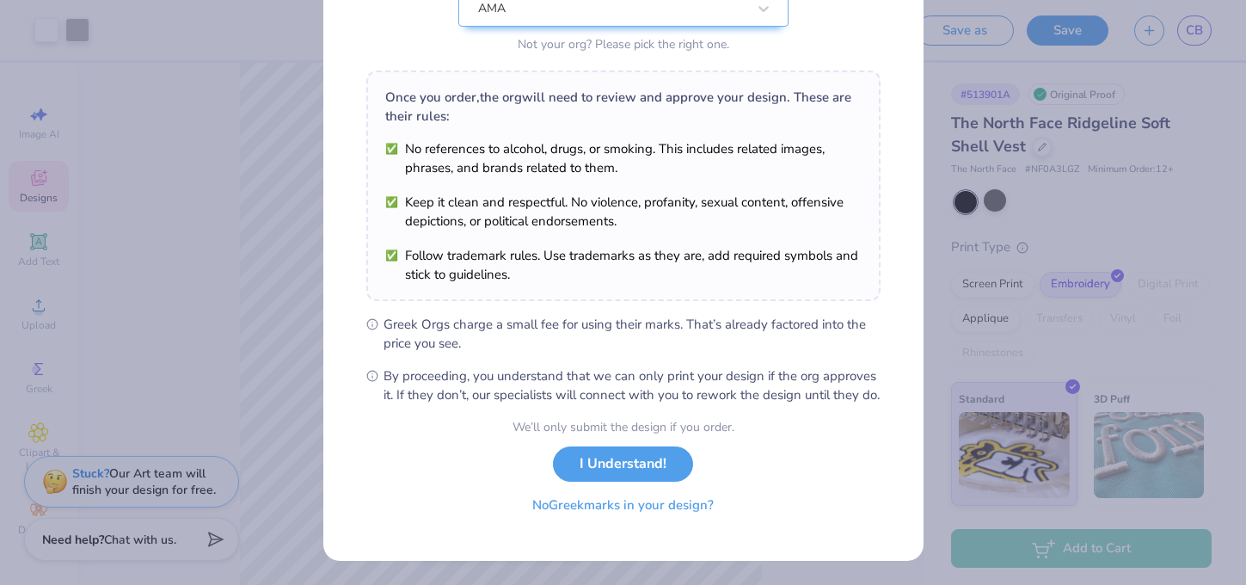
click at [656, 512] on button "No Greek marks in your design?" at bounding box center [623, 505] width 211 height 35
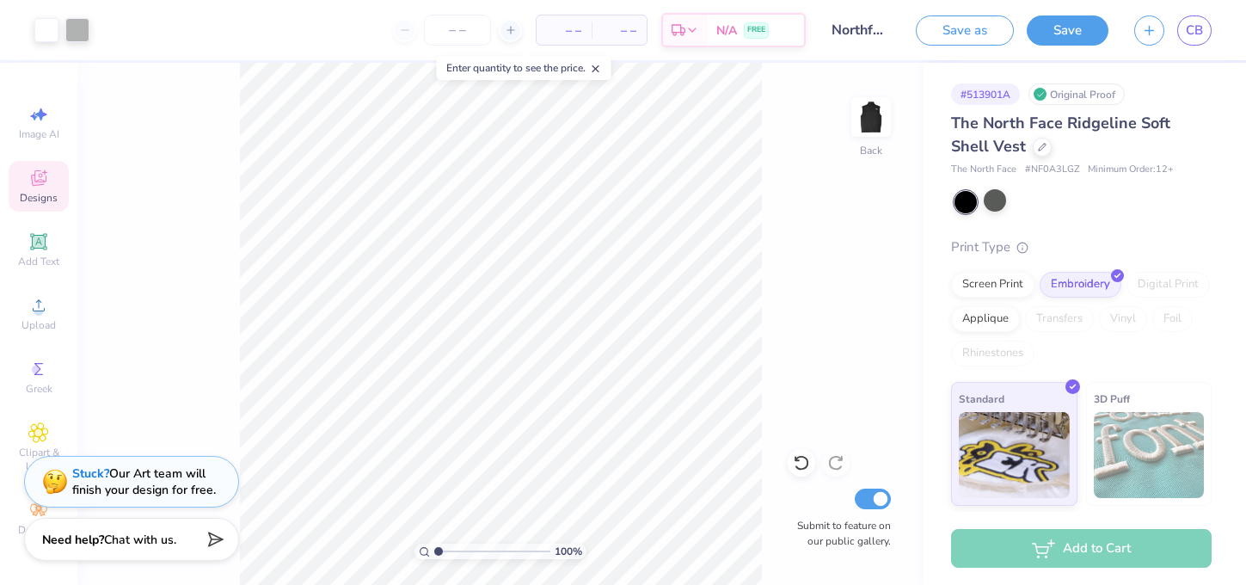
scroll to position [0, 0]
click at [1193, 31] on span "CB" at bounding box center [1194, 31] width 17 height 20
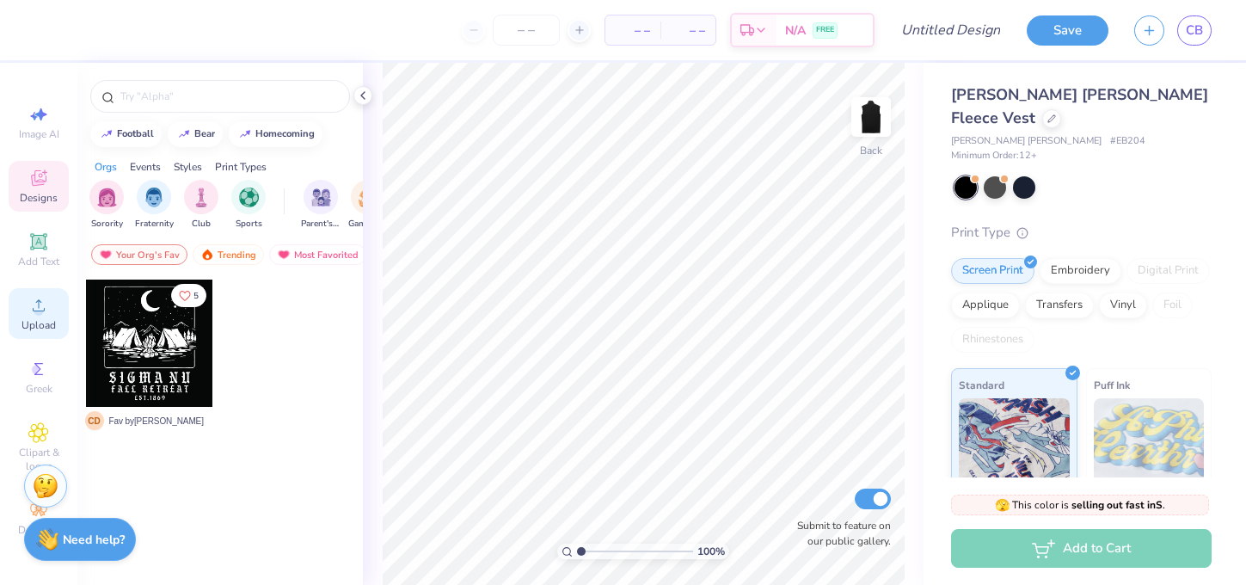
click at [41, 307] on circle at bounding box center [38, 310] width 9 height 9
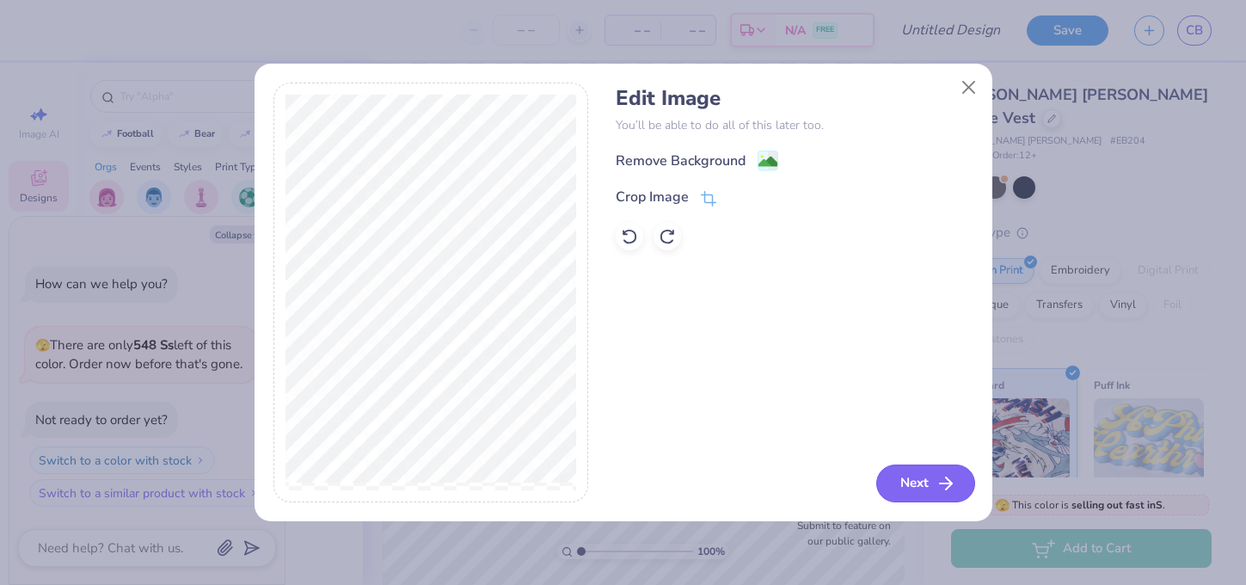
click at [923, 486] on button "Next" at bounding box center [925, 483] width 99 height 38
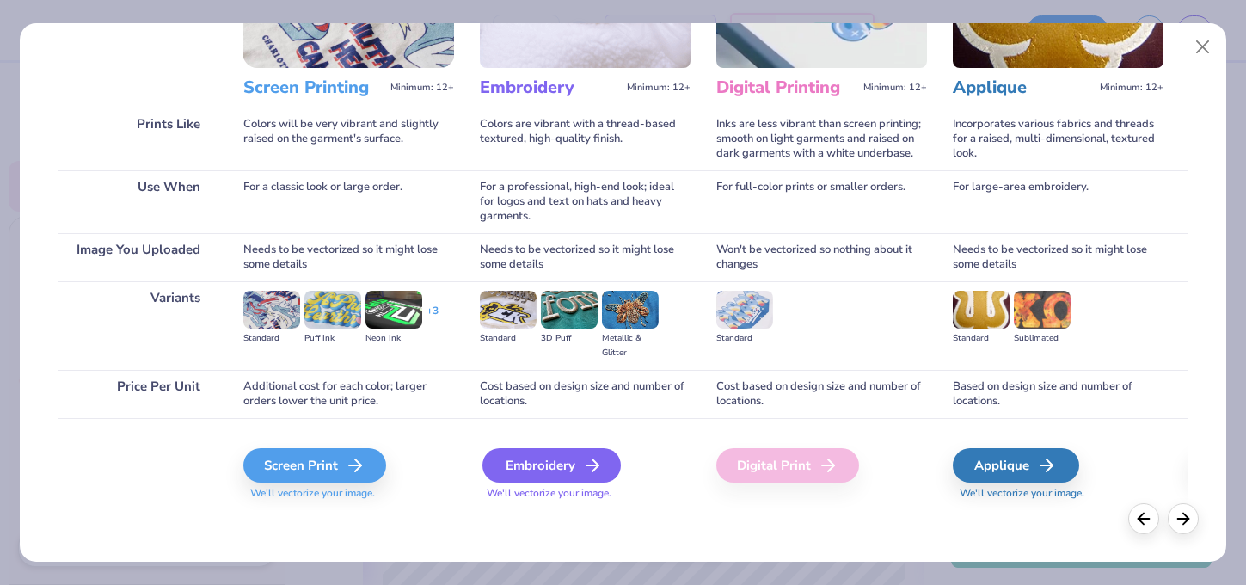
scroll to position [187, 0]
click at [582, 472] on icon at bounding box center [592, 465] width 21 height 21
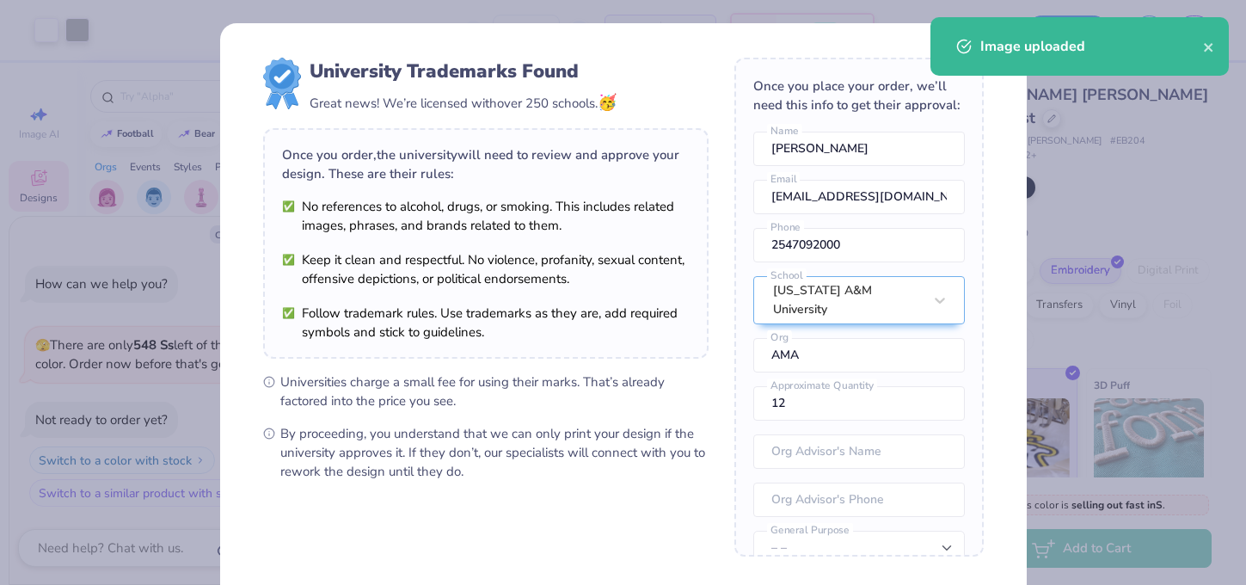
click at [860, 207] on div "Once you place your order, we’ll need this info to get their approval: [PERSON_…" at bounding box center [859, 307] width 249 height 499
click at [1211, 43] on icon "close" at bounding box center [1209, 47] width 12 height 14
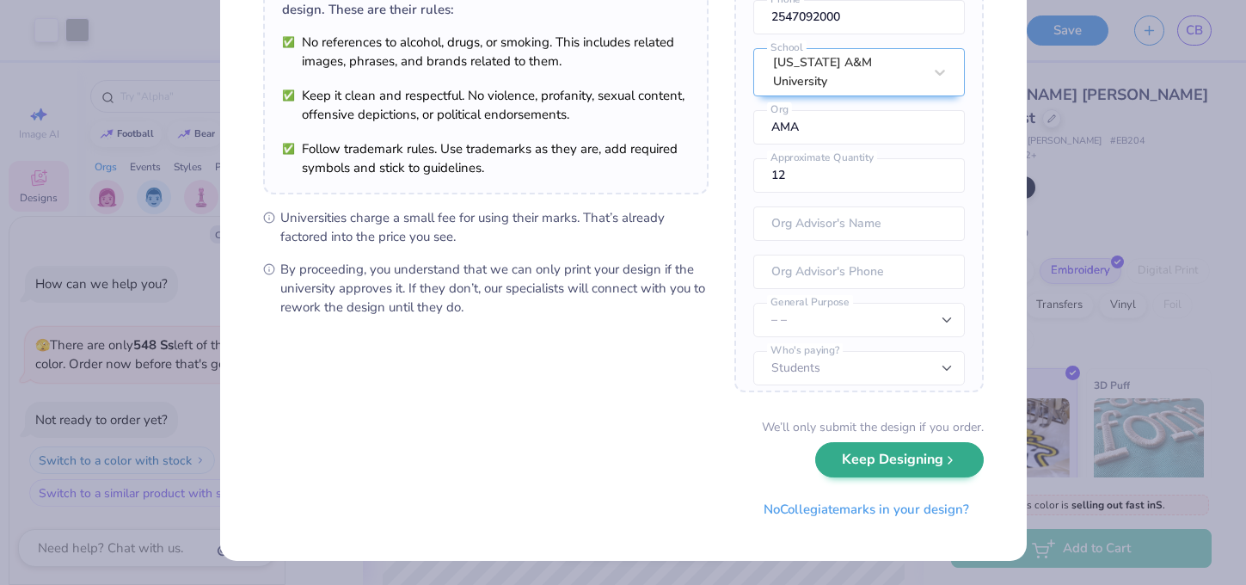
scroll to position [163, 0]
click at [909, 459] on button "Keep Designing" at bounding box center [899, 460] width 169 height 35
type textarea "x"
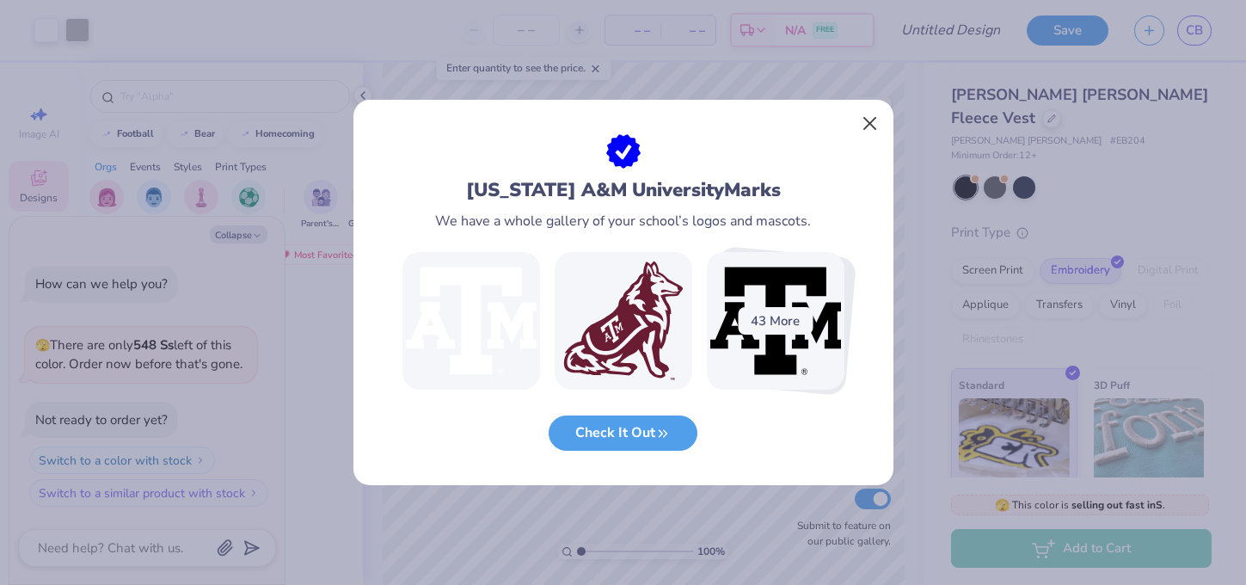
click at [870, 117] on button "Close" at bounding box center [869, 124] width 33 height 33
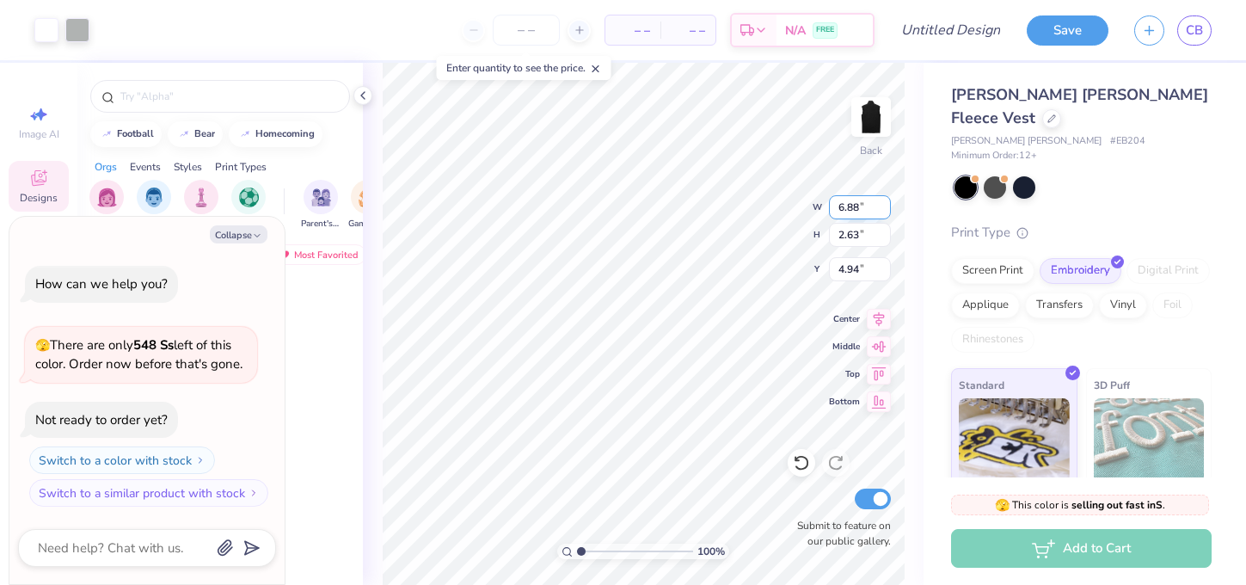
click at [857, 207] on input "6.88" at bounding box center [860, 207] width 62 height 24
type input "6.8"
type input "6"
type input "4"
type input "4.1"
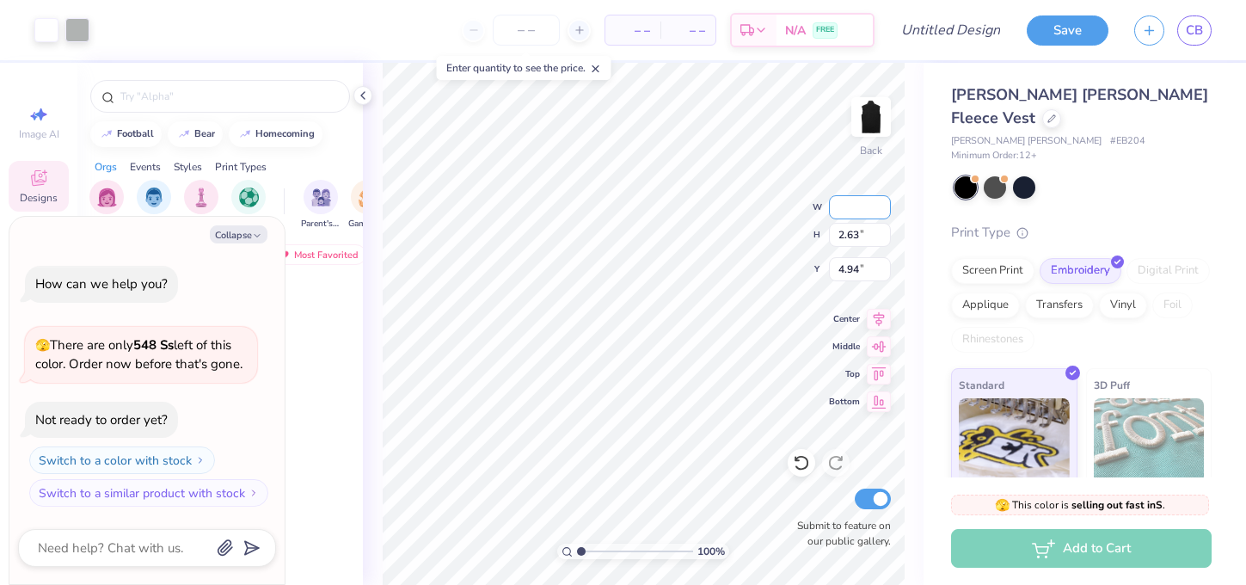
type input "4"
type input "3"
type input "3.50"
type textarea "x"
type input "1.34"
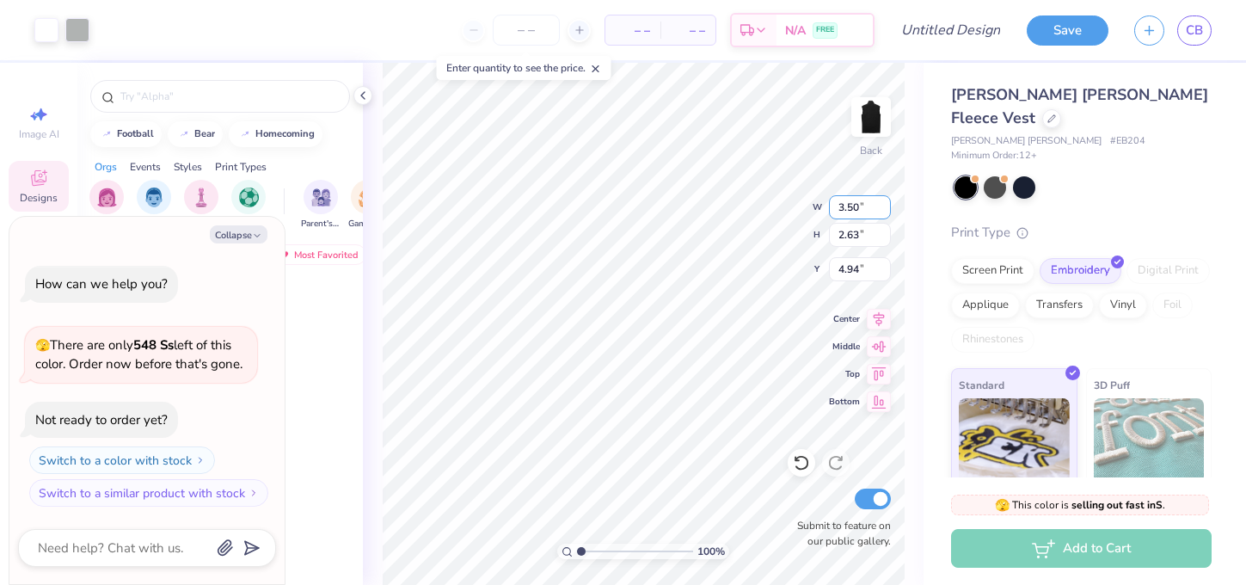
type input "5.58"
click at [364, 94] on icon at bounding box center [363, 96] width 14 height 14
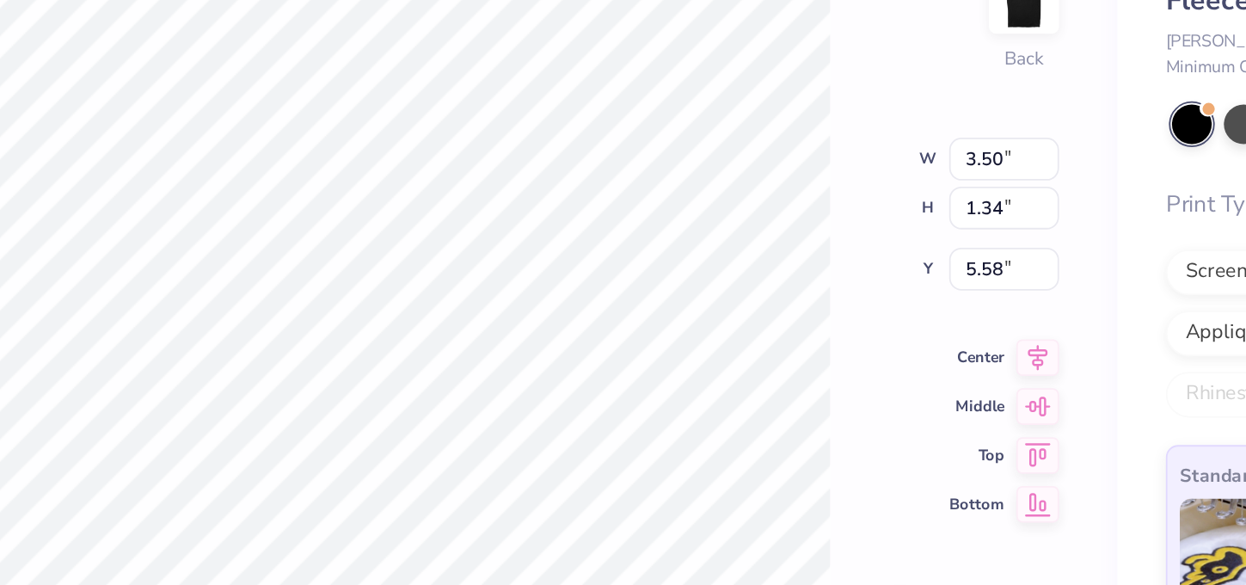
type textarea "x"
type input "3.00"
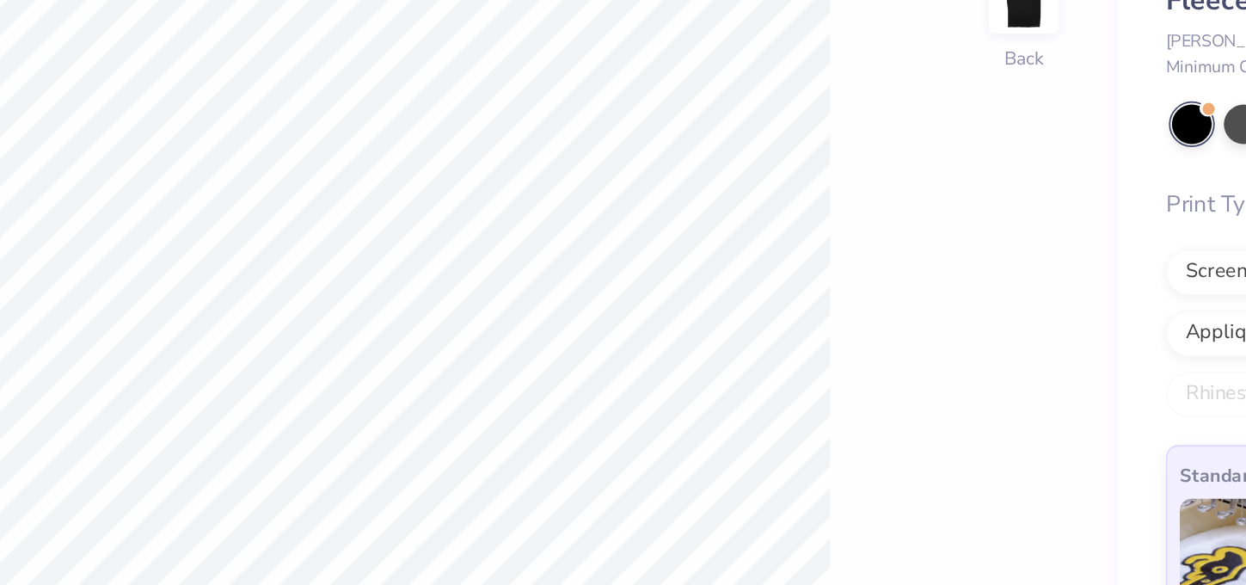
type textarea "x"
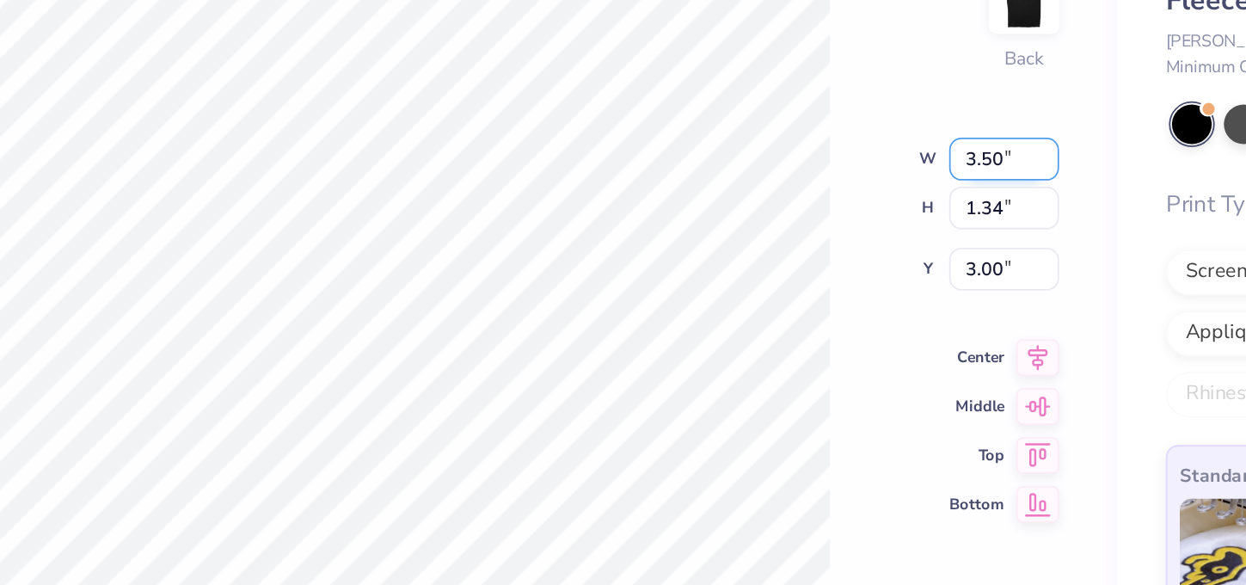
click at [829, 195] on input "3.50" at bounding box center [860, 207] width 62 height 24
type input "3.5"
type input "3"
type input "4"
type input "4.00"
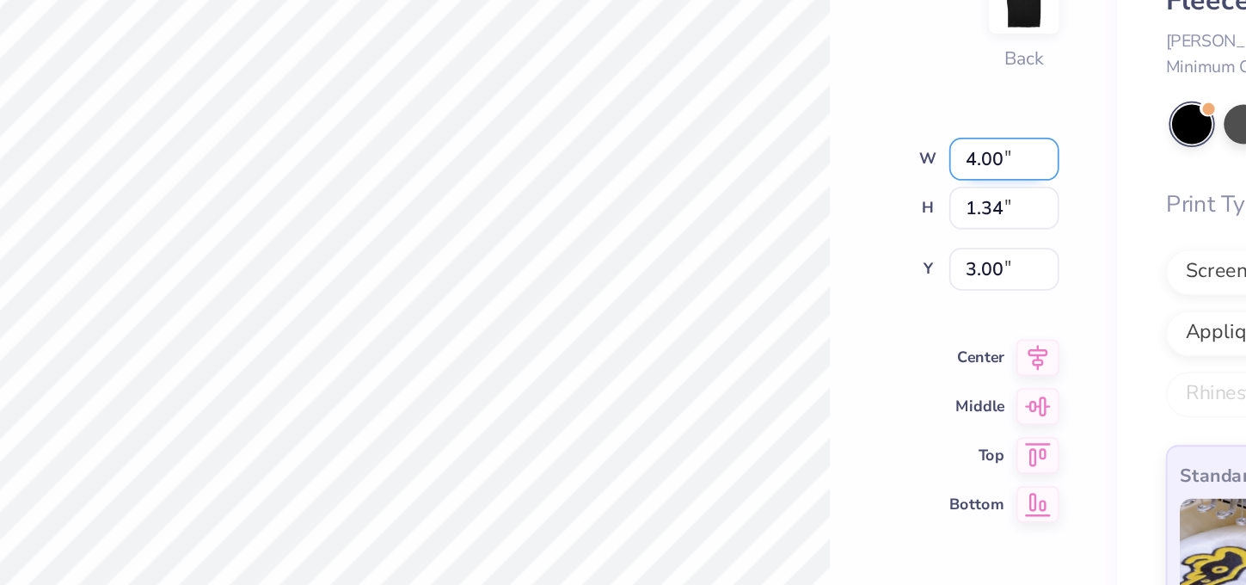
type textarea "x"
type input "1.53"
type input "2.90"
click at [454, 117] on div "100 % Back W 4.00 4.00 " H 1.53 1.53 " Y 2.90 2.90 " Center Middle Top Bottom S…" at bounding box center [500, 324] width 846 height 522
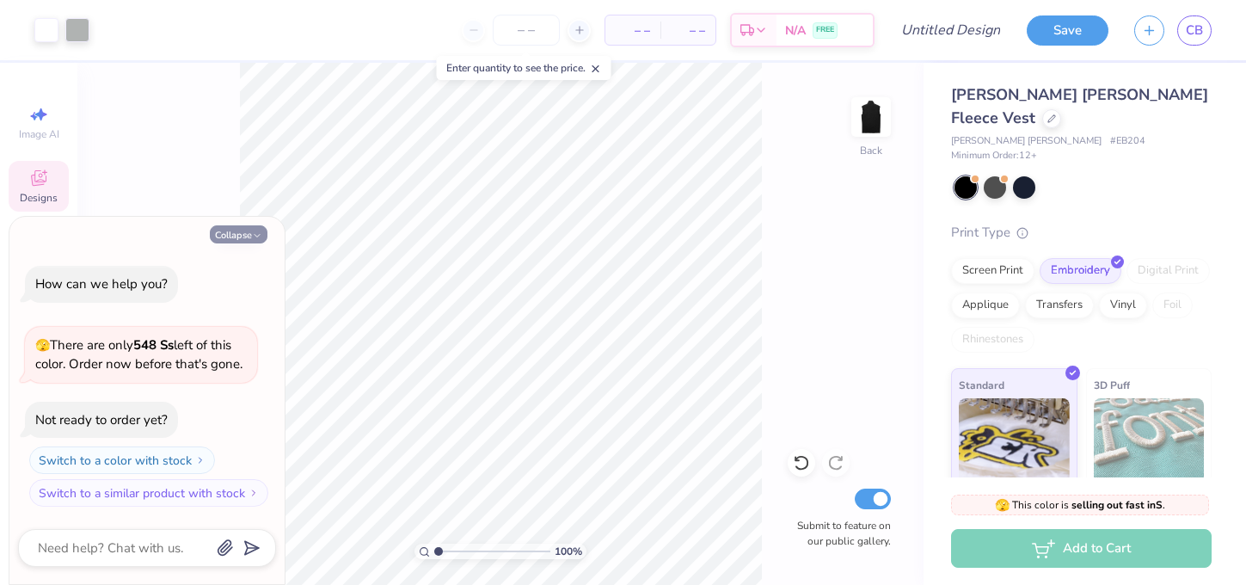
click at [258, 236] on icon "button" at bounding box center [257, 236] width 10 height 10
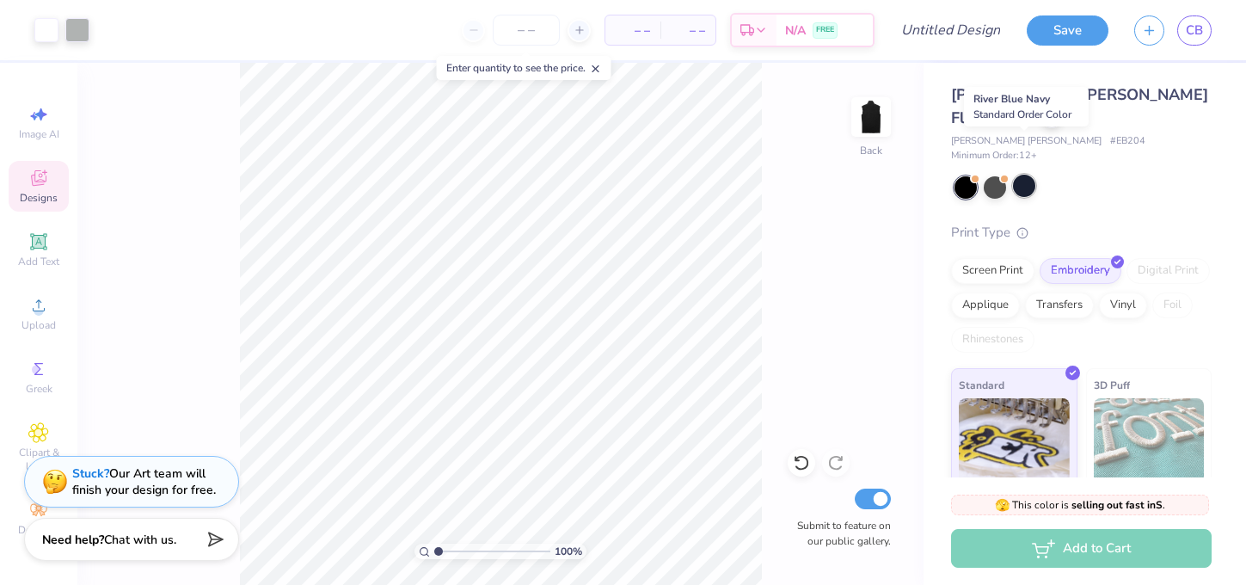
click at [1027, 175] on div at bounding box center [1024, 186] width 22 height 22
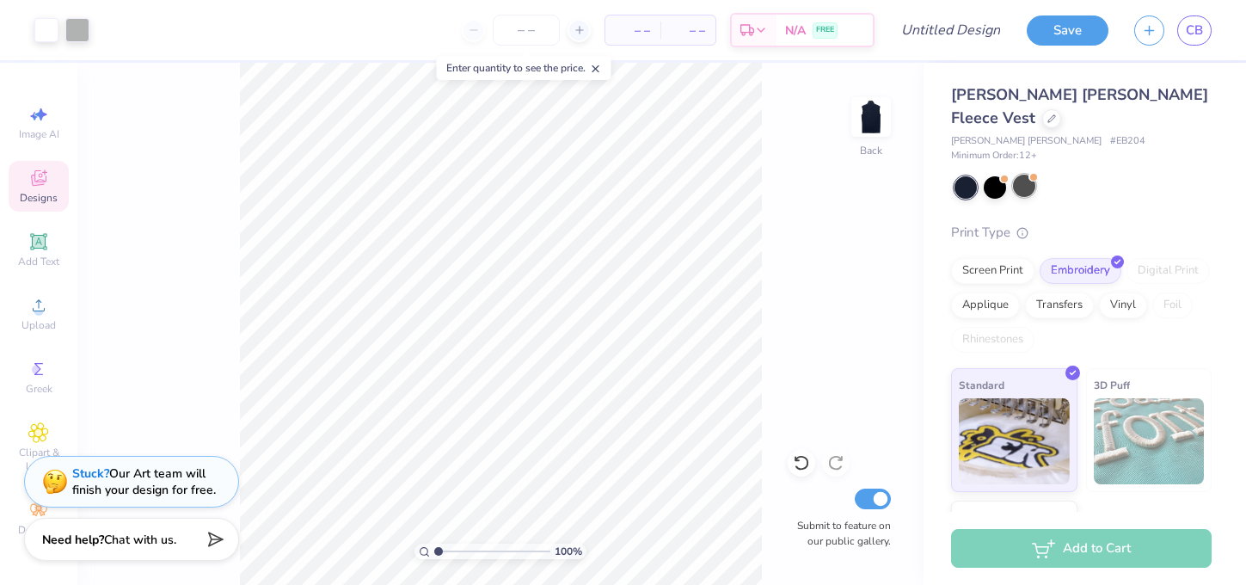
click at [1026, 175] on div at bounding box center [1024, 186] width 22 height 22
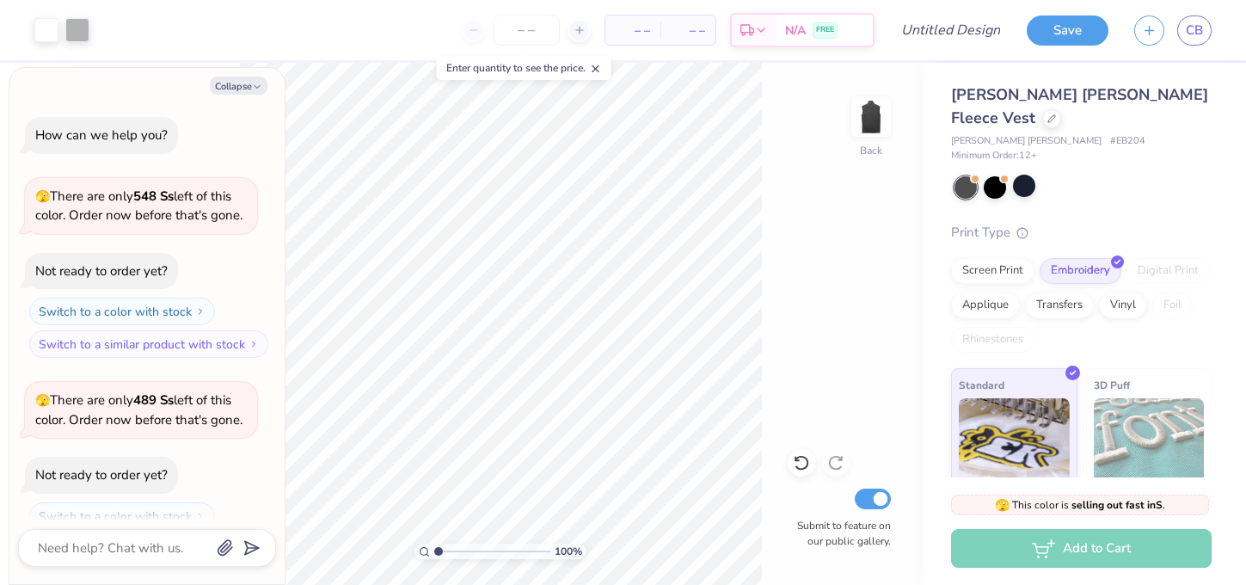
scroll to position [52, 0]
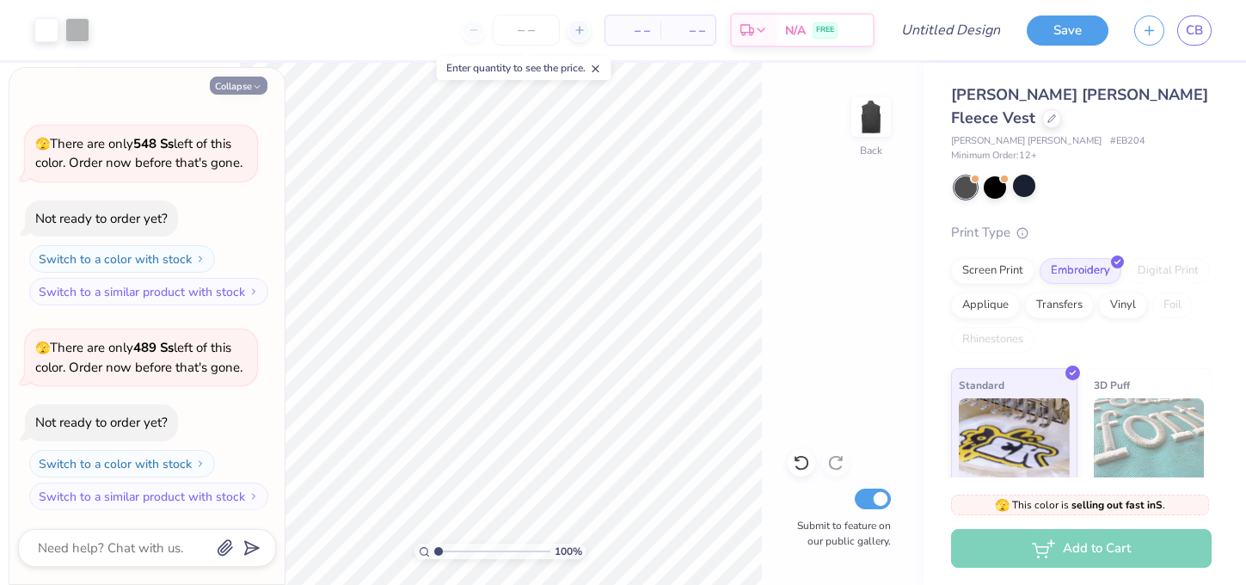
click at [250, 84] on button "Collapse" at bounding box center [239, 86] width 58 height 18
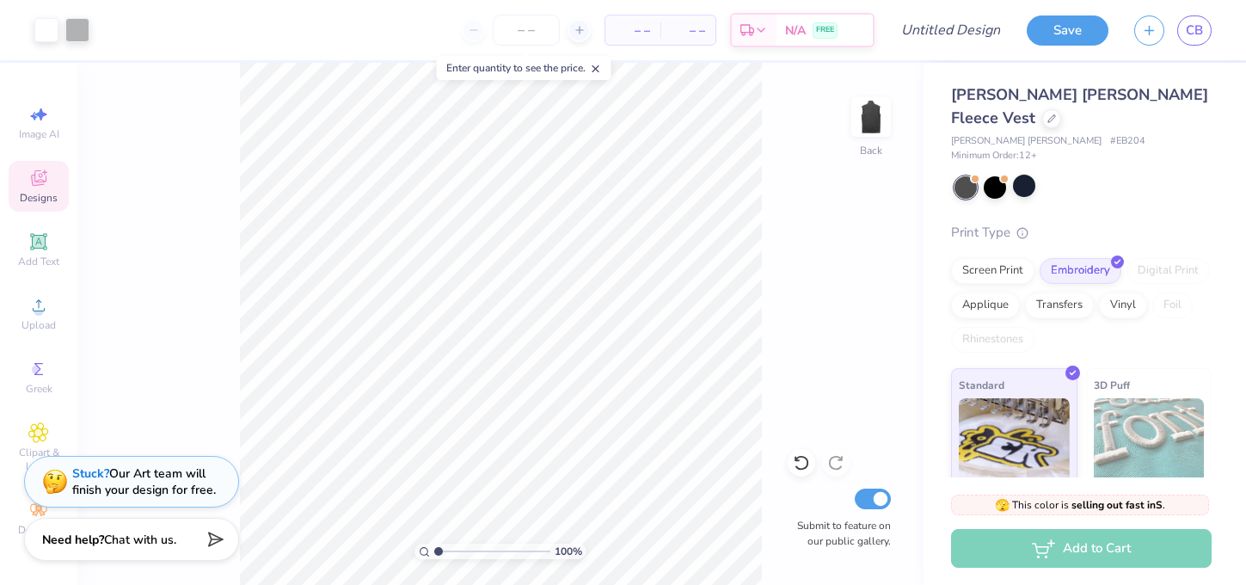
type textarea "x"
click at [602, 69] on icon at bounding box center [596, 69] width 12 height 12
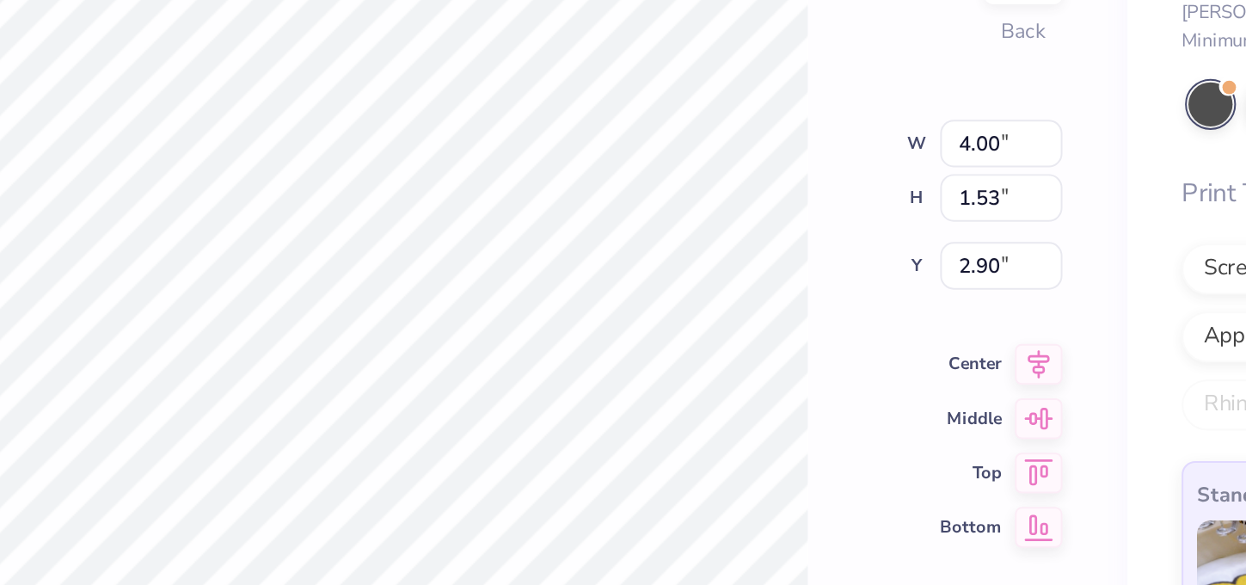
type input "3.00"
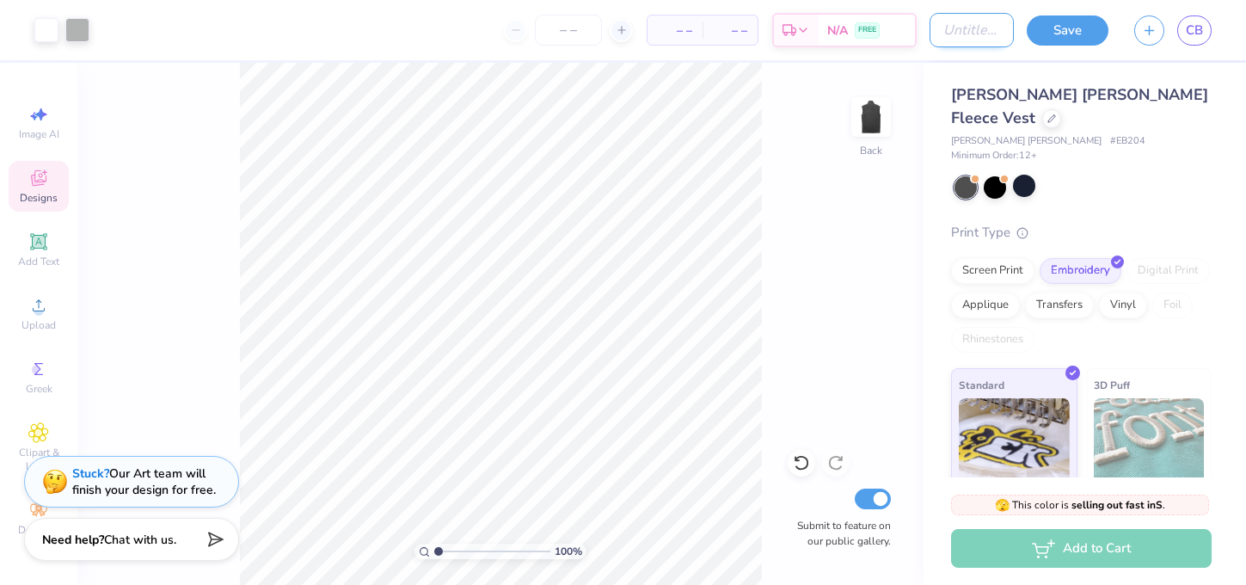
click at [957, 35] on input "Design Title" at bounding box center [972, 30] width 84 height 34
type input "EB Vest - F25"
click at [1023, 175] on div at bounding box center [1024, 186] width 22 height 22
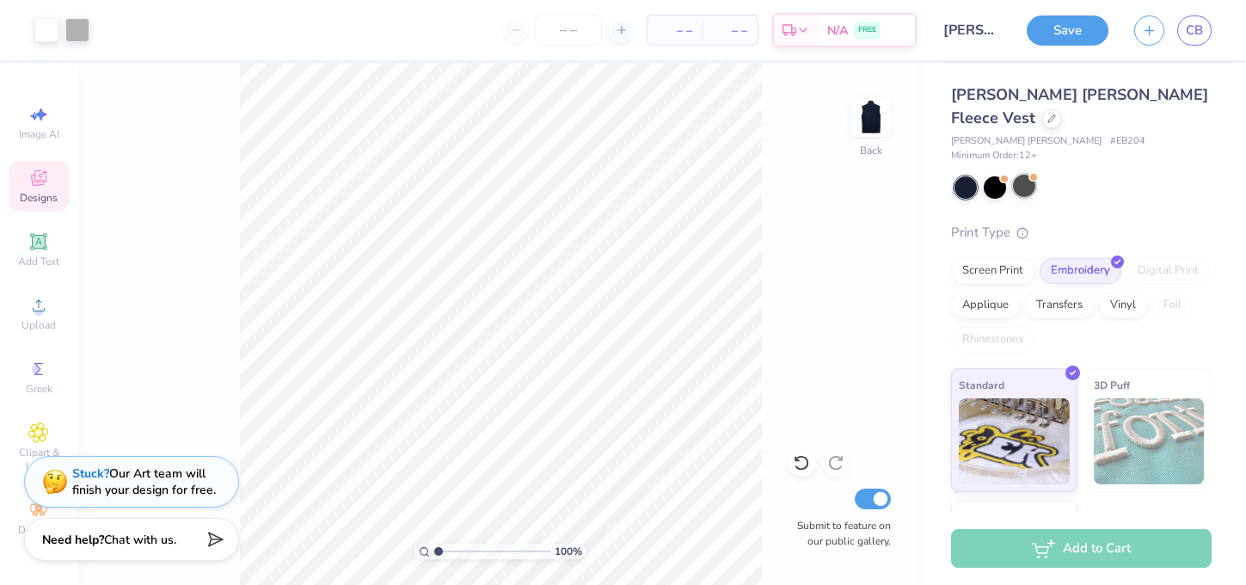
click at [1032, 175] on div at bounding box center [1024, 186] width 22 height 22
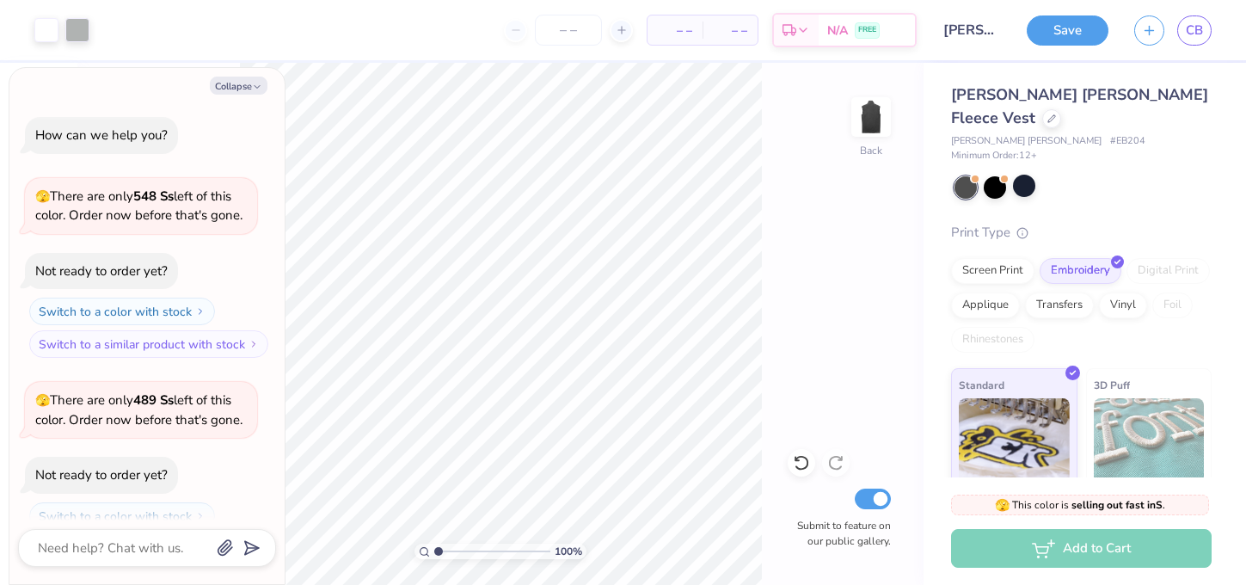
scroll to position [255, 0]
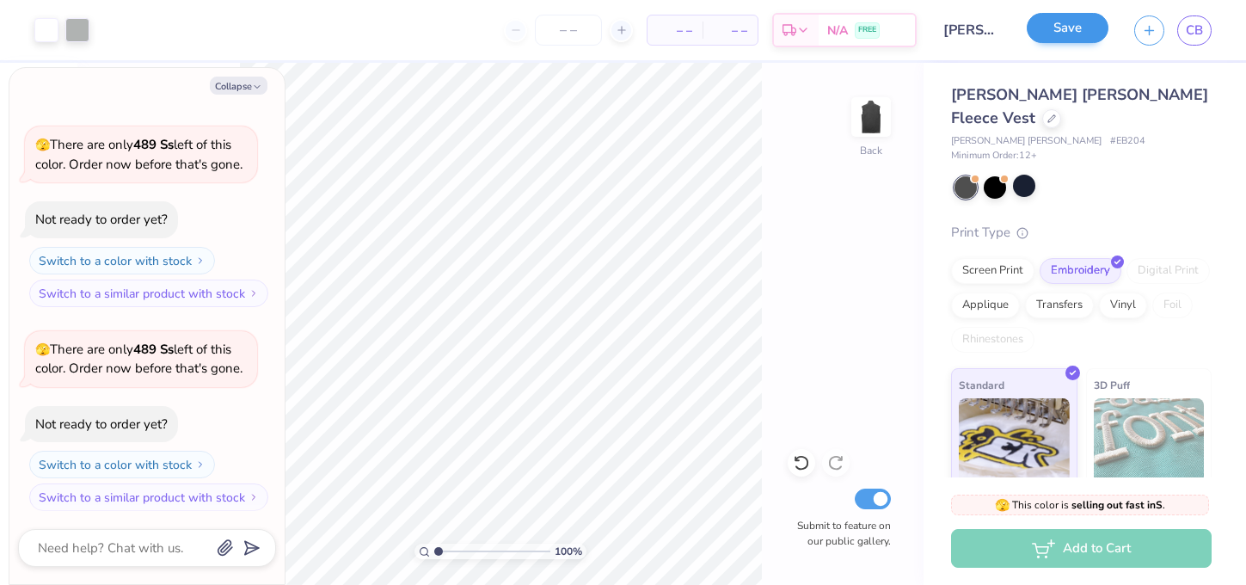
click at [1086, 30] on button "Save" at bounding box center [1068, 28] width 82 height 30
click at [255, 86] on icon "button" at bounding box center [257, 87] width 10 height 10
type textarea "x"
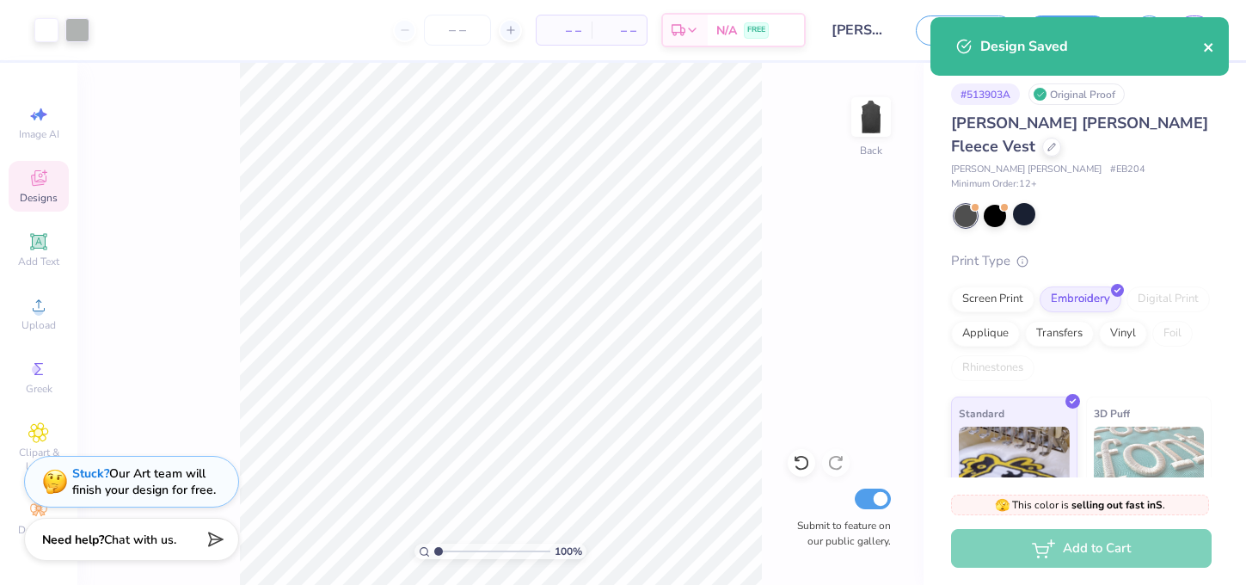
click at [1209, 47] on icon "close" at bounding box center [1208, 47] width 9 height 9
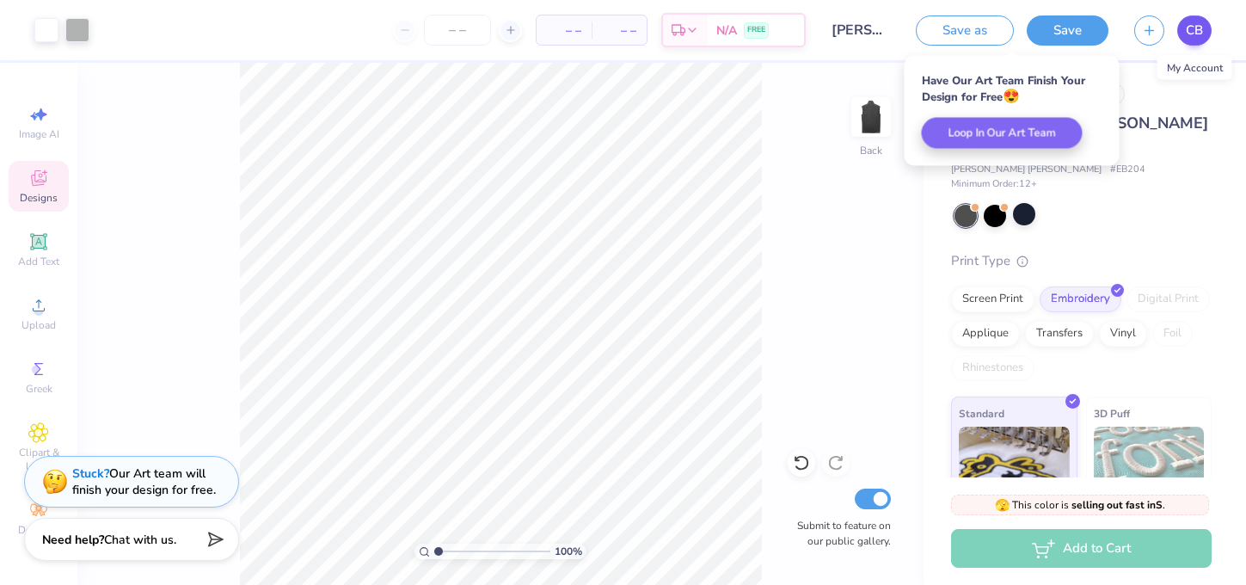
click at [1195, 28] on body "Art colors – – Per Item – – Total Est. Delivery N/A FREE Design Title EB Vest -…" at bounding box center [623, 292] width 1246 height 585
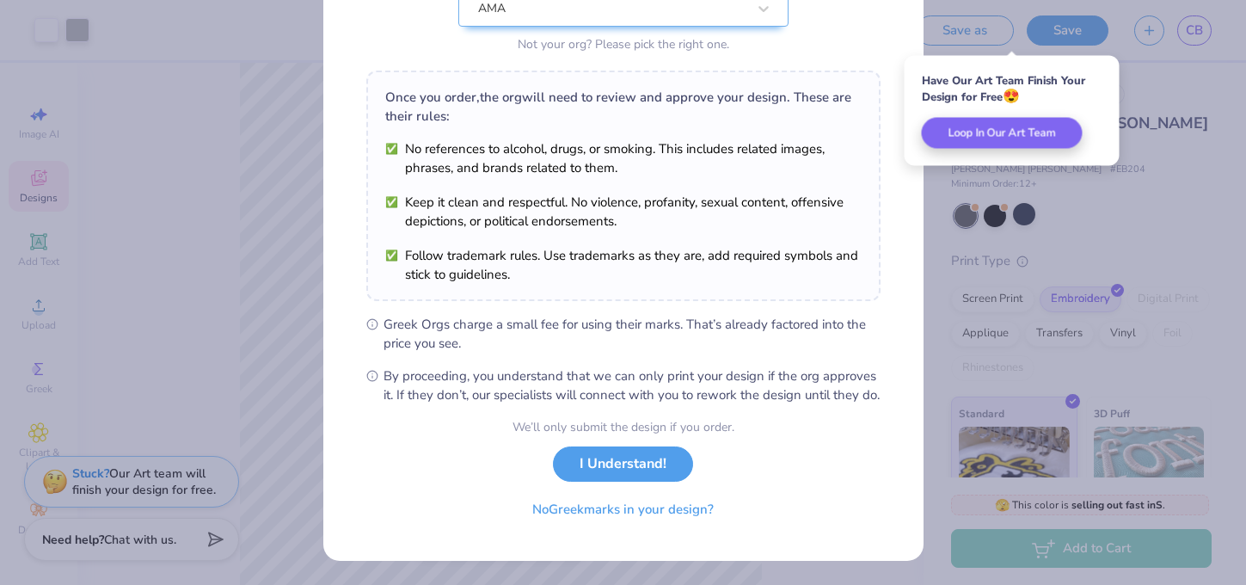
scroll to position [220, 0]
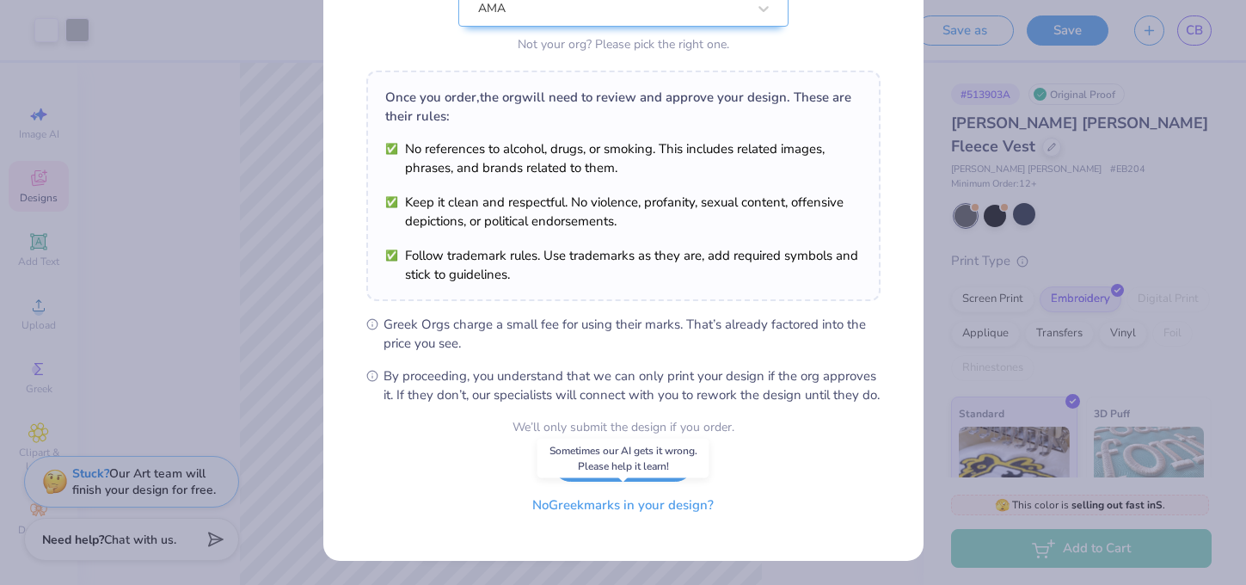
click at [665, 508] on button "No Greek marks in your design?" at bounding box center [623, 505] width 211 height 35
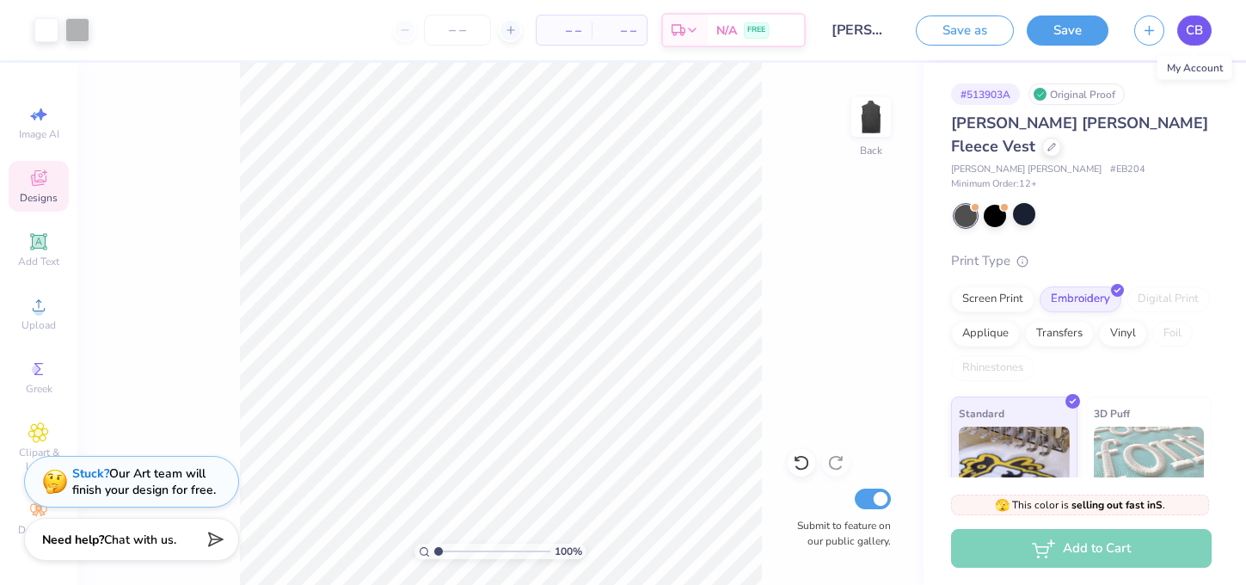
click at [1199, 22] on span "CB" at bounding box center [1194, 31] width 17 height 20
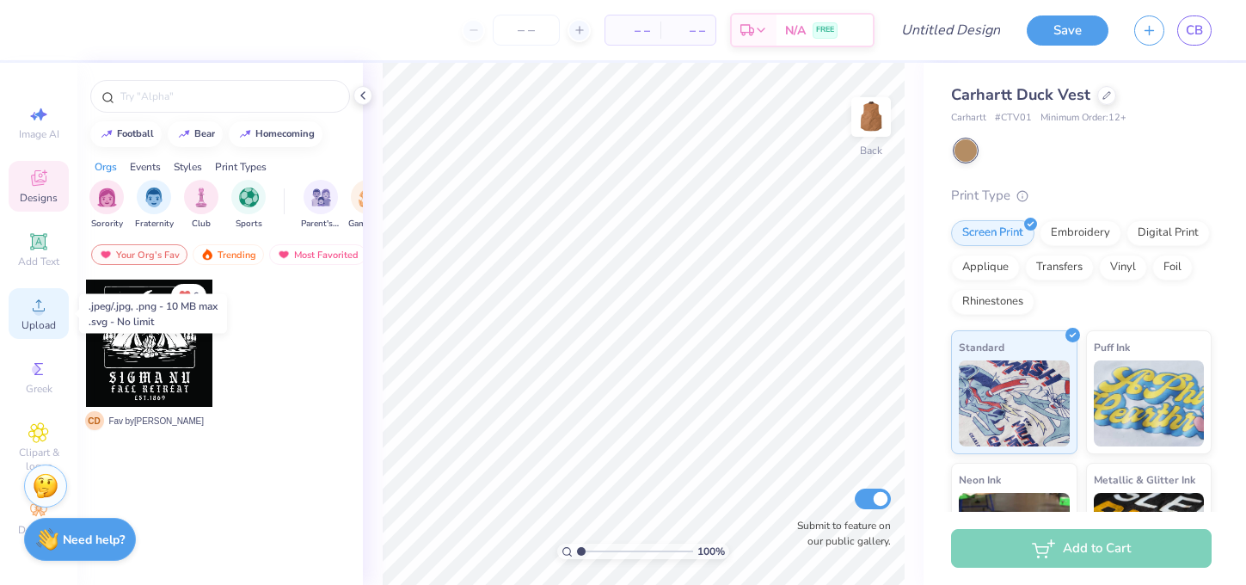
click at [39, 312] on circle at bounding box center [38, 310] width 9 height 9
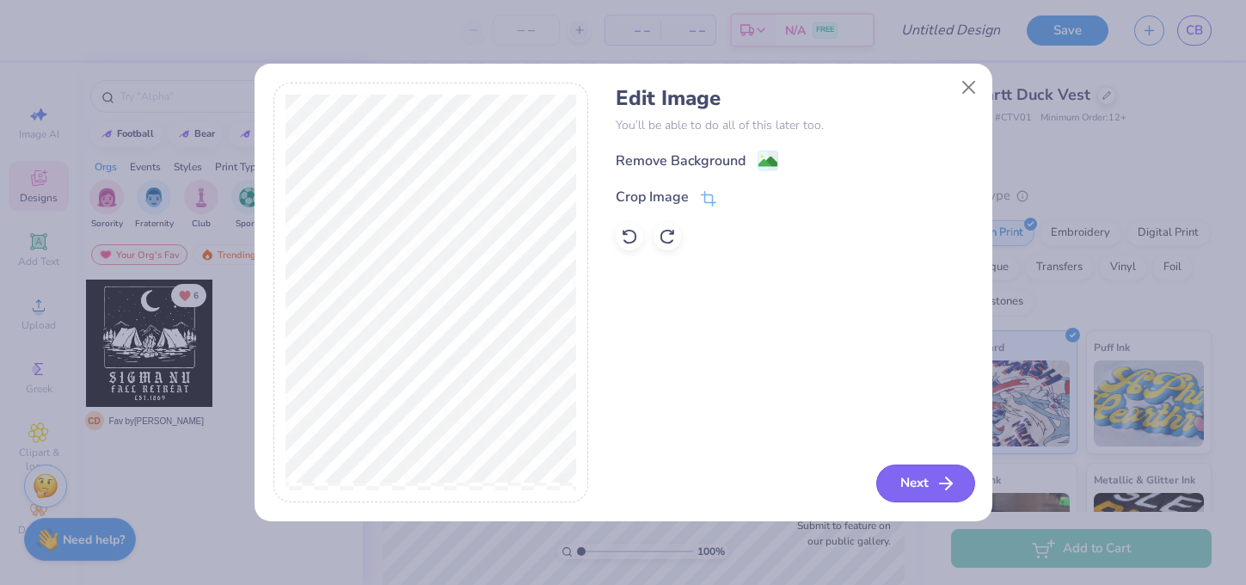
click at [950, 481] on polyline "button" at bounding box center [949, 483] width 6 height 12
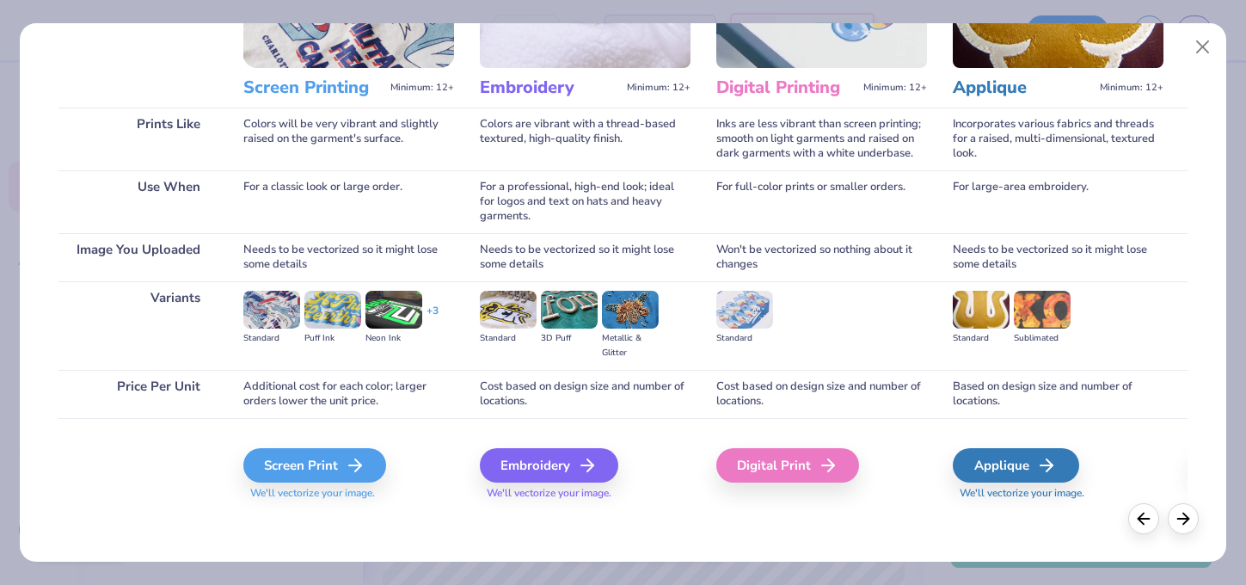
scroll to position [187, 0]
click at [568, 465] on div "Embroidery" at bounding box center [552, 465] width 138 height 34
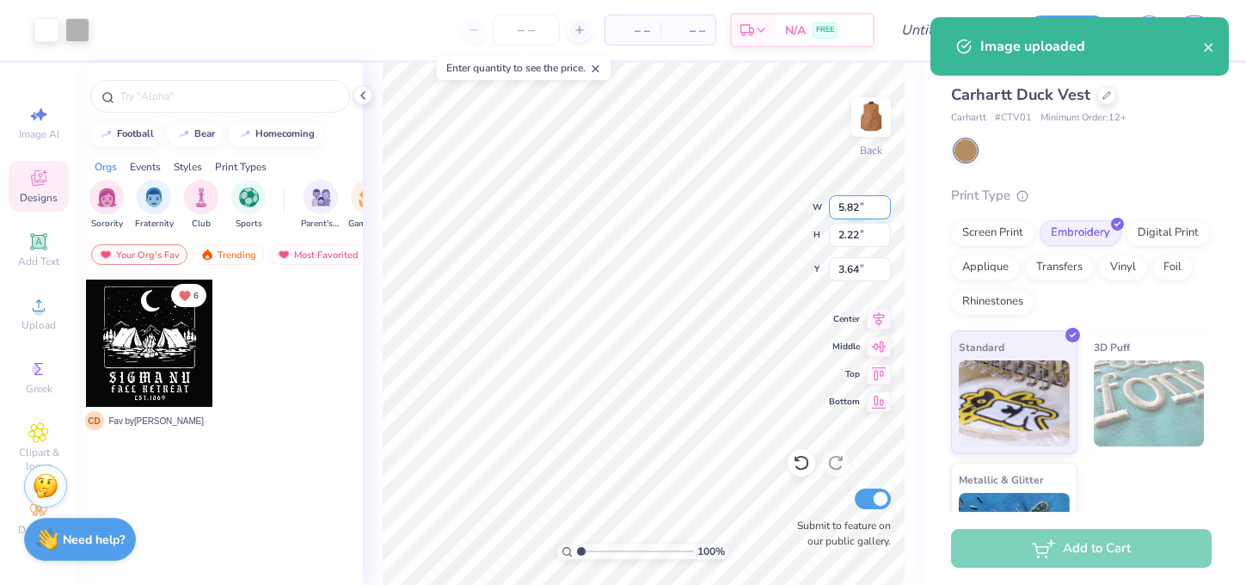
click at [861, 212] on input "5.82" at bounding box center [860, 207] width 62 height 24
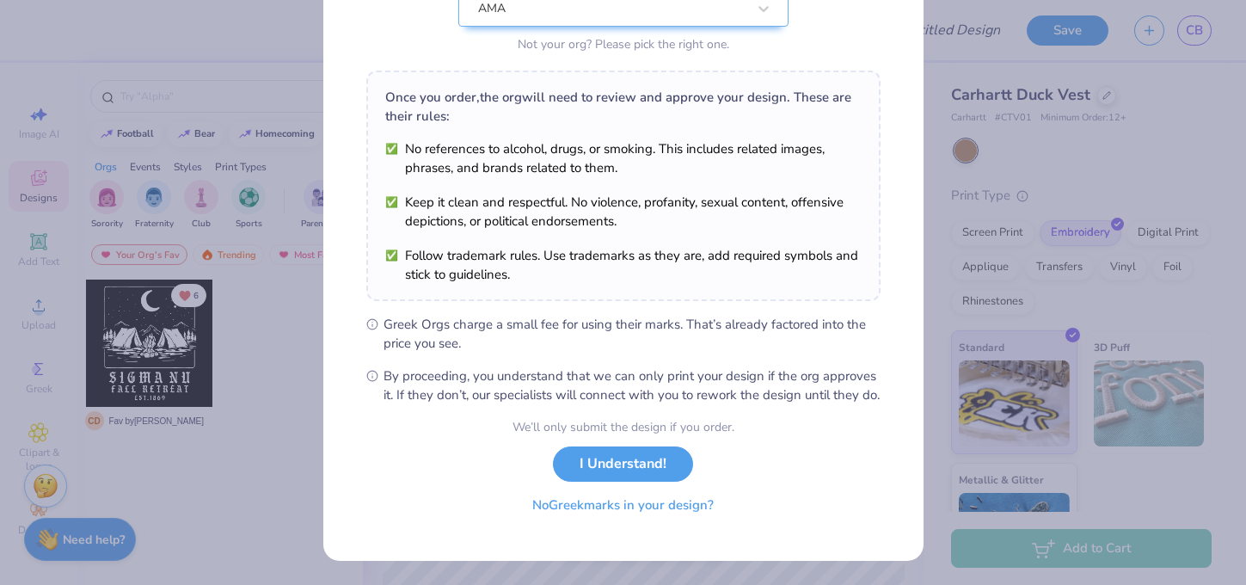
scroll to position [220, 0]
click at [624, 506] on button "No Greek marks in your design?" at bounding box center [623, 505] width 211 height 35
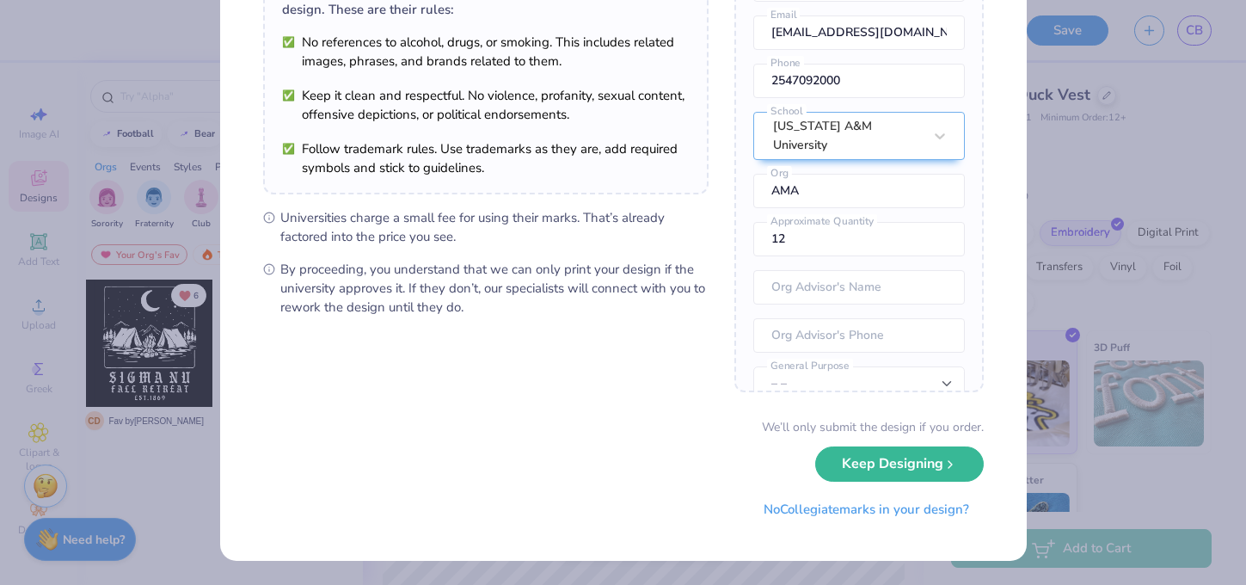
scroll to position [163, 0]
click at [900, 468] on button "Keep Designing" at bounding box center [899, 460] width 169 height 35
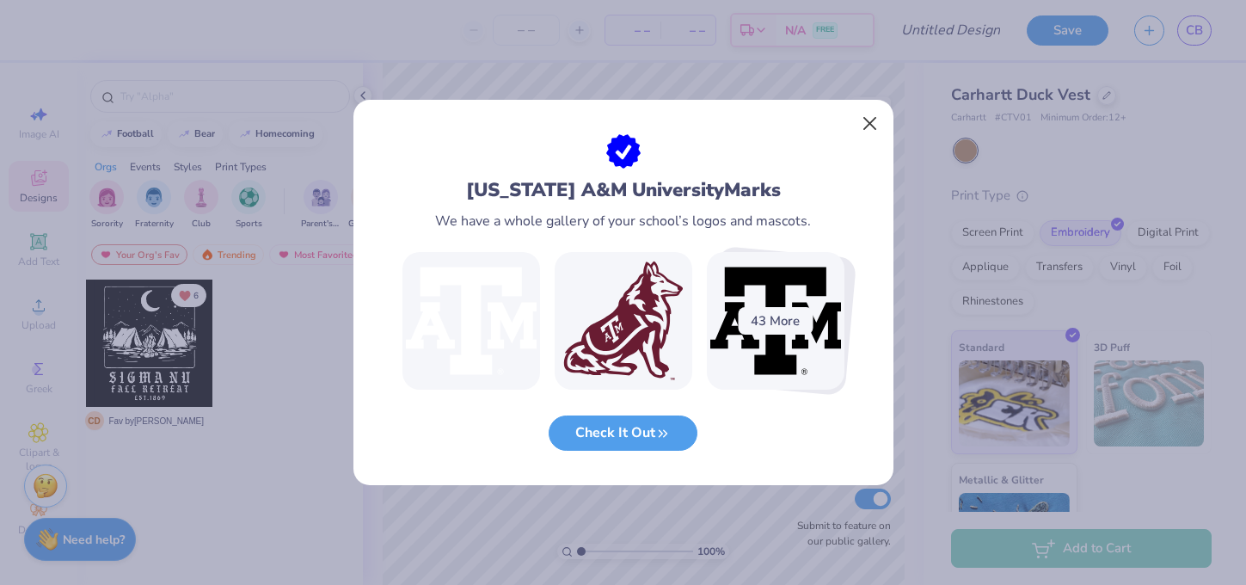
click at [870, 114] on button "Close" at bounding box center [869, 124] width 33 height 33
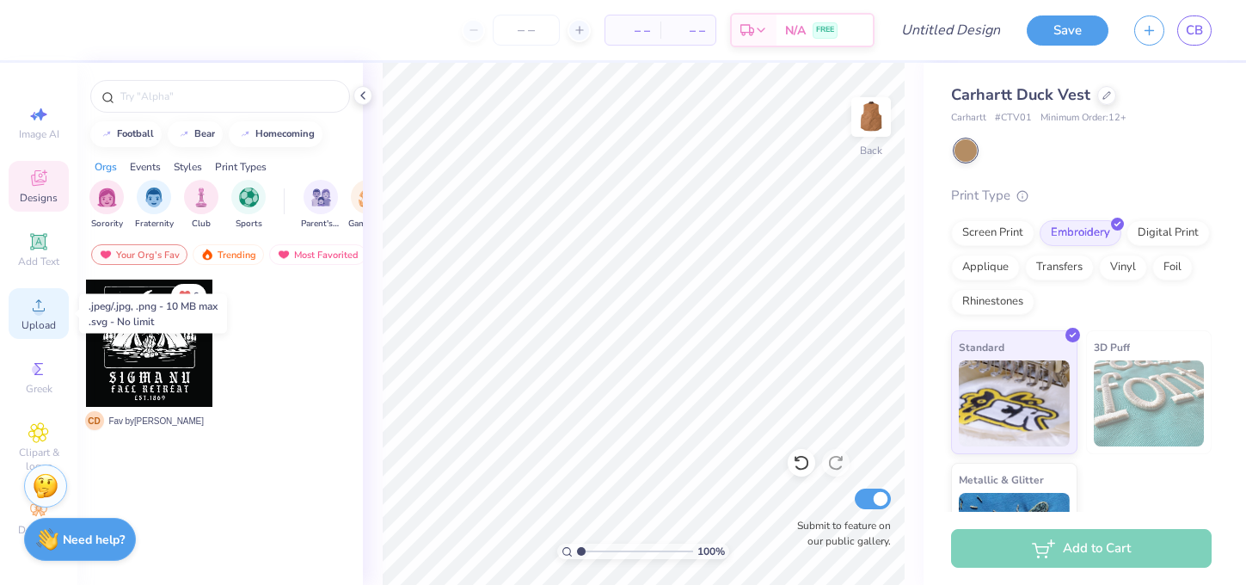
click at [45, 307] on icon at bounding box center [38, 305] width 21 height 21
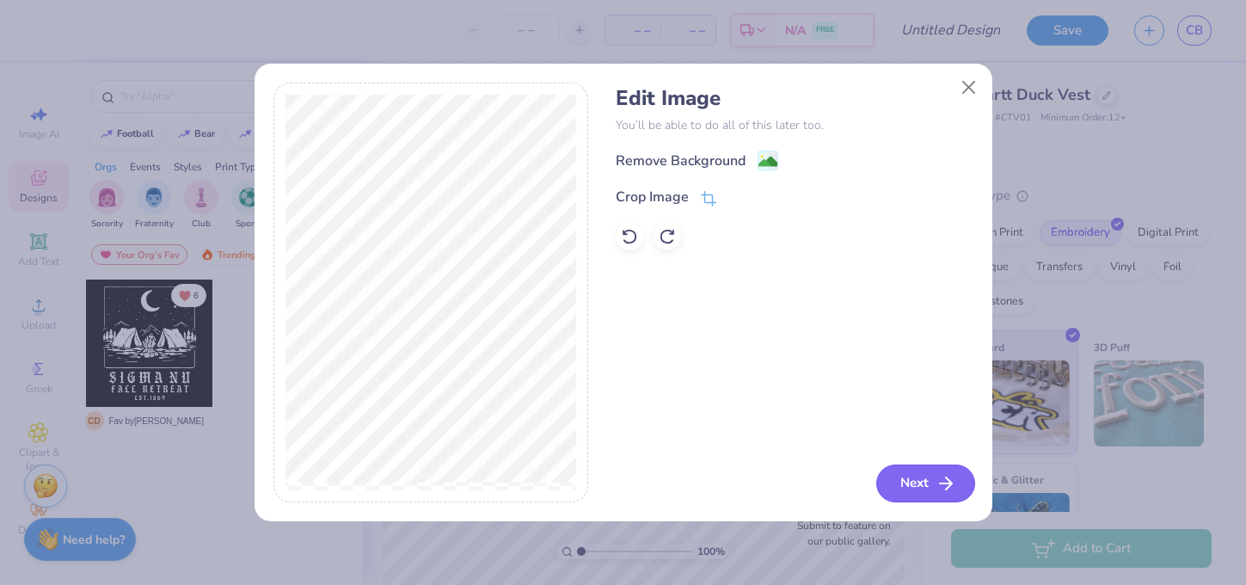
click at [919, 483] on button "Next" at bounding box center [925, 483] width 99 height 38
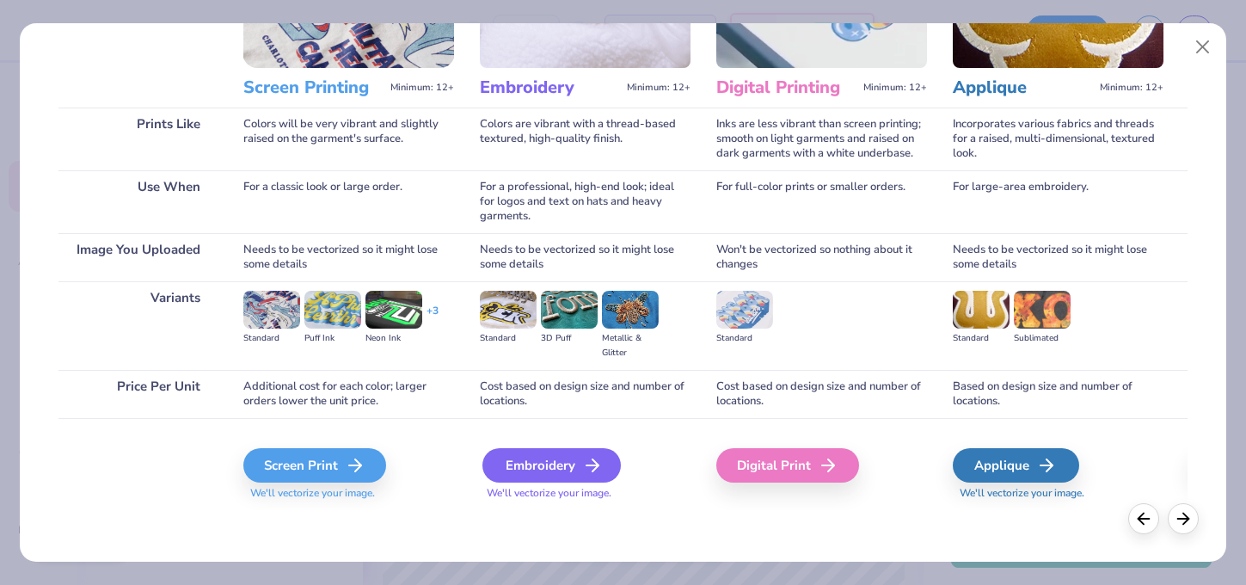
scroll to position [187, 0]
click at [557, 470] on div "Embroidery" at bounding box center [552, 465] width 138 height 34
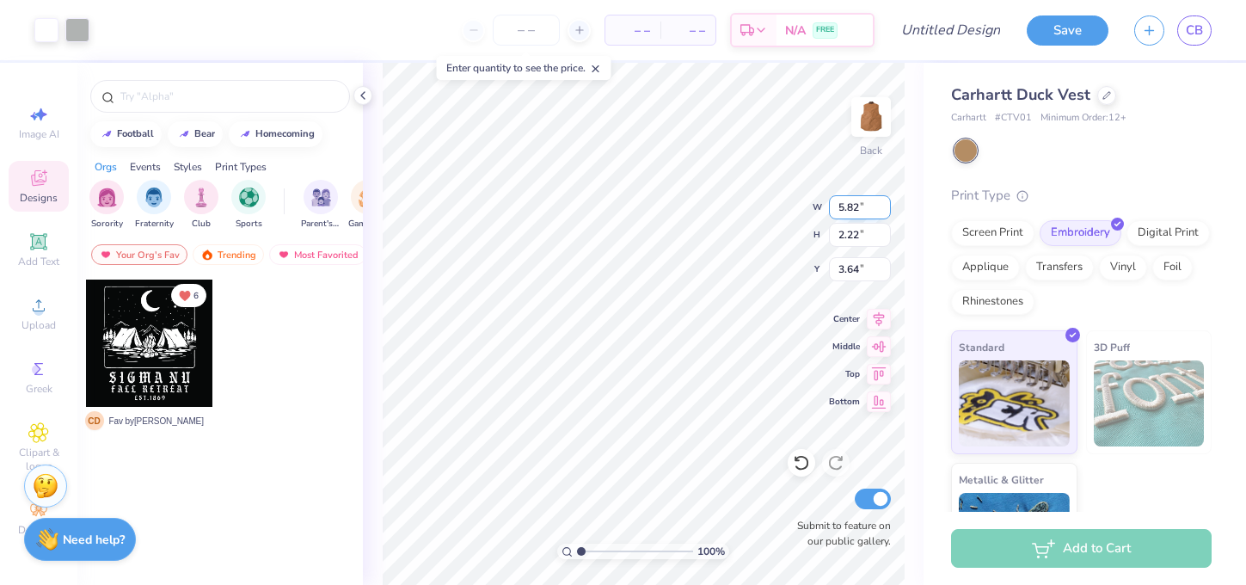
click at [858, 208] on input "5.82" at bounding box center [860, 207] width 62 height 24
type input "5.8"
type input "5"
type input "3"
type input "4"
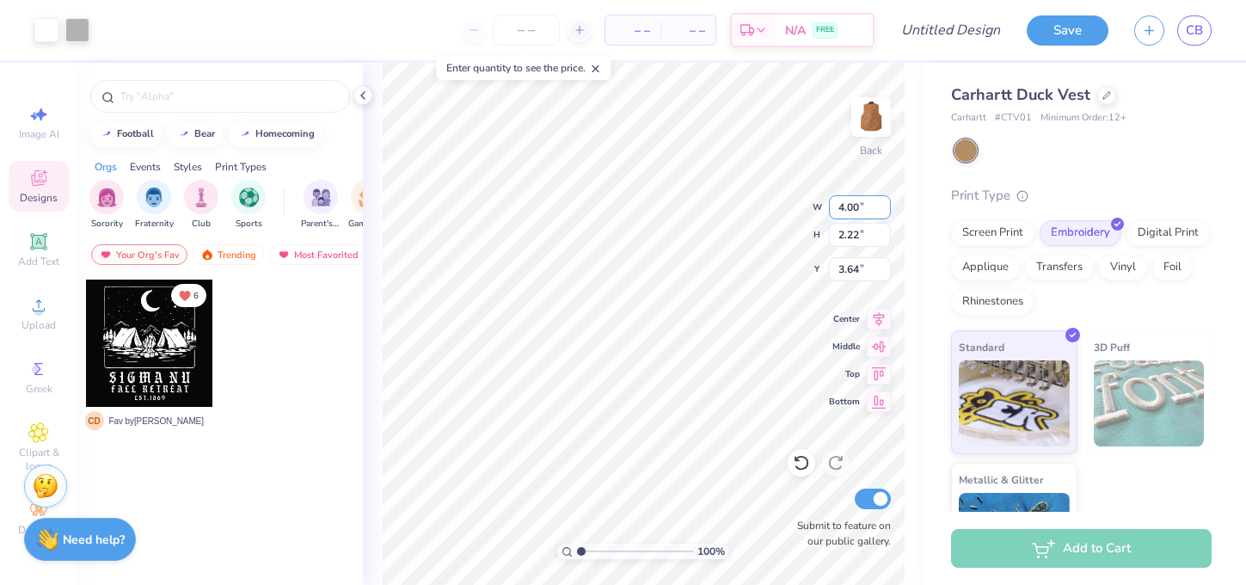
type input "4.00"
type input "1.53"
click at [858, 272] on input "3.99" at bounding box center [860, 269] width 62 height 24
type input "3.9"
type input "3.00"
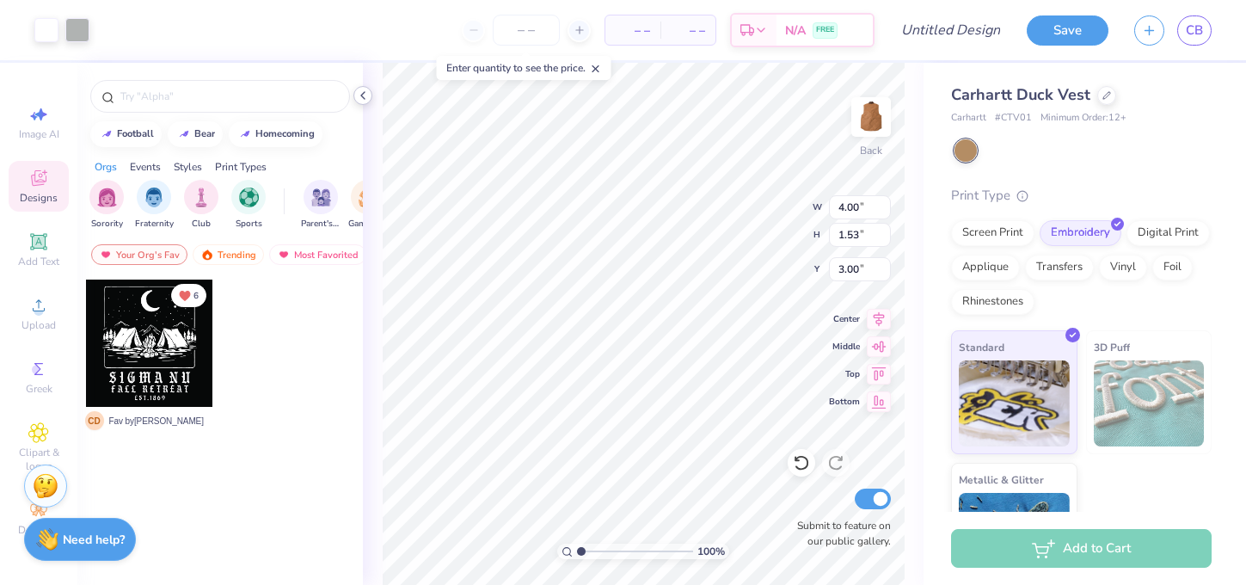
click at [364, 95] on icon at bounding box center [363, 96] width 14 height 14
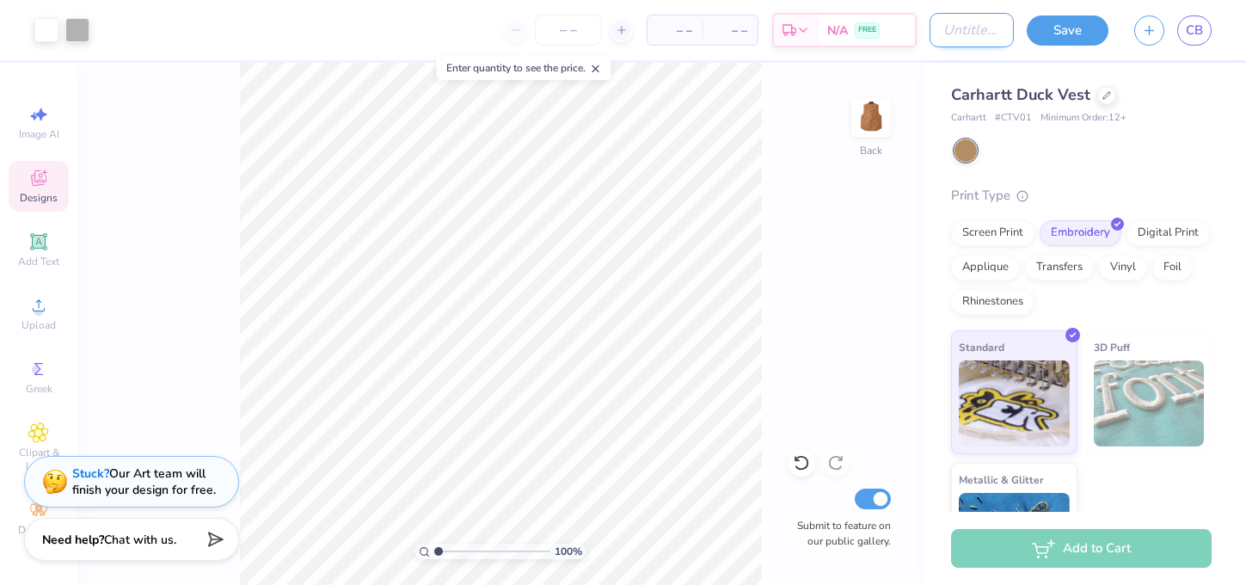
click at [977, 30] on input "Design Title" at bounding box center [972, 30] width 84 height 34
type input "Carhartt /vest - F25"
click at [1085, 29] on button "Save" at bounding box center [1068, 28] width 82 height 30
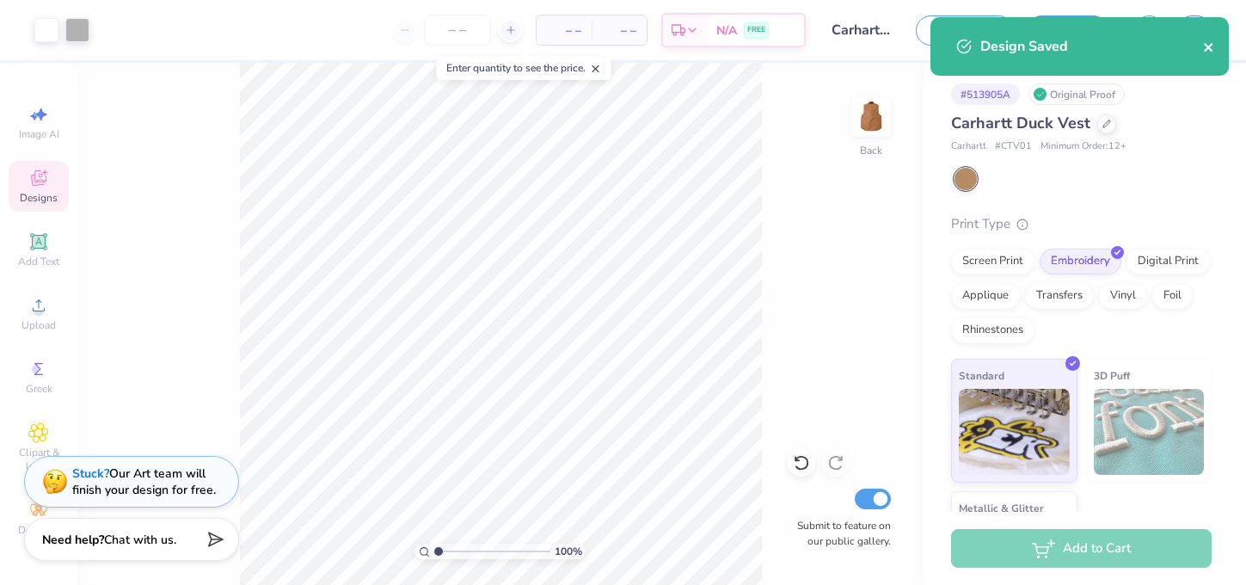
click at [1211, 44] on icon "close" at bounding box center [1208, 47] width 9 height 9
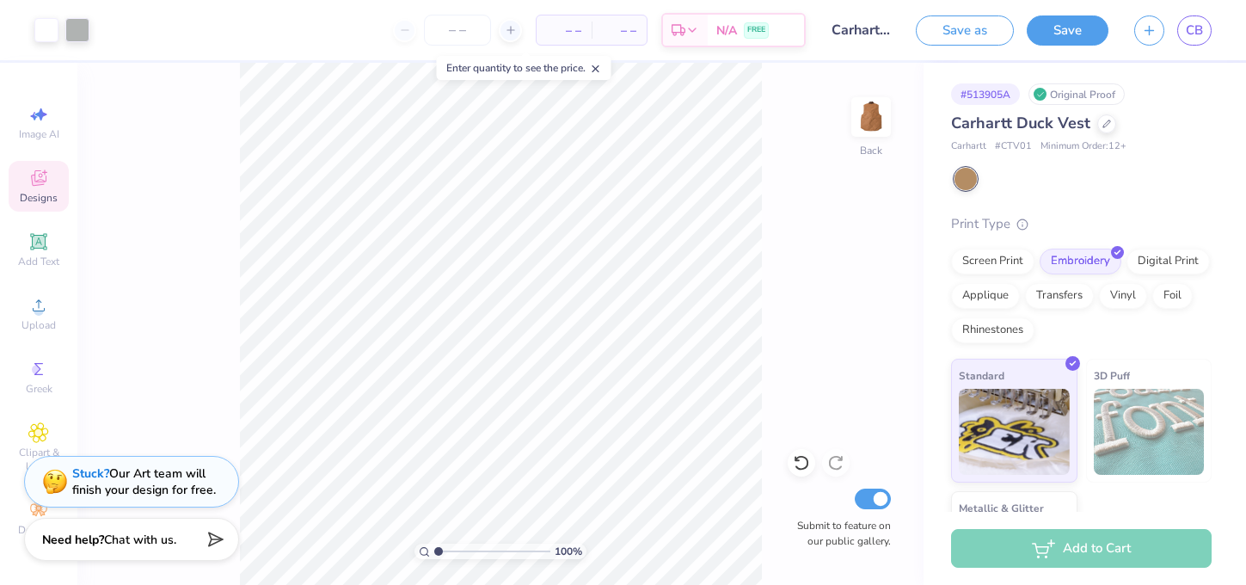
click at [1199, 21] on div "Design Saved" at bounding box center [1079, 17] width 305 height 7
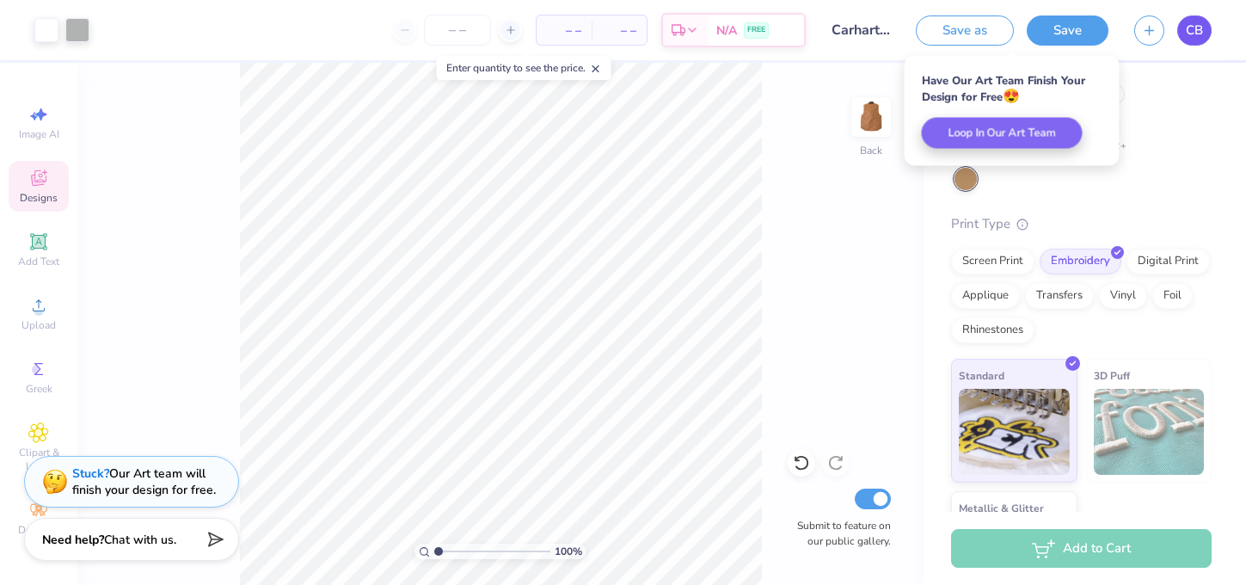
click at [1190, 28] on span "CB" at bounding box center [1194, 31] width 17 height 20
